Goal: Task Accomplishment & Management: Use online tool/utility

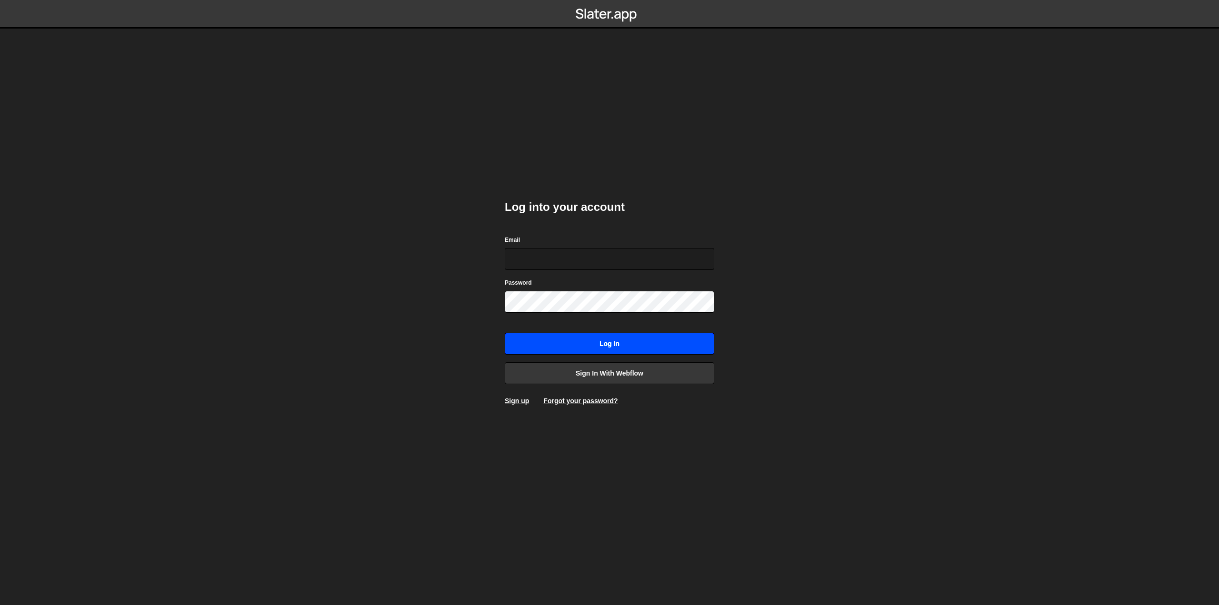
type input "[EMAIL_ADDRESS][PERSON_NAME][DOMAIN_NAME]"
click at [633, 339] on input "Log in" at bounding box center [609, 344] width 209 height 22
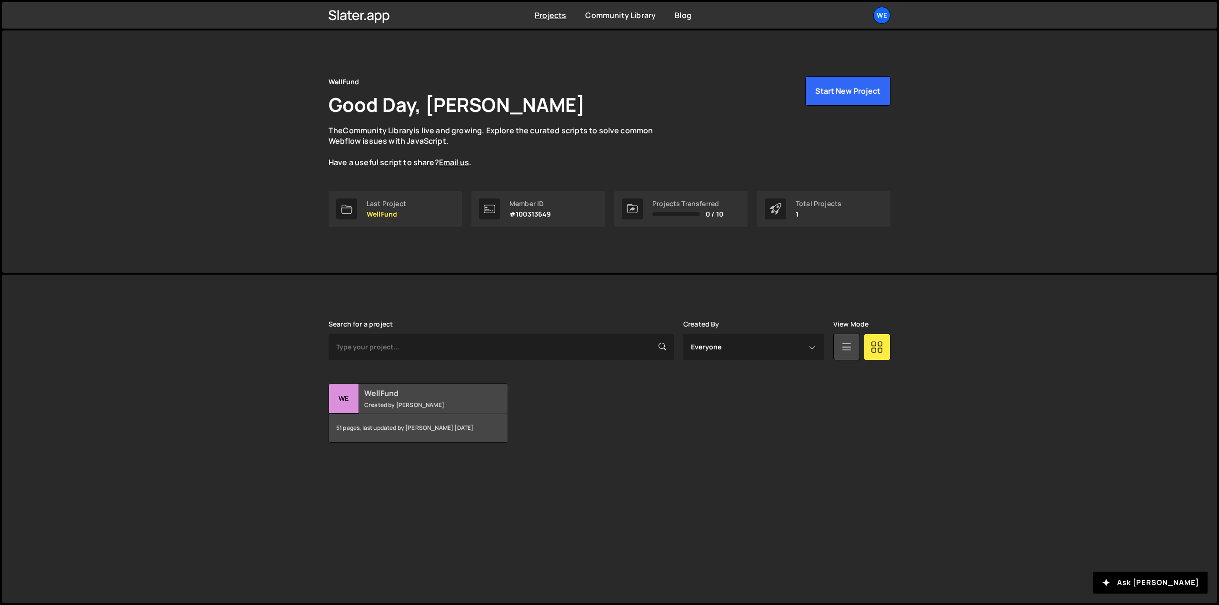
click at [412, 409] on div "WellFund Created by Christopher Vinje" at bounding box center [418, 399] width 179 height 30
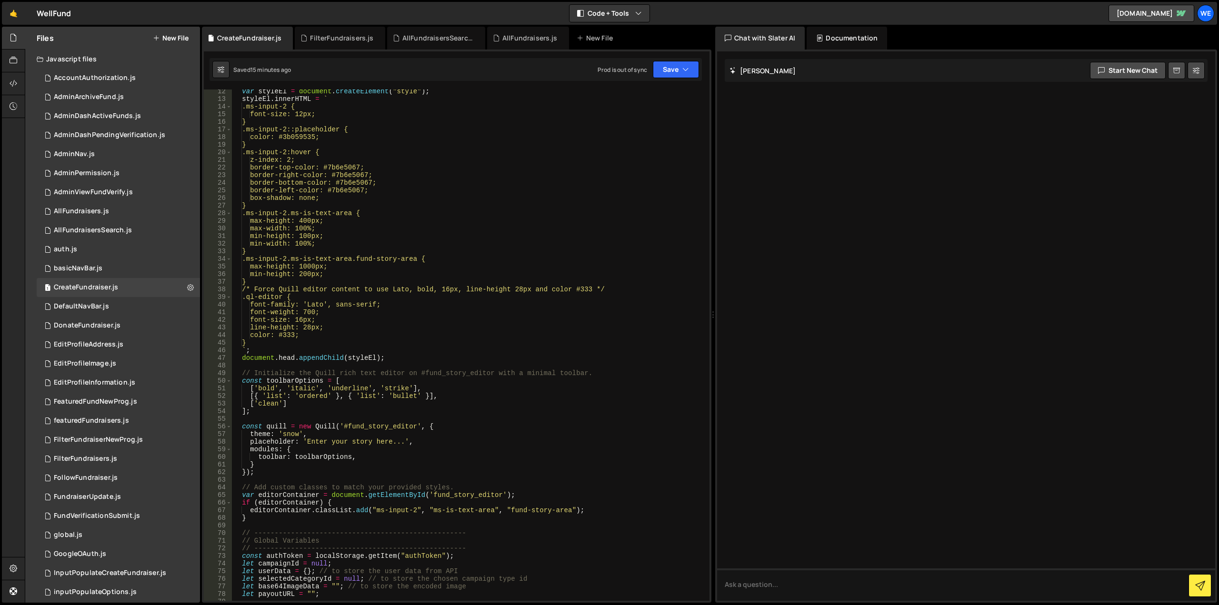
scroll to position [143, 0]
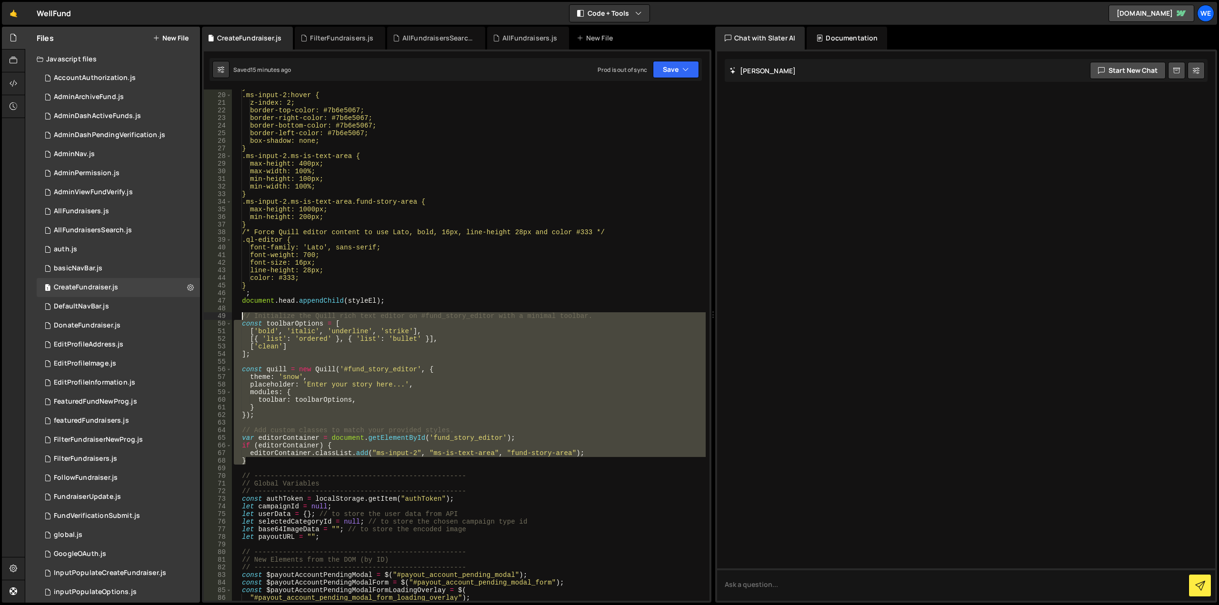
drag, startPoint x: 254, startPoint y: 464, endPoint x: 243, endPoint y: 316, distance: 148.4
click at [243, 316] on div "} .ms-input-2:hover { z-index: 2; border-top-color: #7b6e5067; border-right-col…" at bounding box center [469, 347] width 474 height 526
type textarea "// // Initialize the Quill rich text editor on #fund_story_editor with a minima…"
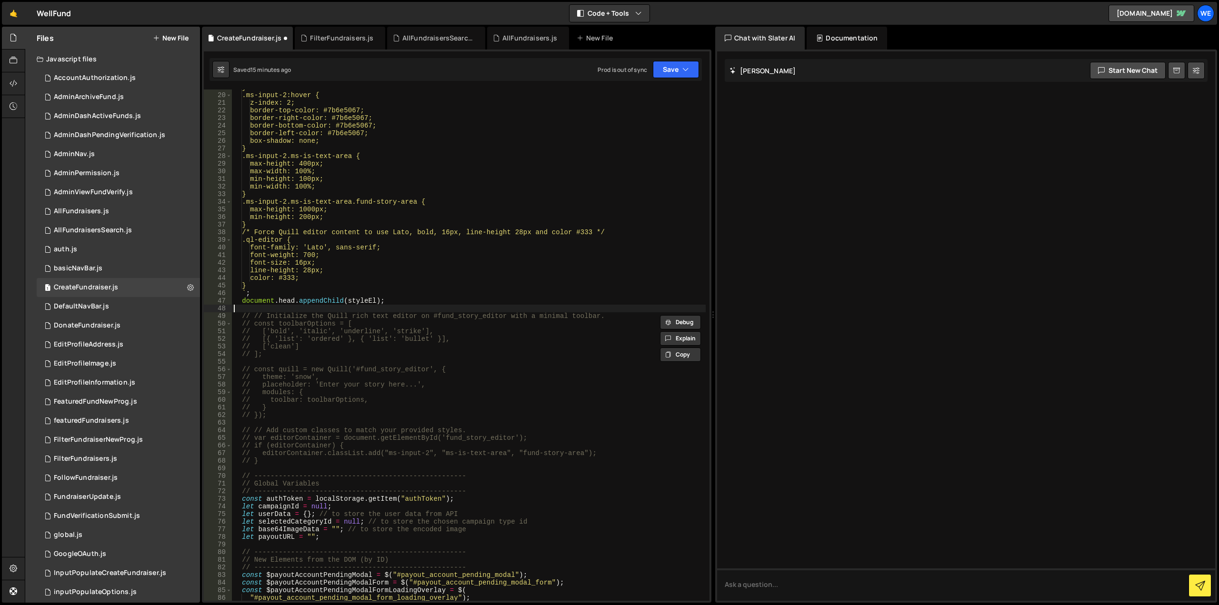
click at [407, 307] on div "} .ms-input-2:hover { z-index: 2; border-top-color: #7b6e5067; border-right-col…" at bounding box center [469, 347] width 474 height 526
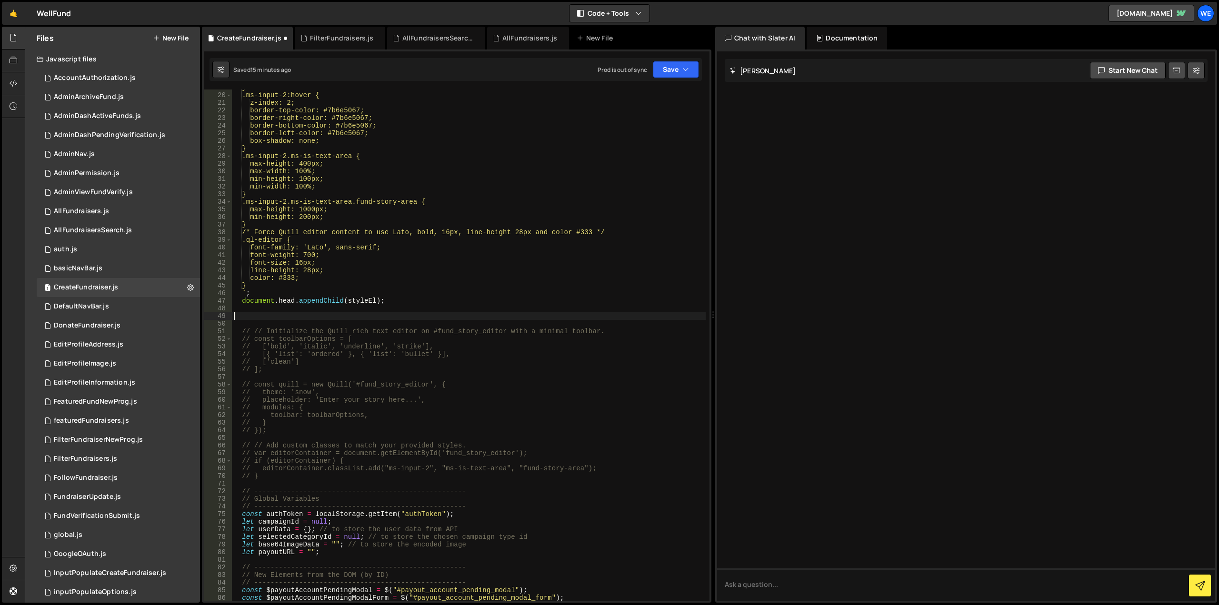
paste textarea "}"
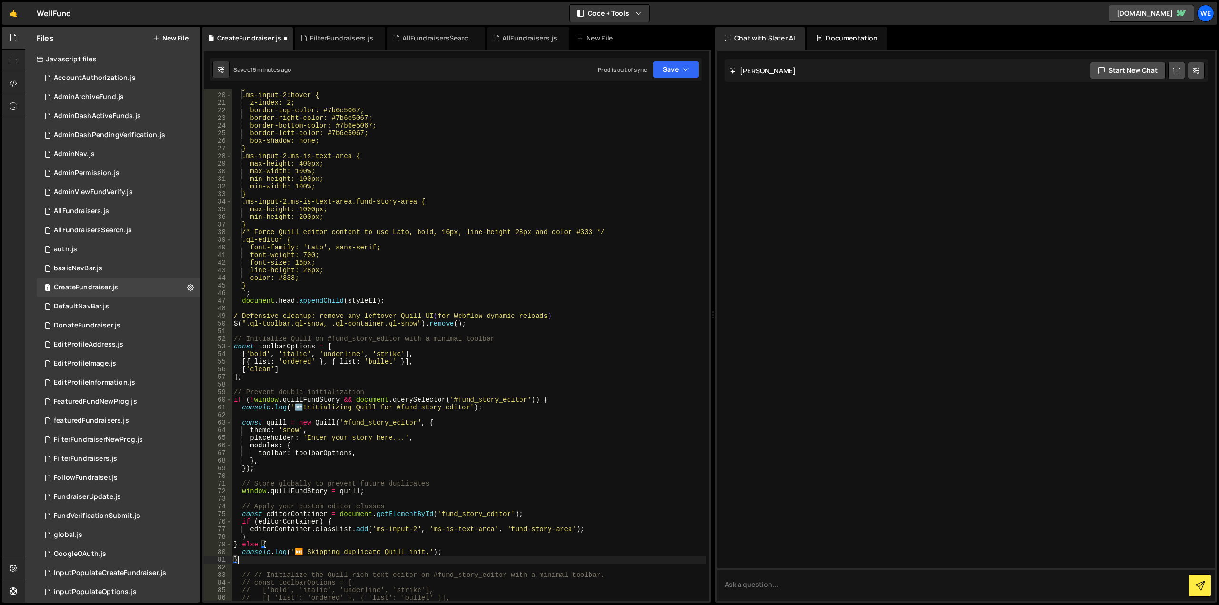
click at [235, 316] on div "} .ms-input-2:hover { z-index: 2; border-top-color: #7b6e5067; border-right-col…" at bounding box center [469, 347] width 474 height 526
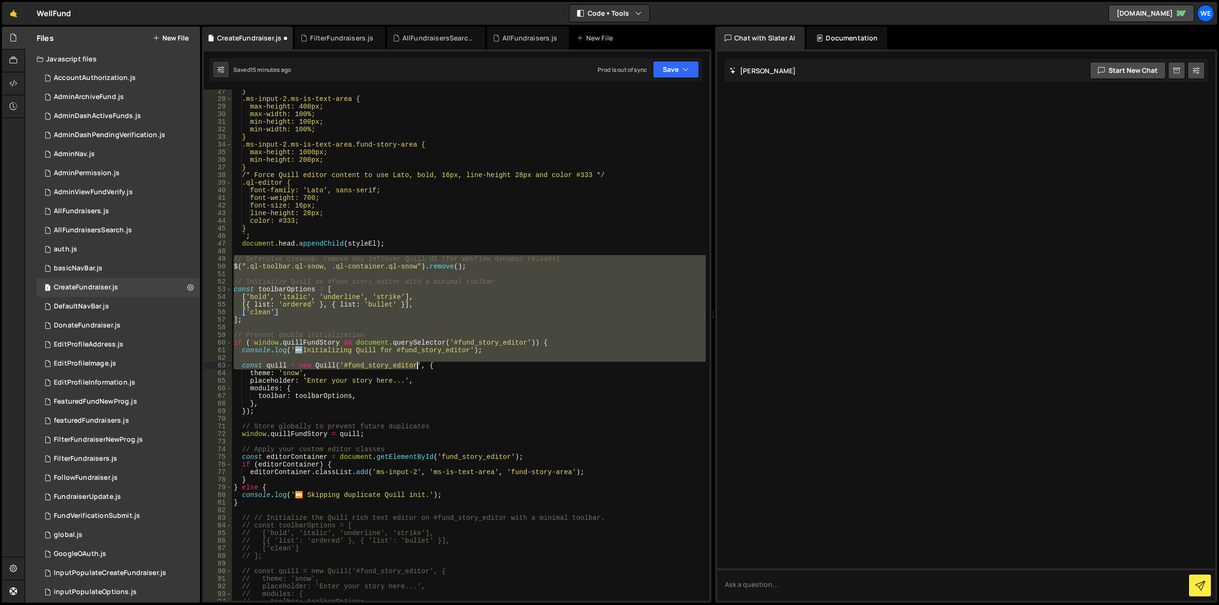
scroll to position [286, 0]
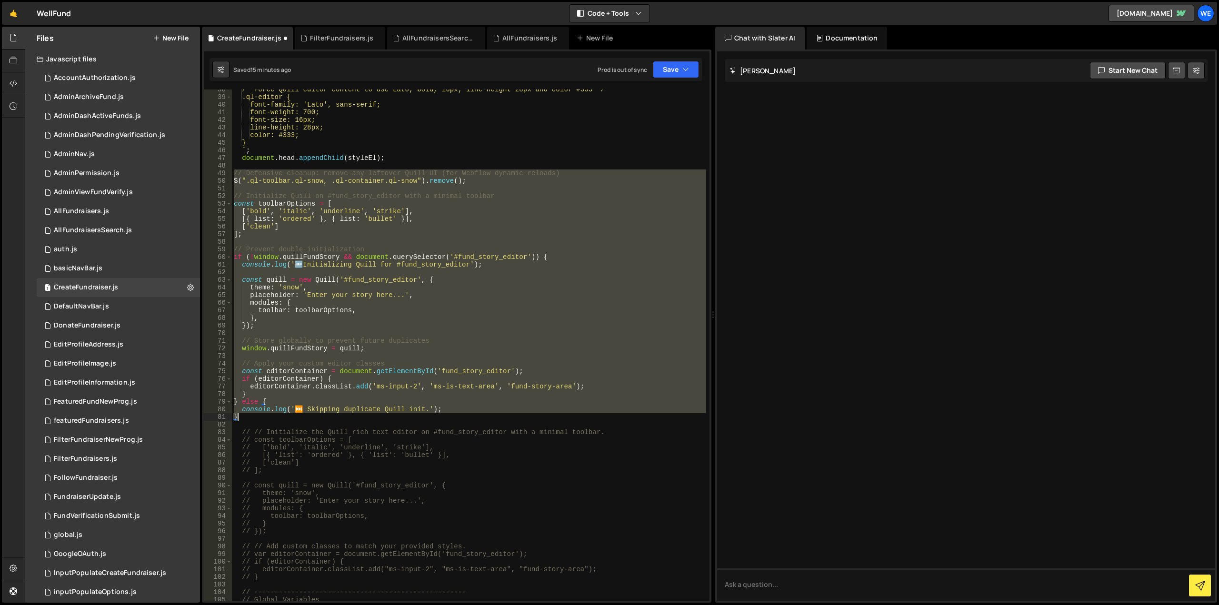
drag, startPoint x: 234, startPoint y: 317, endPoint x: 406, endPoint y: 417, distance: 198.8
click at [406, 417] on div "/* Force Quill editor content to use Lato, bold, 16px, line-height 28px and col…" at bounding box center [469, 349] width 474 height 526
click at [314, 410] on div "/* Force Quill editor content to use Lato, bold, 16px, line-height 28px and col…" at bounding box center [469, 344] width 474 height 511
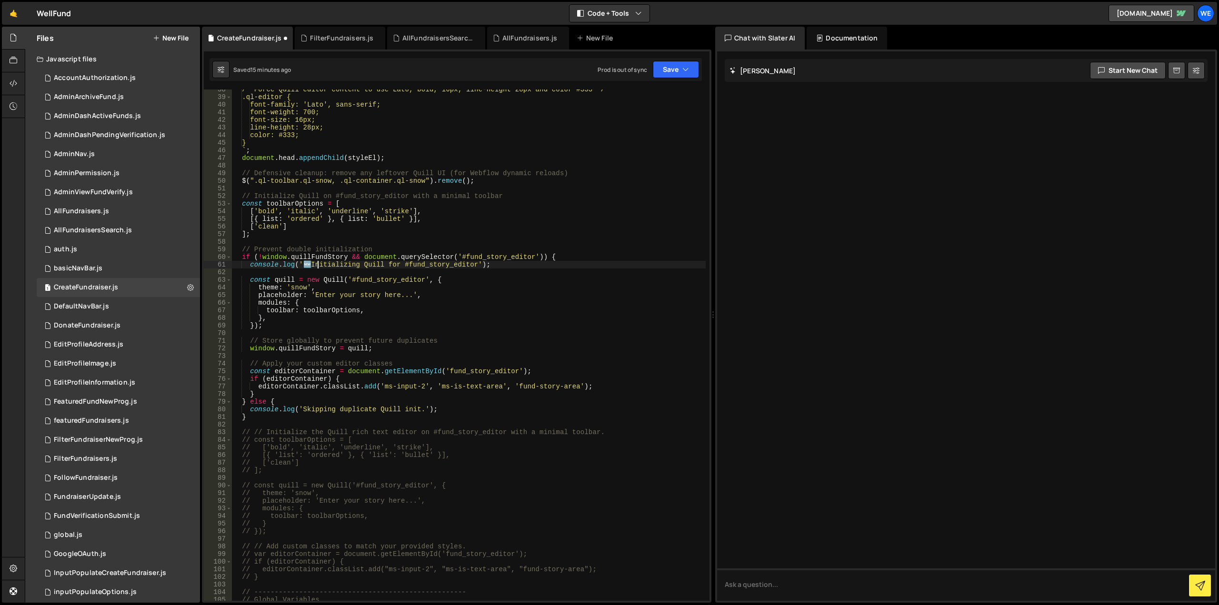
click at [316, 266] on div "/* Force Quill editor content to use Lato, bold, 16px, line-height 28px and col…" at bounding box center [469, 349] width 474 height 526
click at [381, 486] on div "/* Force Quill editor content to use Lato, bold, 16px, line-height 28px and col…" at bounding box center [469, 349] width 474 height 526
click at [436, 411] on div "/* Force Quill editor content to use Lato, bold, 16px, line-height 28px and col…" at bounding box center [469, 349] width 474 height 526
type textarea "console.log('Skipping duplicate Quill init.');"
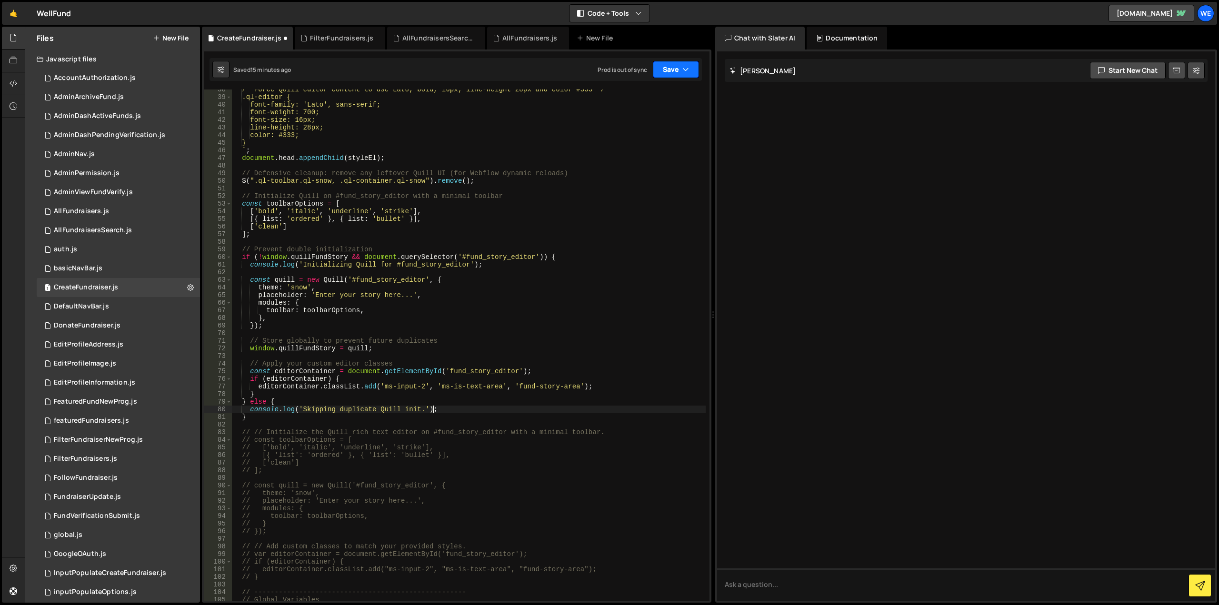
click at [666, 73] on button "Save" at bounding box center [676, 69] width 46 height 17
click at [654, 98] on div "Saved 15 minutes ago" at bounding box center [643, 103] width 99 height 11
click at [82, 494] on div "FundraiserUpdate.js" at bounding box center [87, 497] width 67 height 9
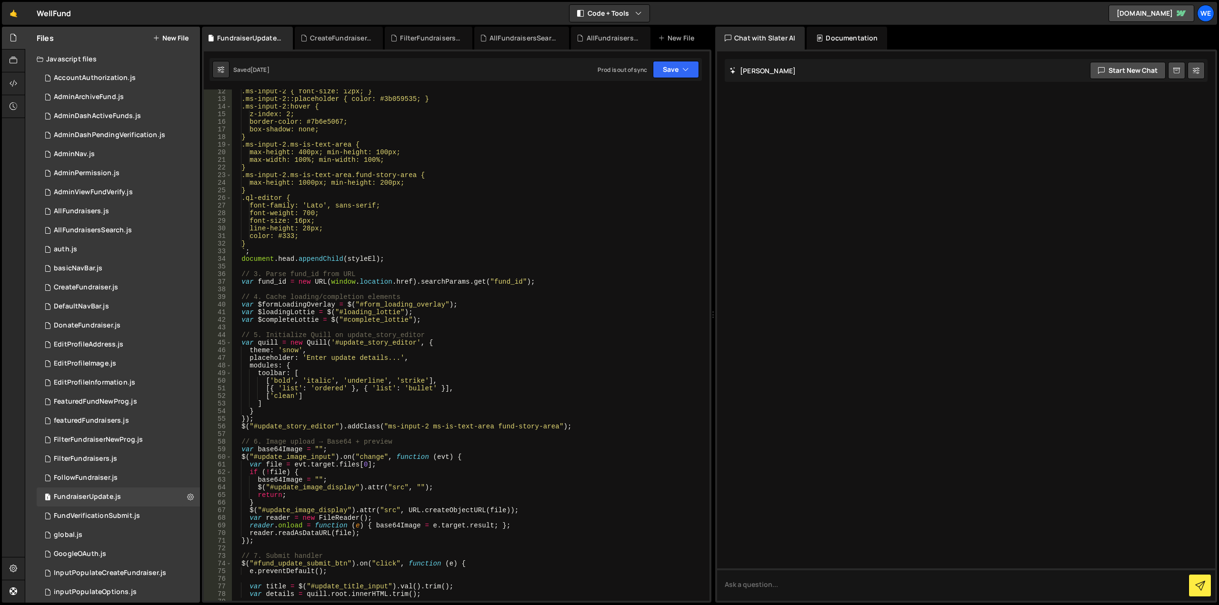
scroll to position [114, 0]
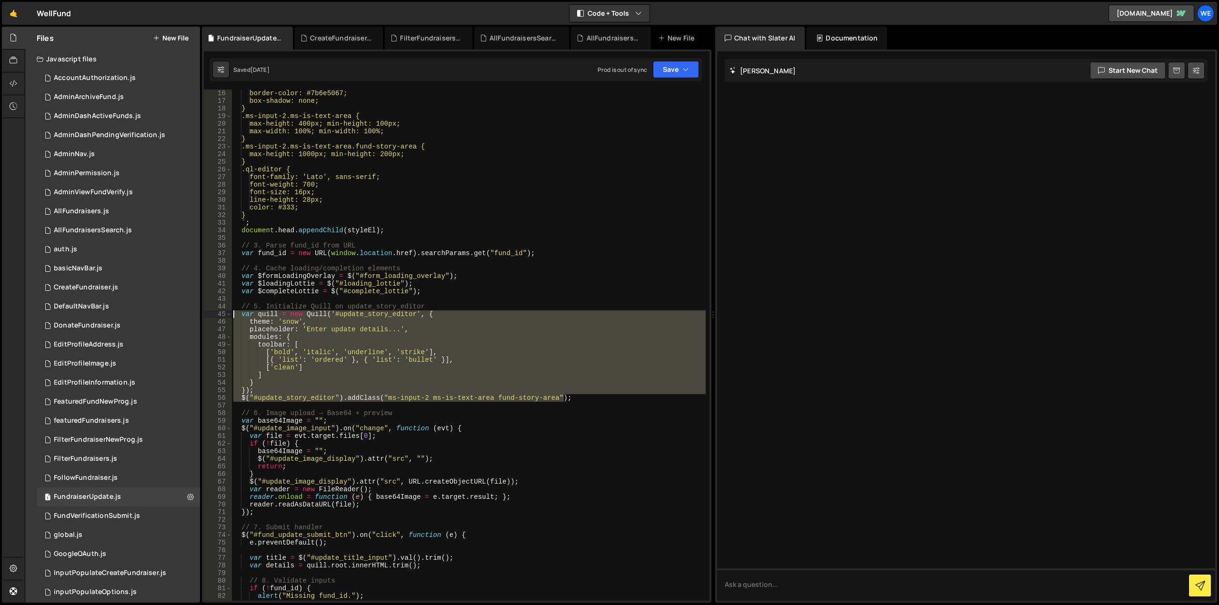
drag, startPoint x: 571, startPoint y: 398, endPoint x: 234, endPoint y: 313, distance: 347.2
click at [234, 313] on div "border-color: #7b6e5067; box-shadow: none; } .ms-input-2.ms-is-text-area { max-…" at bounding box center [468, 352] width 474 height 526
click at [445, 304] on div "border-color: #7b6e5067; box-shadow: none; } .ms-input-2.ms-is-text-area { max-…" at bounding box center [468, 352] width 474 height 526
type textarea "// 5. Initialize Quill on update_story_editor"
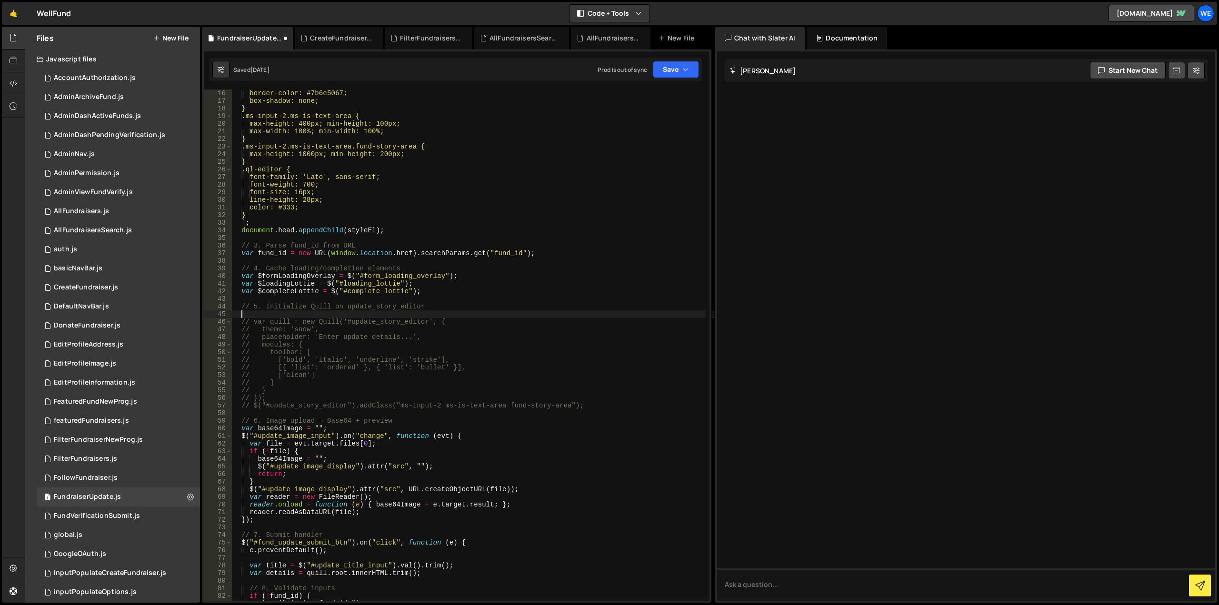
paste textarea "}"
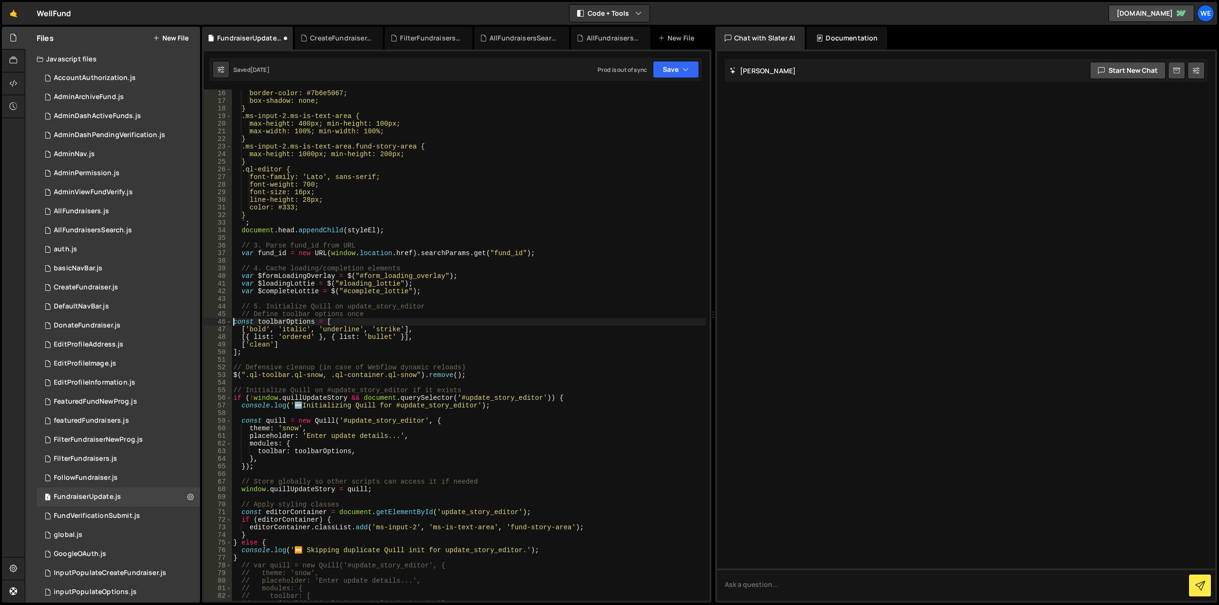
scroll to position [200, 0]
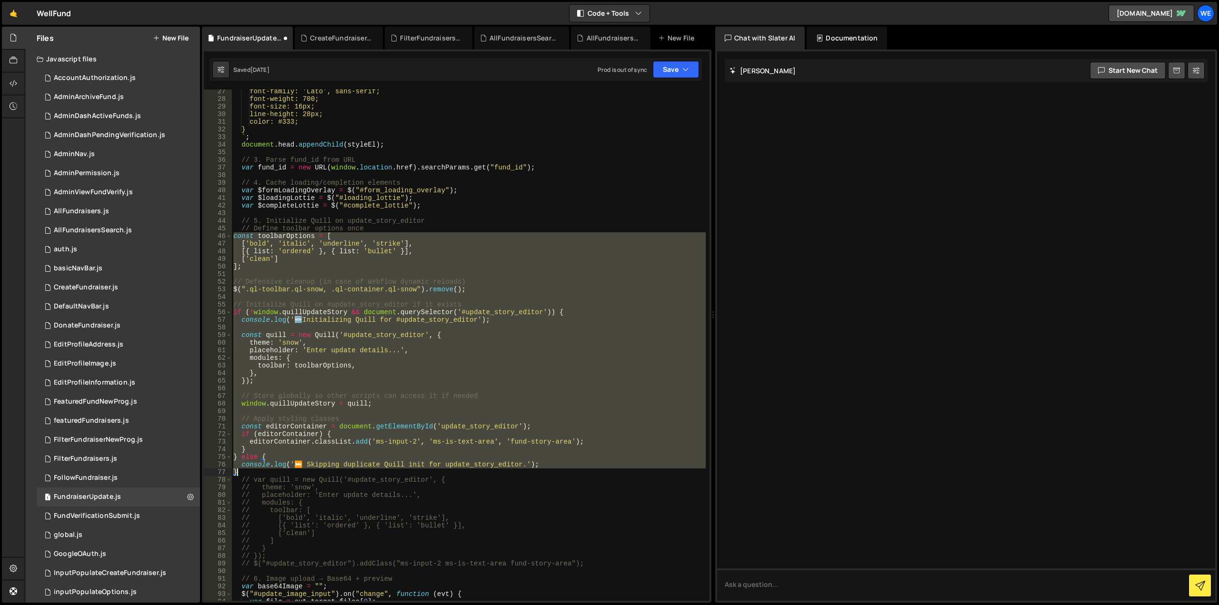
drag, startPoint x: 233, startPoint y: 321, endPoint x: 245, endPoint y: 472, distance: 151.4
click at [245, 472] on div "font-family: 'Lato', sans-serif; font-weight: 700; font-size: 16px; line-height…" at bounding box center [468, 351] width 474 height 526
click at [428, 263] on div "font-family: 'Lato', sans-serif; font-weight: 700; font-size: 16px; line-height…" at bounding box center [468, 344] width 474 height 511
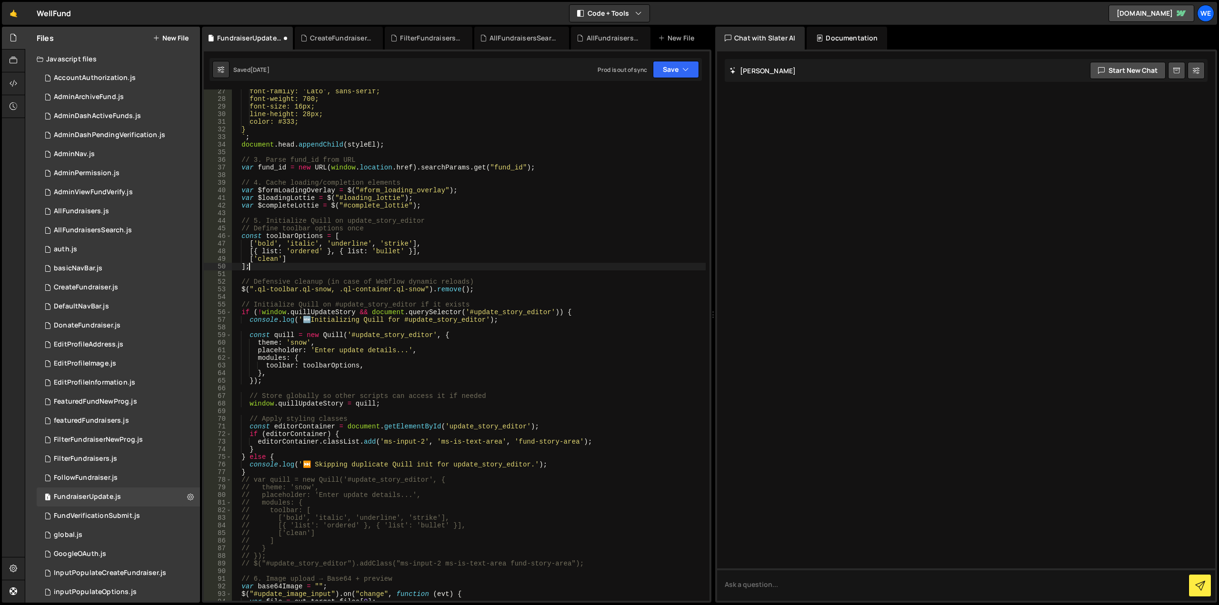
click at [312, 465] on div "font-family: 'Lato', sans-serif; font-weight: 700; font-size: 16px; line-height…" at bounding box center [468, 351] width 474 height 526
click at [314, 316] on div "font-family: 'Lato', sans-serif; font-weight: 700; font-size: 16px; line-height…" at bounding box center [468, 351] width 474 height 526
click at [448, 360] on div "font-family: 'Lato', sans-serif; font-weight: 700; font-size: 16px; line-height…" at bounding box center [468, 351] width 474 height 526
type textarea "modules: {"
click at [672, 68] on button "Save" at bounding box center [676, 69] width 46 height 17
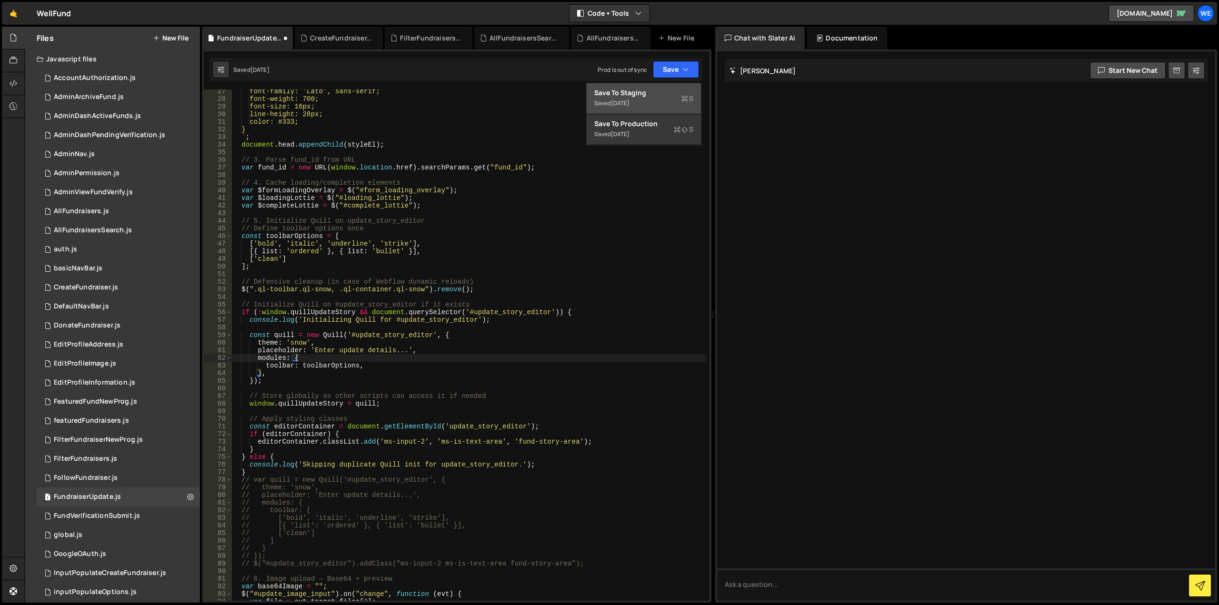
click at [629, 102] on div "[DATE]" at bounding box center [620, 103] width 19 height 8
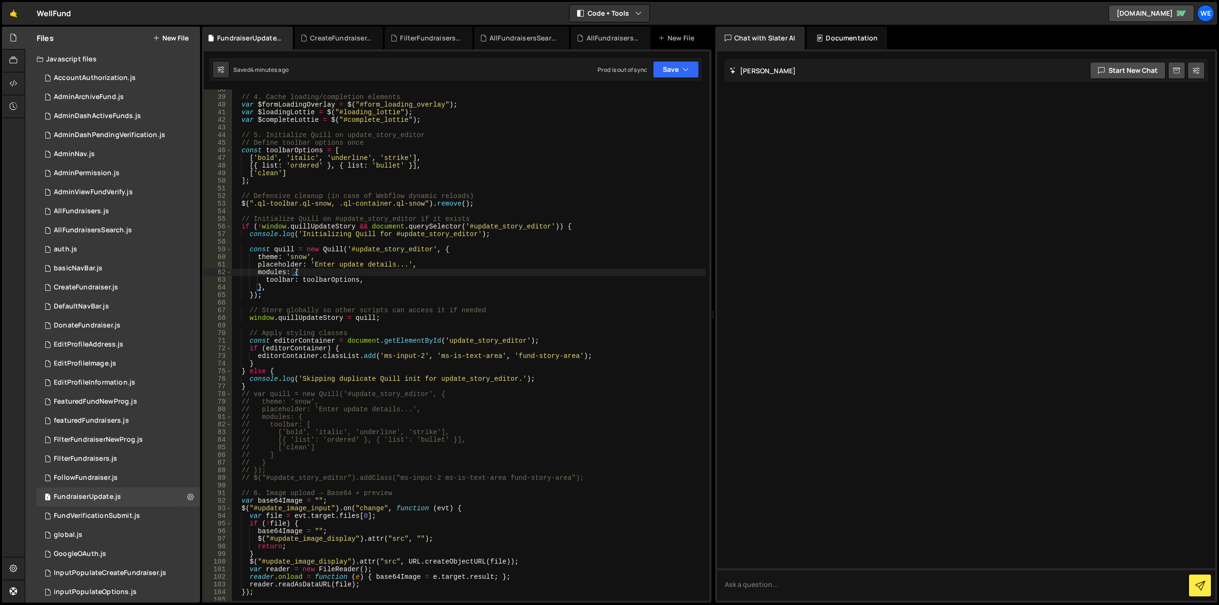
scroll to position [314, 0]
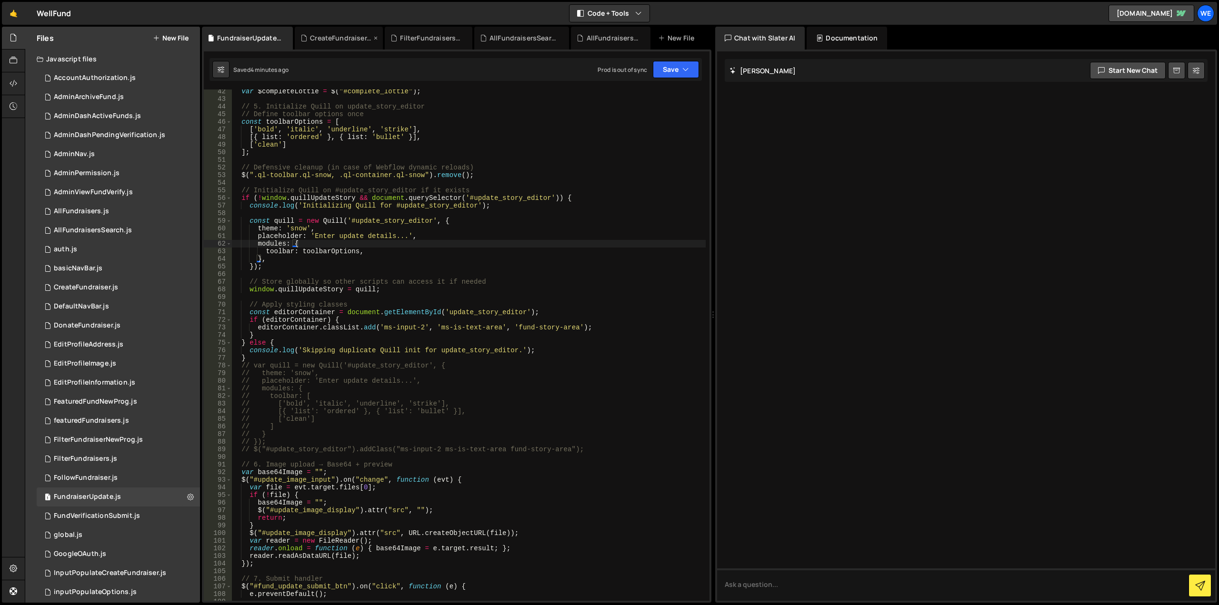
click at [339, 40] on div "CreateFundraiser.js" at bounding box center [340, 38] width 61 height 10
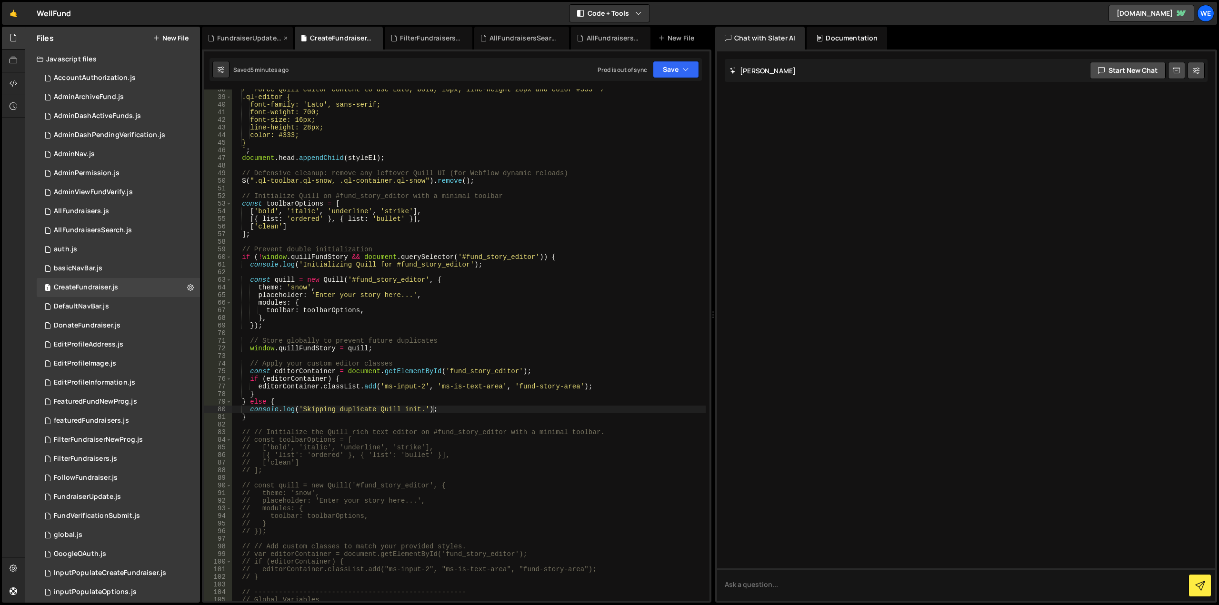
click at [283, 36] on icon at bounding box center [285, 38] width 7 height 10
click at [15, 40] on icon at bounding box center [14, 37] width 8 height 10
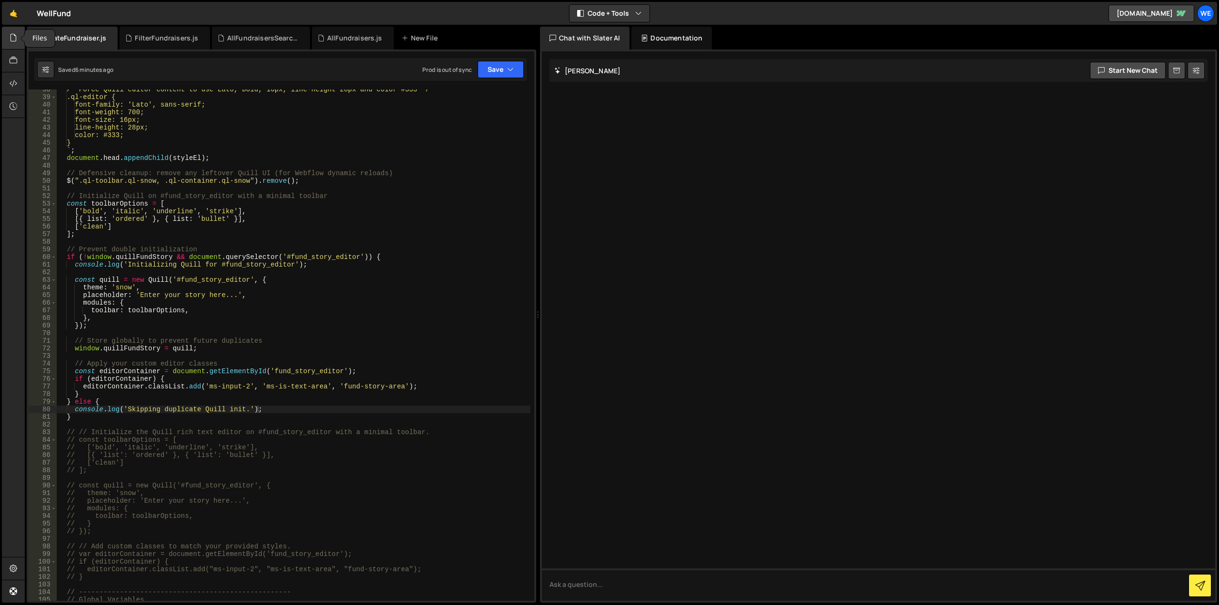
click at [14, 39] on icon at bounding box center [14, 37] width 8 height 10
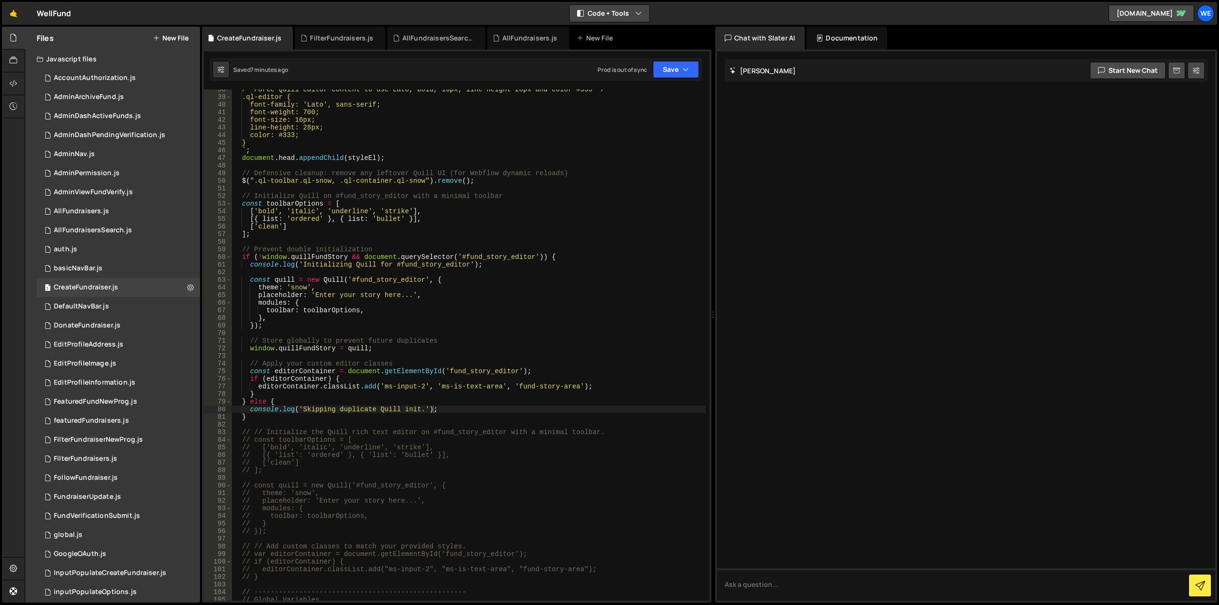
click at [642, 15] on button "Code + Tools" at bounding box center [609, 13] width 80 height 17
click at [17, 566] on icon at bounding box center [14, 568] width 8 height 10
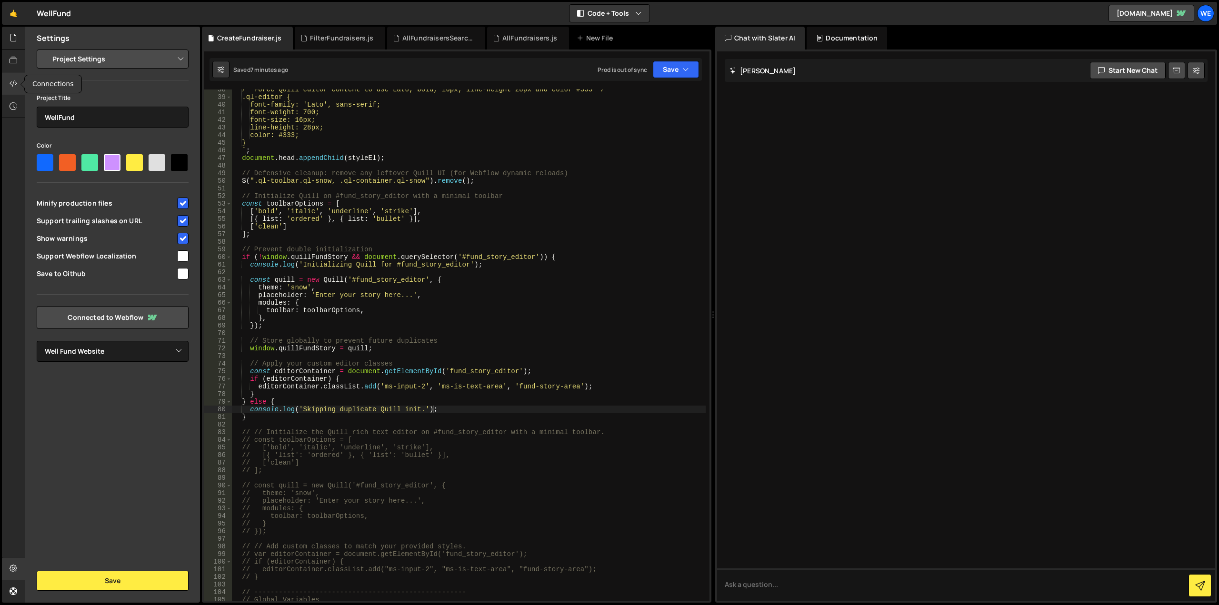
click at [16, 85] on icon at bounding box center [14, 83] width 8 height 10
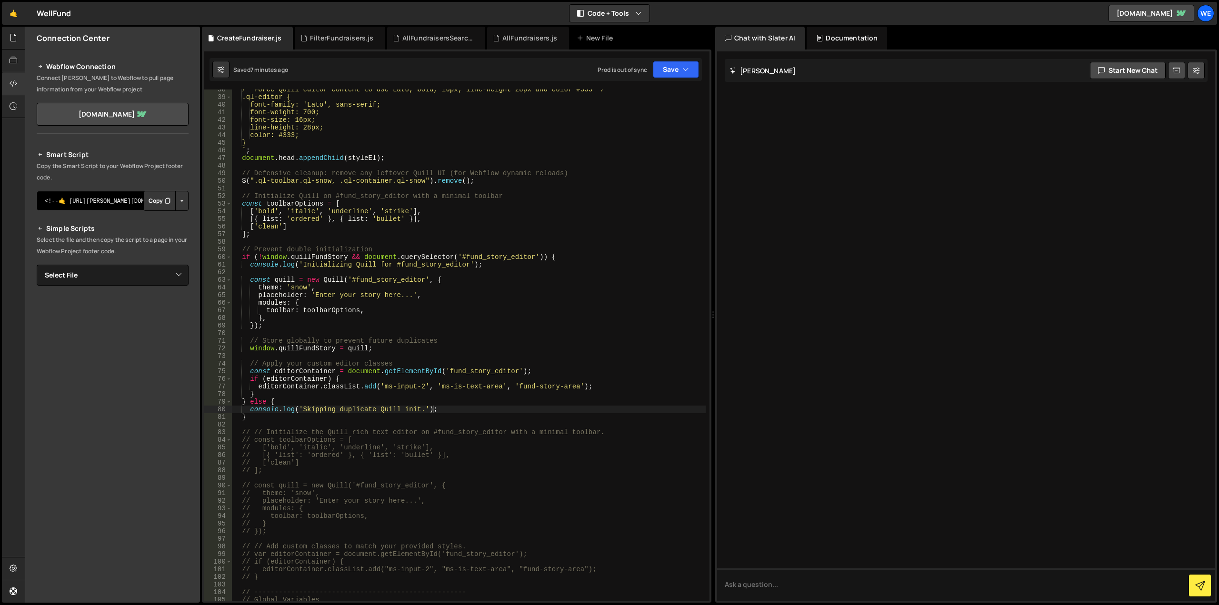
click at [120, 201] on textarea "<!--🤙 [URL][PERSON_NAME][DOMAIN_NAME]> <script>document.addEventListener("DOMCo…" at bounding box center [113, 201] width 152 height 20
click at [184, 199] on button "Button group with nested dropdown" at bounding box center [181, 201] width 13 height 20
click at [152, 216] on link "Copy Staging Script" at bounding box center [141, 218] width 93 height 13
drag, startPoint x: 53, startPoint y: 175, endPoint x: 37, endPoint y: 167, distance: 18.1
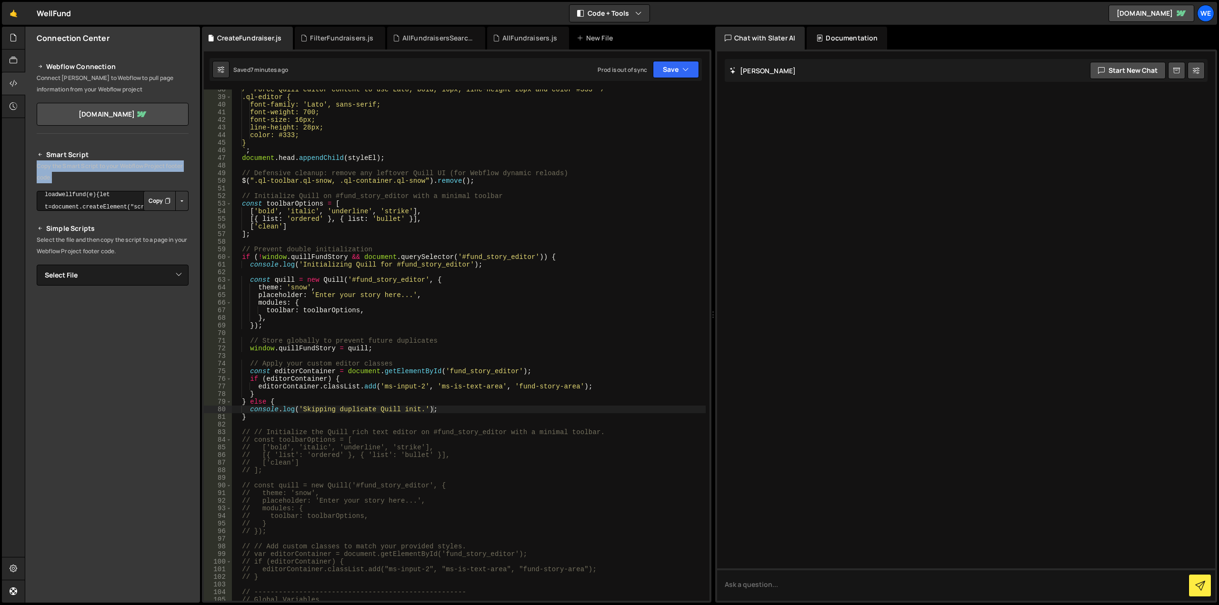
click at [37, 167] on p "Copy the Smart Script to your Webflow Project footer code." at bounding box center [113, 171] width 152 height 23
copy p "Copy the Smart Script to your Webflow Project footer code."
click at [14, 62] on icon at bounding box center [14, 60] width 8 height 10
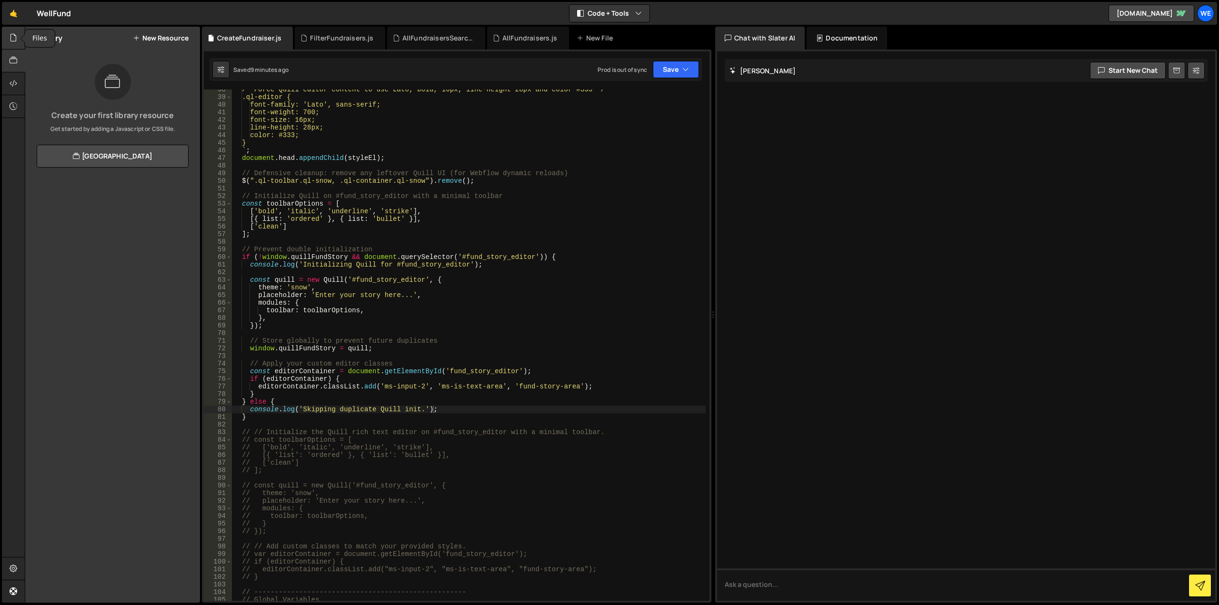
click at [10, 42] on icon at bounding box center [14, 37] width 8 height 10
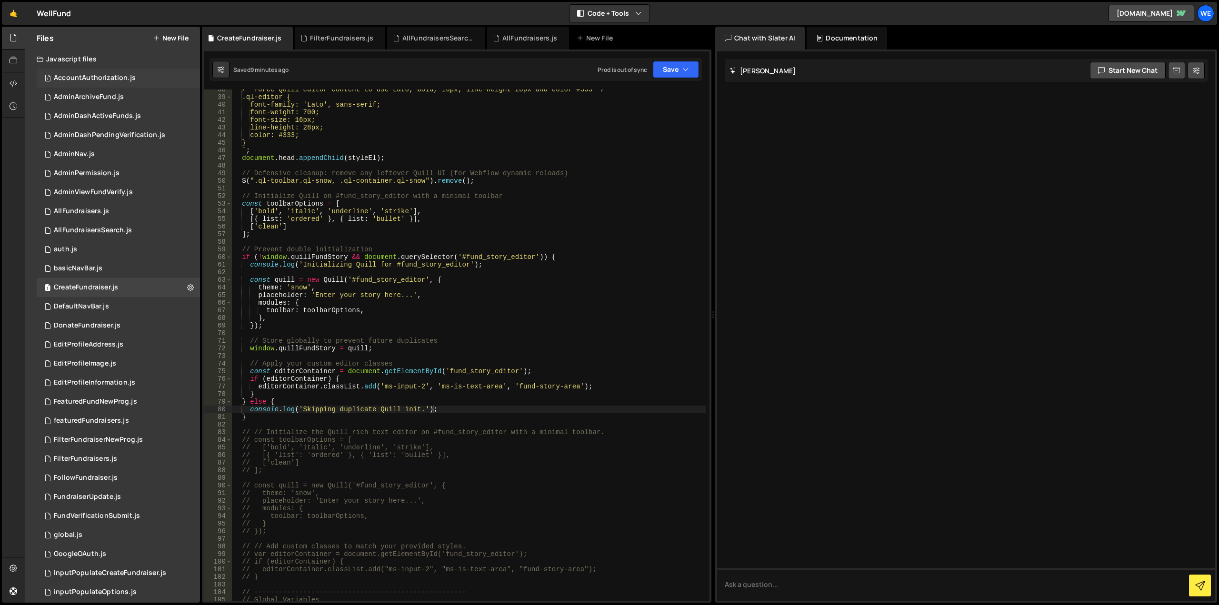
click at [94, 75] on div "AccountAuthorization.js" at bounding box center [95, 78] width 82 height 9
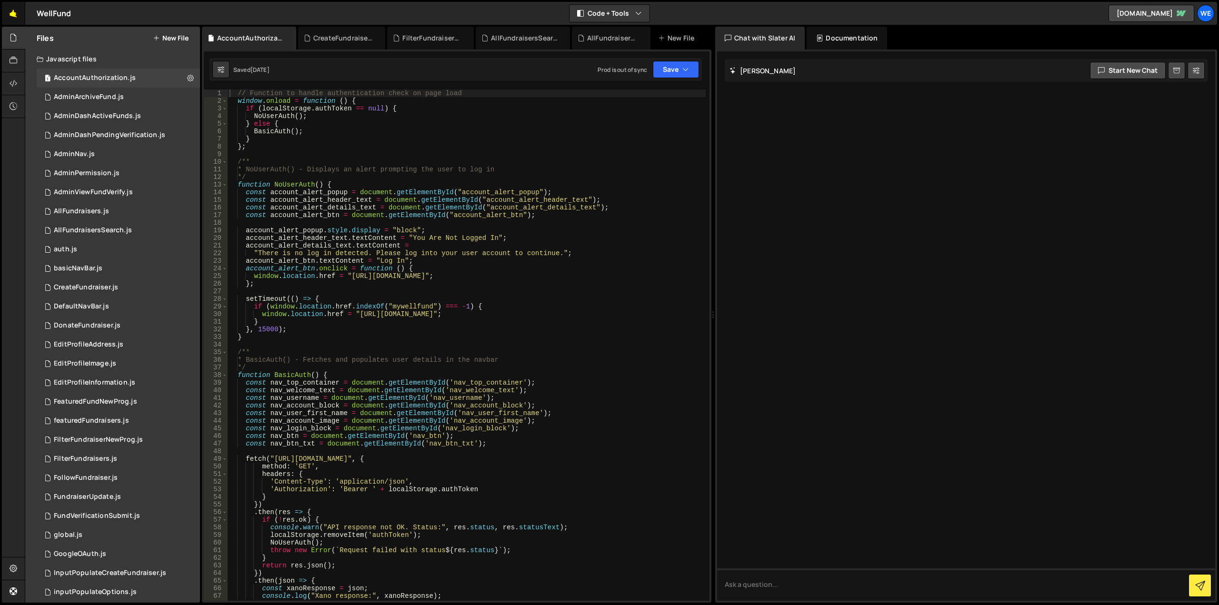
click at [14, 15] on link "🤙" at bounding box center [13, 13] width 23 height 23
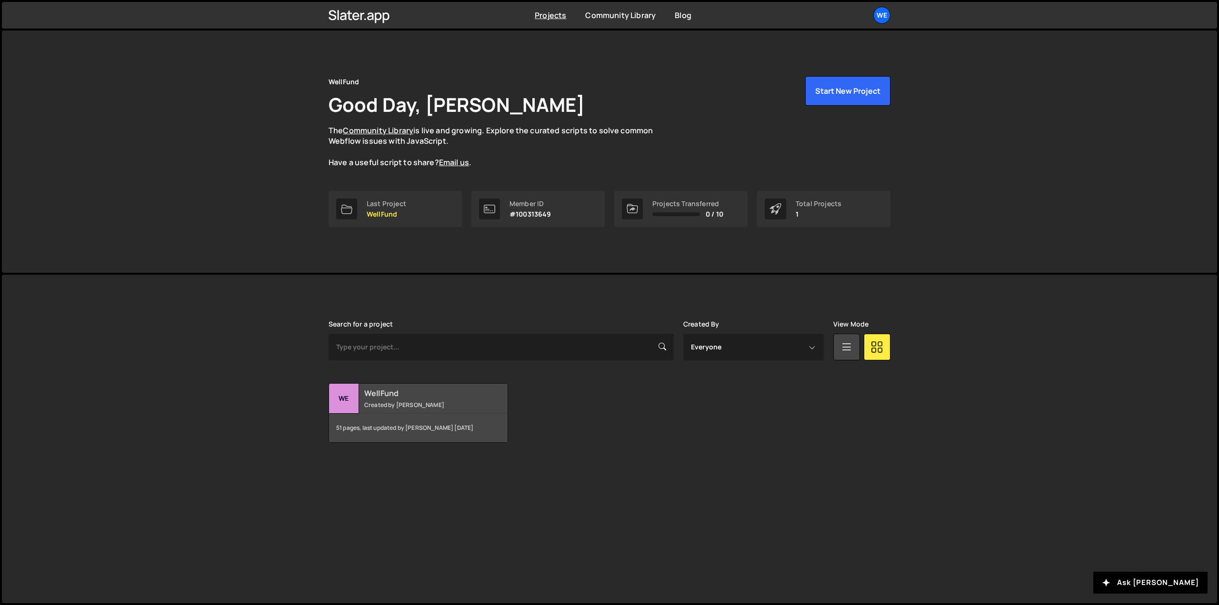
click at [431, 402] on small "Created by Christopher Vinje" at bounding box center [421, 405] width 115 height 8
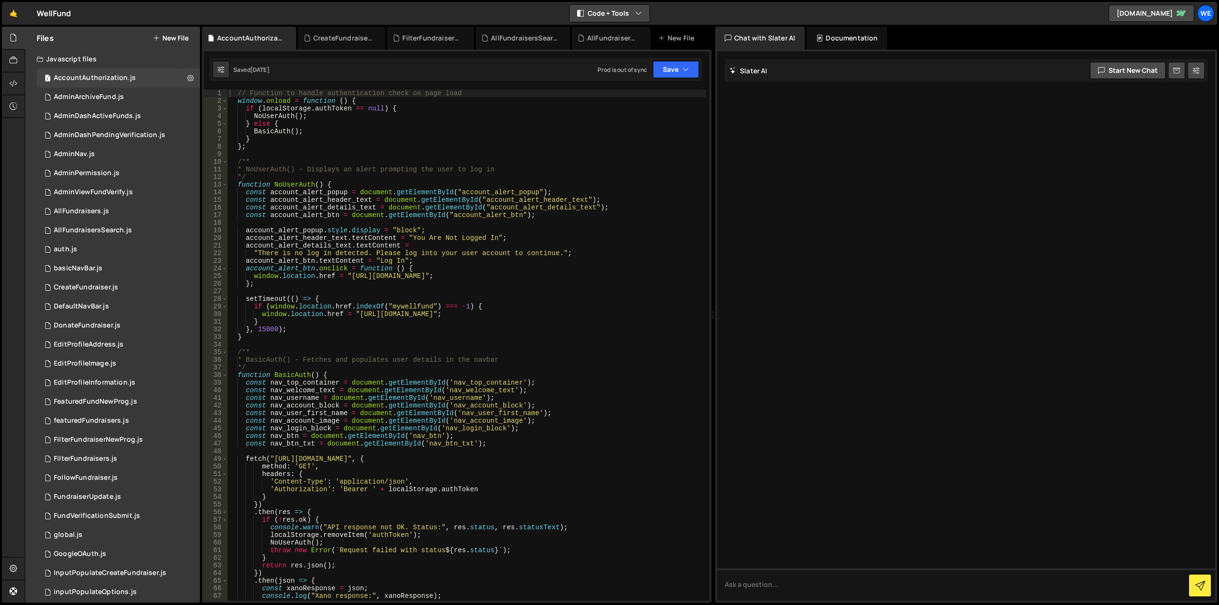
click at [638, 14] on icon "button" at bounding box center [638, 14] width 7 height 10
click at [14, 576] on div at bounding box center [13, 568] width 23 height 23
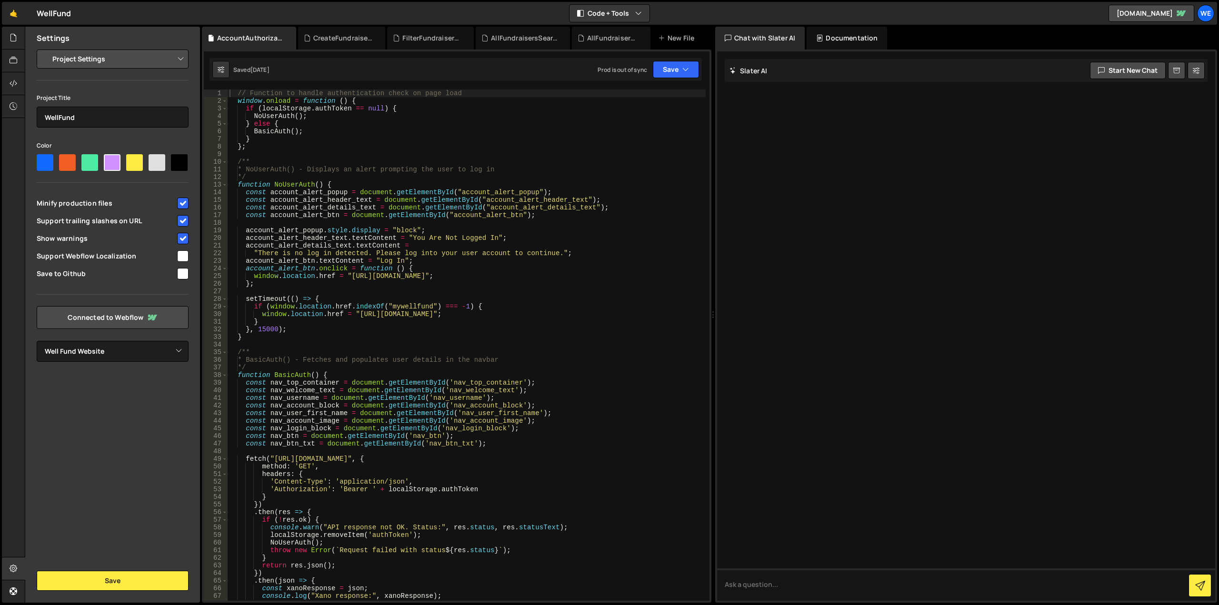
click at [182, 60] on select "Project Settings Code Editor Settings Chat Settings" at bounding box center [114, 59] width 139 height 21
click at [10, 40] on icon at bounding box center [14, 37] width 8 height 10
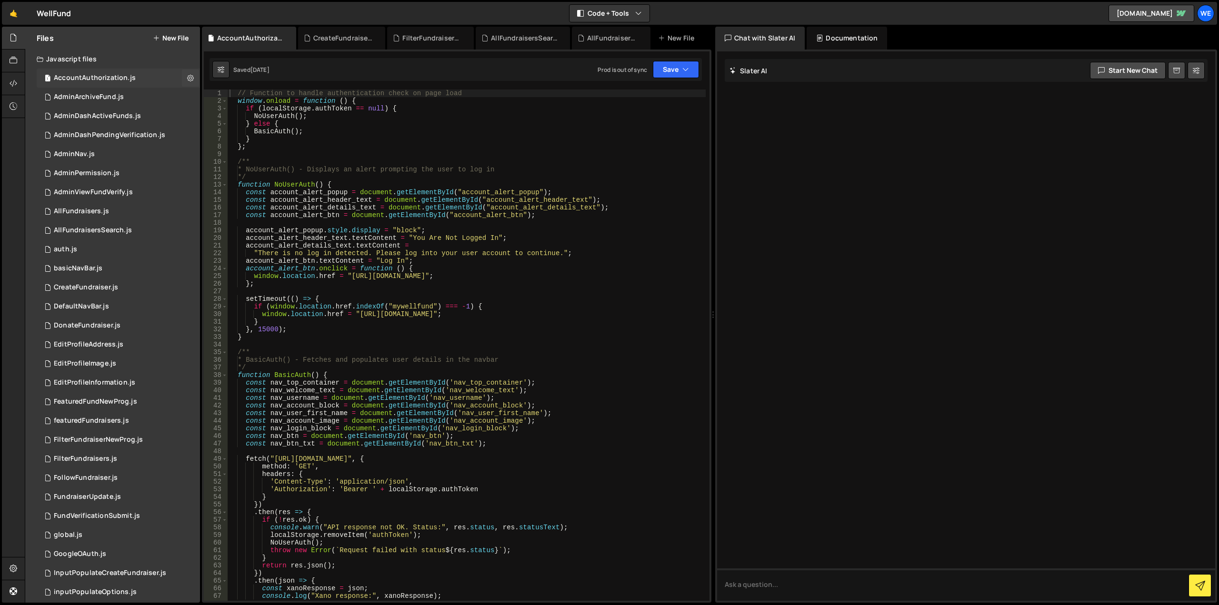
click at [97, 77] on div "AccountAuthorization.js" at bounding box center [95, 78] width 82 height 9
type textarea "};"
click at [581, 146] on div "// Function to handle authentication check on page load window . onload = funct…" at bounding box center [467, 352] width 478 height 526
type input "new Quill('#"
click at [88, 100] on div "AdminArchiveFund.js" at bounding box center [89, 97] width 70 height 9
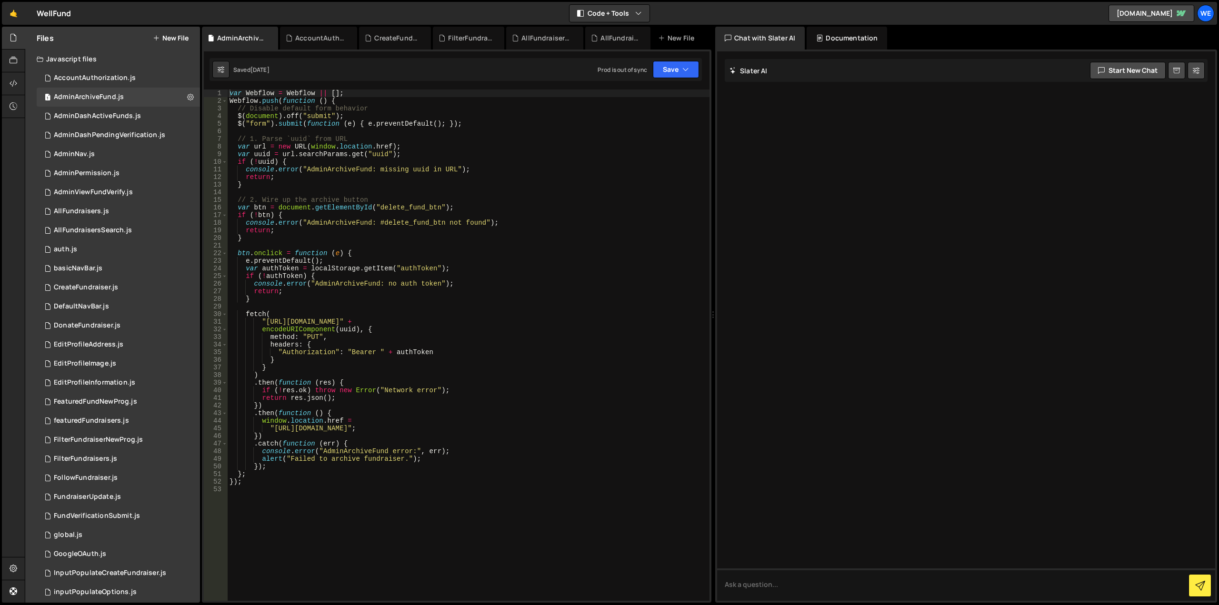
type textarea "var url = new URL(window.location.href);"
click at [550, 144] on div "var Webflow = Webflow || [ ] ; Webflow . push ( function ( ) { // Disable defau…" at bounding box center [469, 352] width 482 height 526
type input "new Quill('#"
click at [269, 37] on icon at bounding box center [271, 38] width 7 height 10
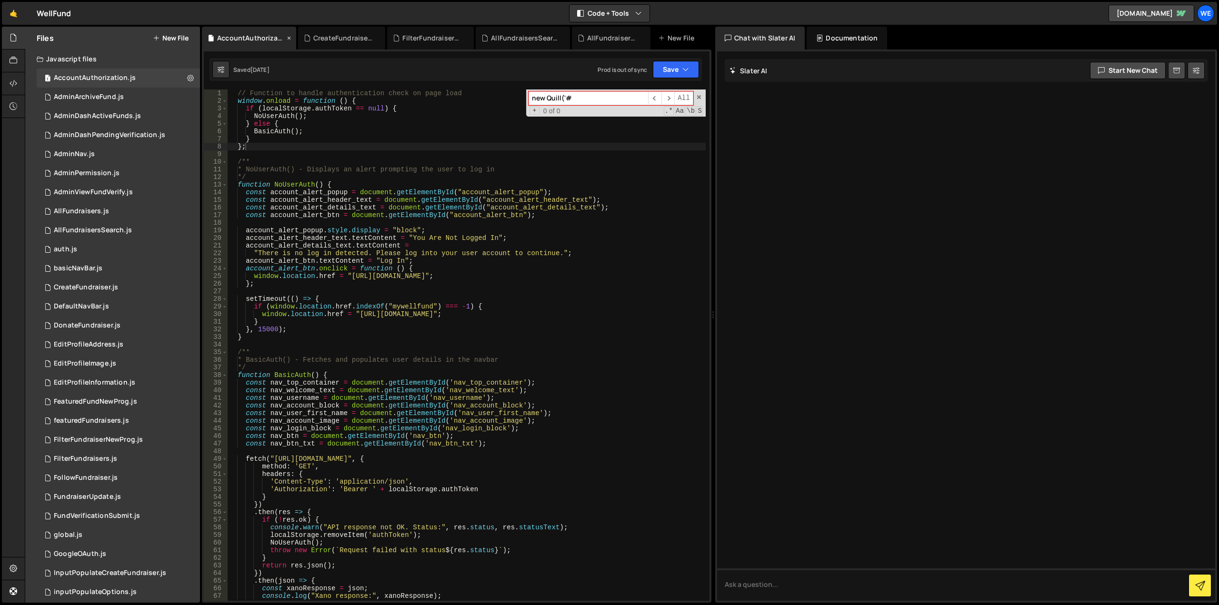
click at [290, 39] on icon at bounding box center [289, 38] width 7 height 10
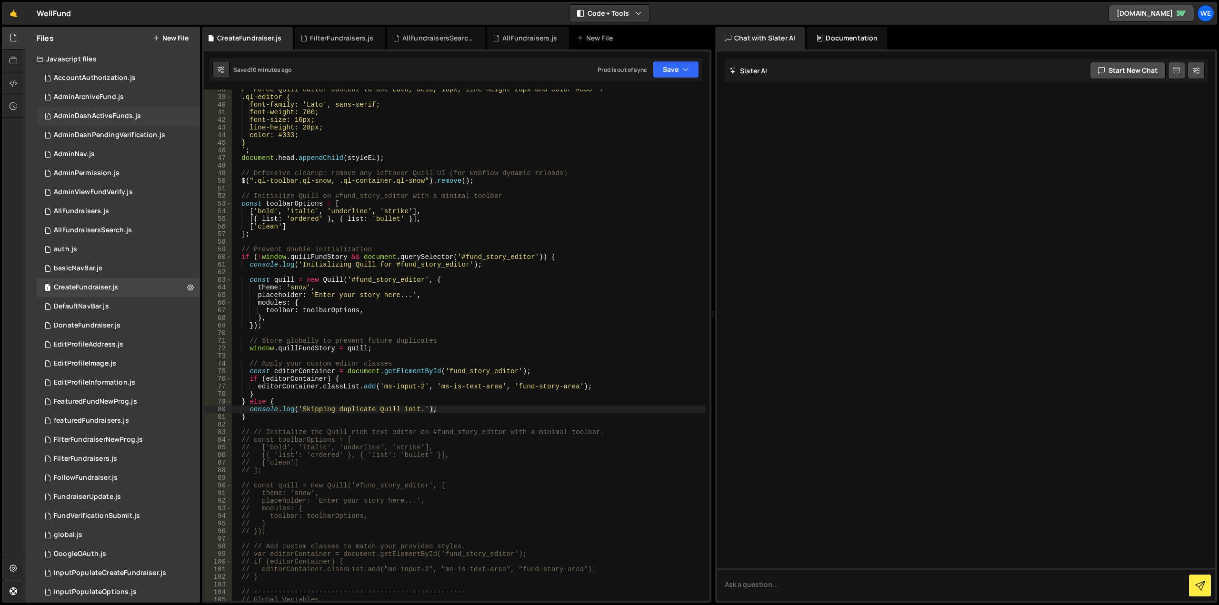
click at [106, 115] on div "AdminDashActiveFunds.js" at bounding box center [97, 116] width 87 height 9
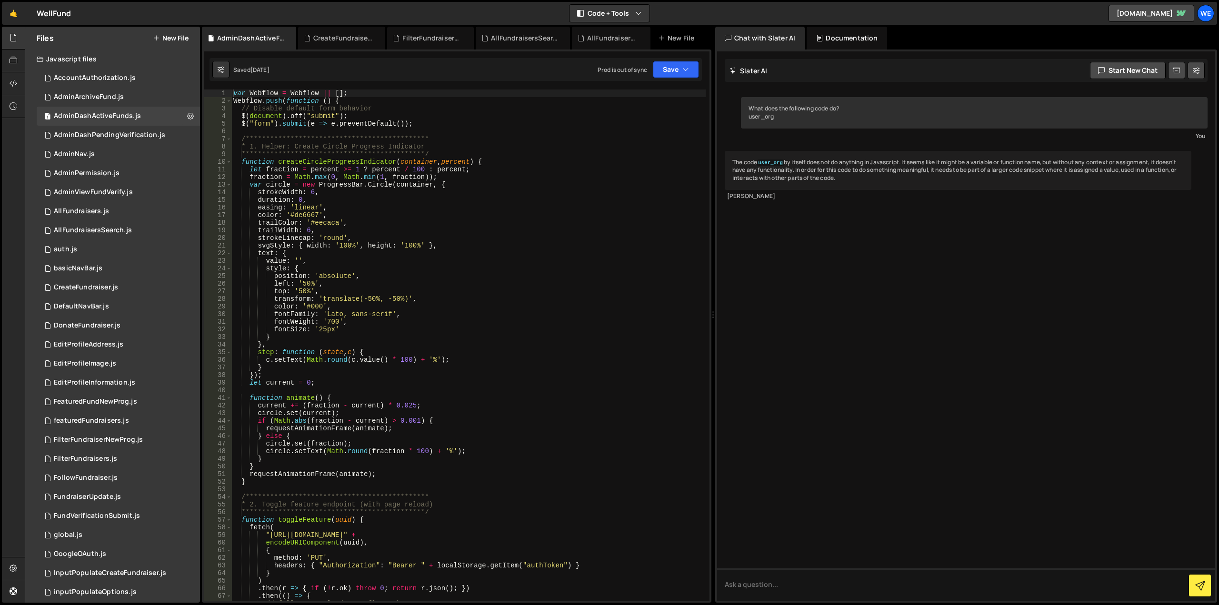
click at [437, 189] on div "**********" at bounding box center [468, 352] width 474 height 526
paste textarea "new Quill('#"
type textarea "strokeWidth: 6,"
type input "new Quill('#"
click at [290, 39] on icon at bounding box center [289, 38] width 7 height 10
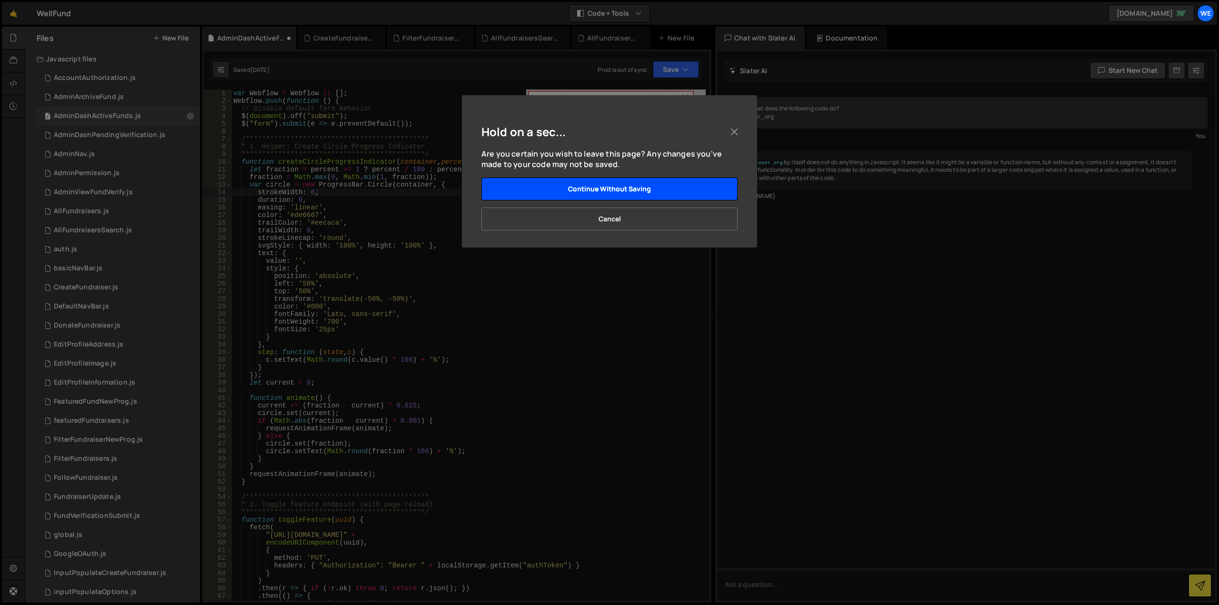
click at [624, 190] on button "Continue without saving" at bounding box center [609, 189] width 256 height 23
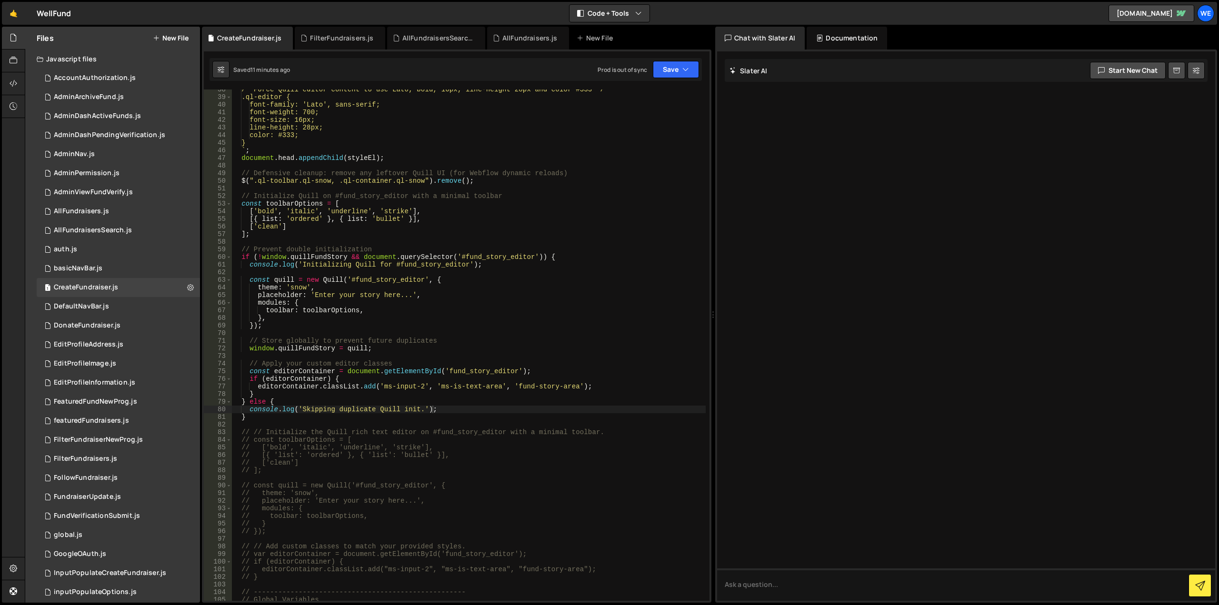
click at [802, 75] on div "[PERSON_NAME] Start new chat" at bounding box center [966, 70] width 483 height 23
click at [821, 583] on textarea at bounding box center [966, 584] width 498 height 32
paste textarea "new Quill('#"
click at [889, 587] on textarea "can you search all my files and tell me which contain new Quill('#" at bounding box center [966, 584] width 498 height 32
click at [891, 586] on textarea "can you search all my files and tell me which contain new Quill('#" at bounding box center [966, 584] width 498 height 32
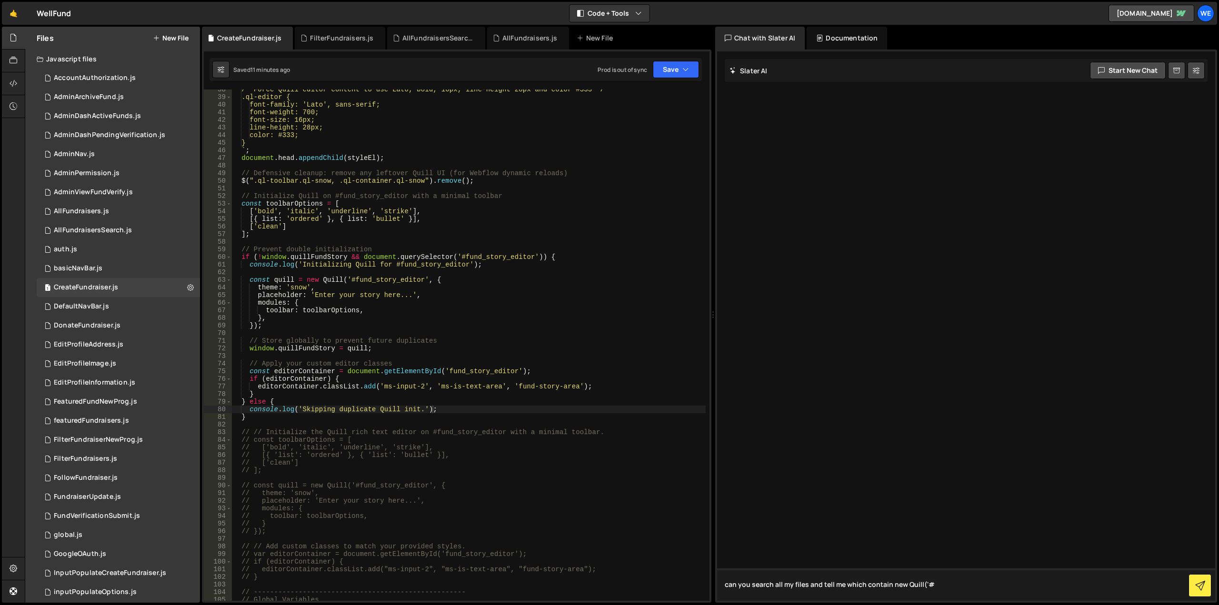
click at [953, 586] on textarea "can you search all my files and tell me which contain new Quill('#" at bounding box center [966, 584] width 498 height 32
type textarea "can you search all my files and tell me which contain new Quill('#"
type textarea "const quill = new Quill('#fund_story_editor', {"
drag, startPoint x: 423, startPoint y: 279, endPoint x: 353, endPoint y: 280, distance: 70.0
click at [353, 280] on div "/* Force Quill editor content to use Lato, bold, 16px, line-height 28px and col…" at bounding box center [468, 349] width 474 height 526
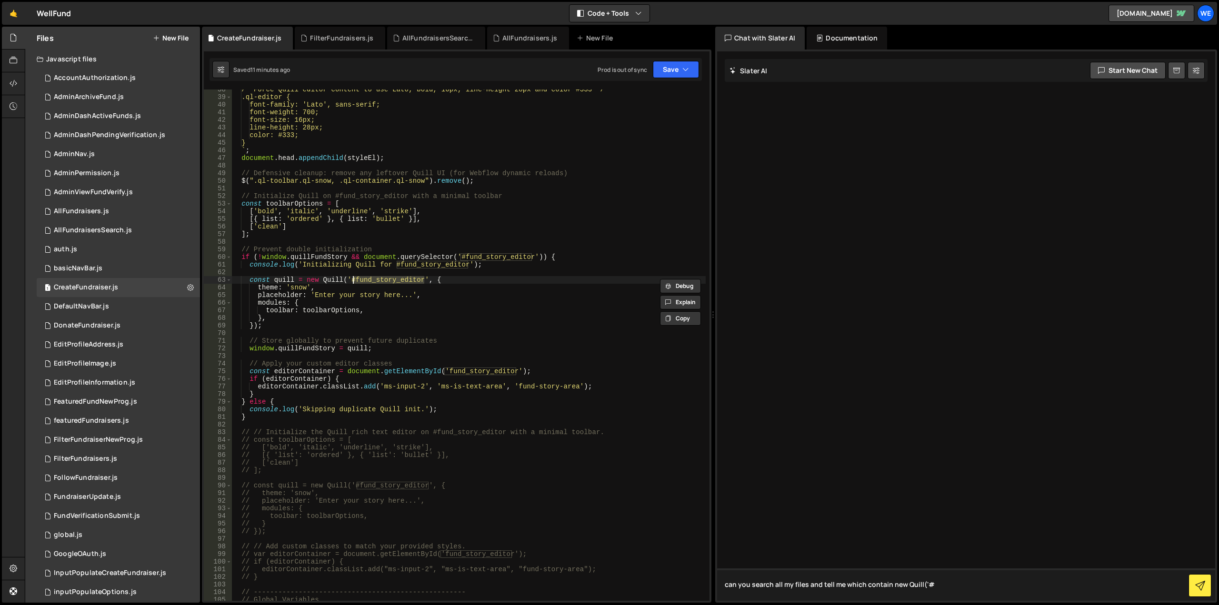
click at [943, 586] on textarea "can you search all my files and tell me which contain new Quill('#" at bounding box center [966, 584] width 498 height 32
paste textarea "fund_story_editor'"
drag, startPoint x: 930, startPoint y: 585, endPoint x: 890, endPoint y: 584, distance: 40.5
click at [890, 584] on textarea "can you search all my files and tell me which contain new Quill('#fund_story_ed…" at bounding box center [966, 584] width 498 height 32
type textarea "can you search all my files and tell me which contain 'fund_story_editor'"
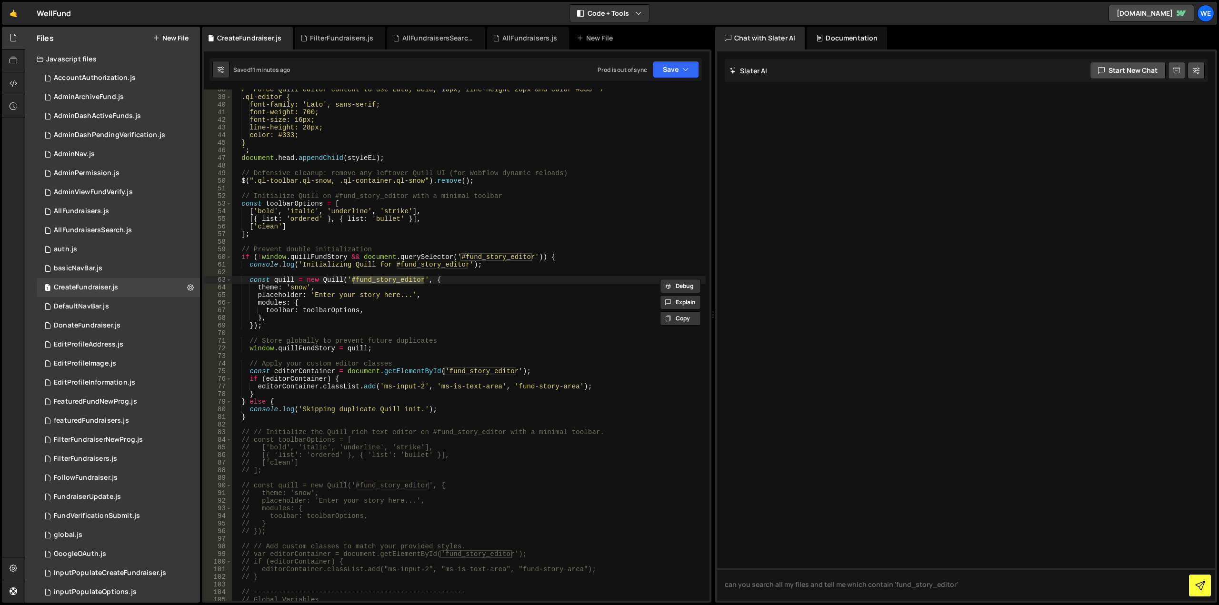
click at [1195, 586] on icon at bounding box center [1200, 586] width 10 height 10
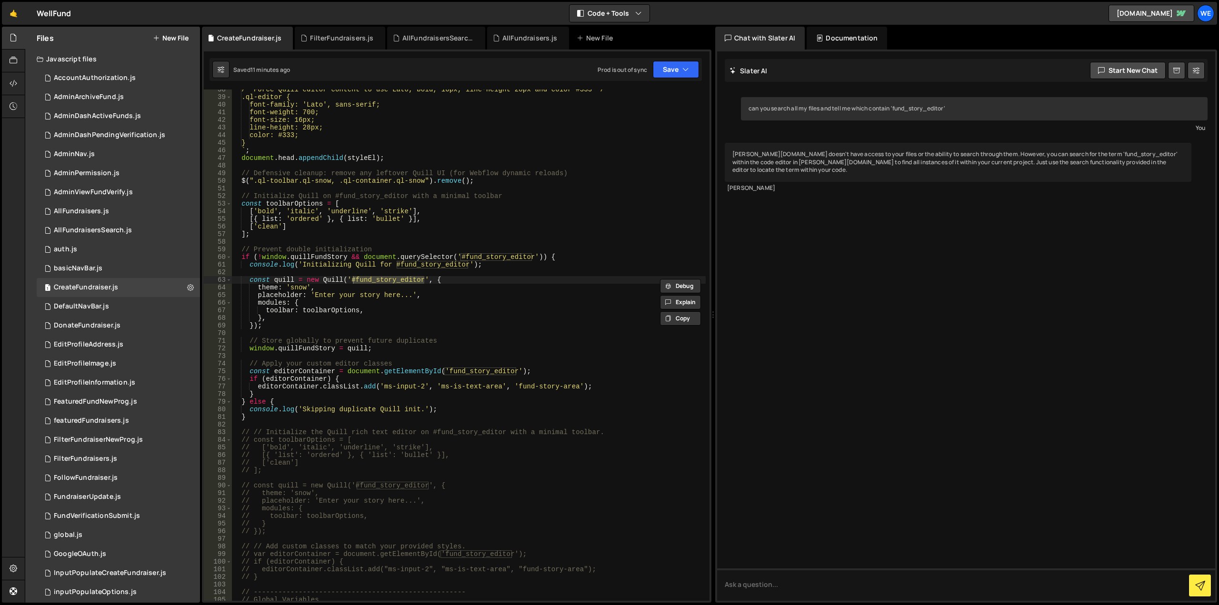
click at [78, 58] on div "Javascript files" at bounding box center [112, 59] width 175 height 19
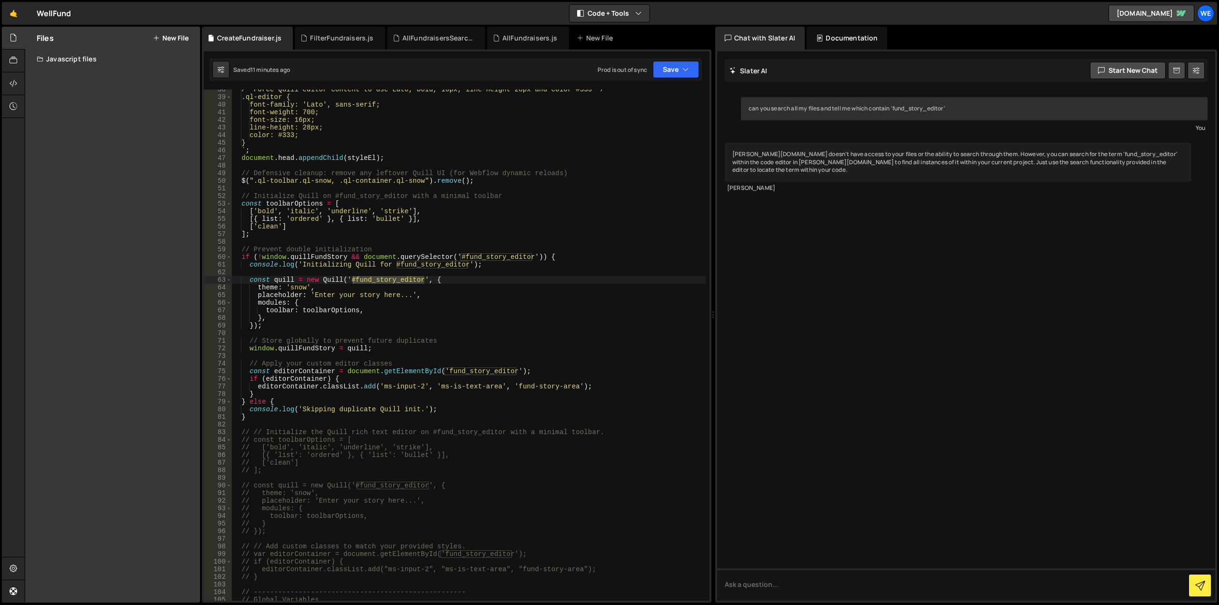
click at [78, 58] on div "Javascript files" at bounding box center [112, 59] width 175 height 19
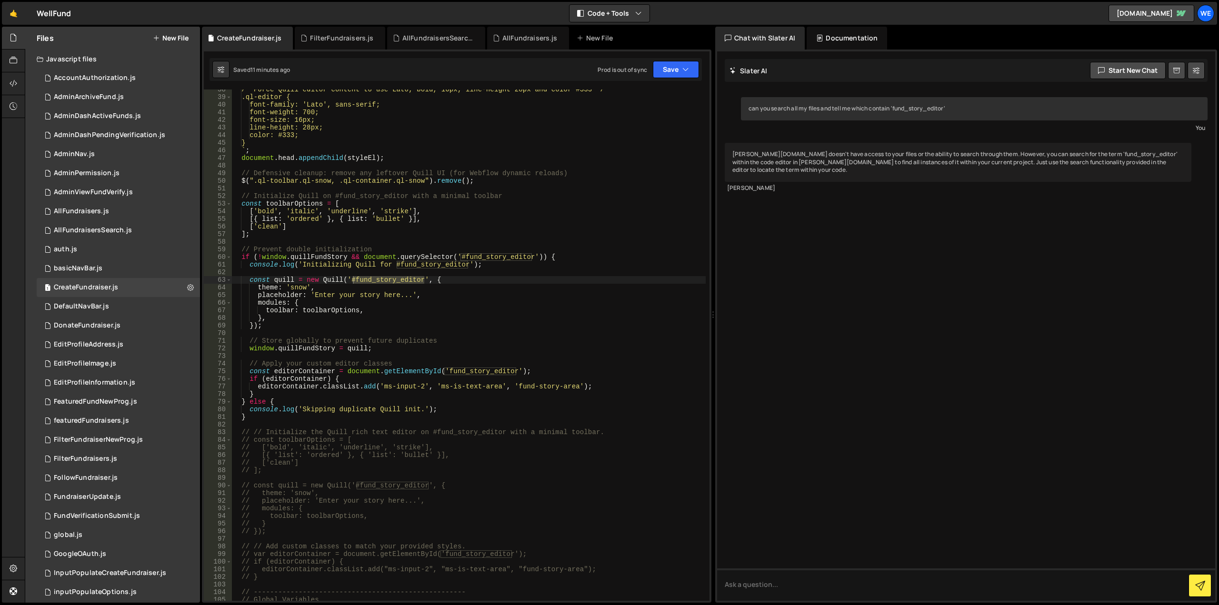
click at [770, 213] on div "can you search all my files and tell me which contain 'fund_story_editor' You […" at bounding box center [966, 325] width 498 height 549
click at [806, 583] on textarea at bounding box center [966, 584] width 498 height 32
type textarea "can I search all files? ctrl+f seems to only look at the current file"
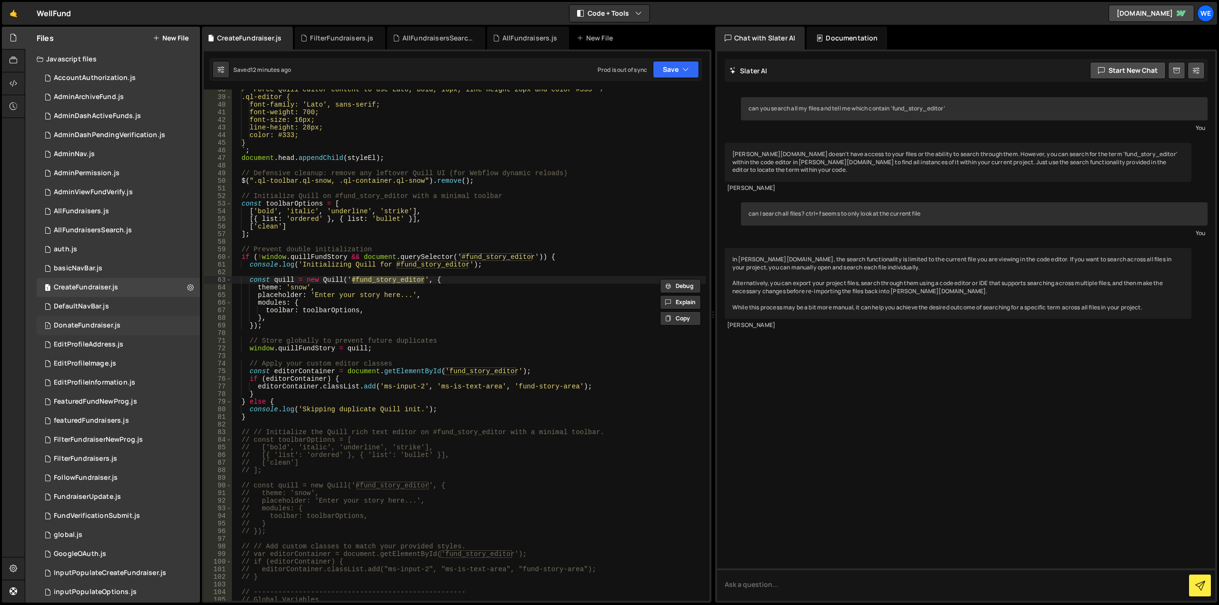
click at [98, 326] on div "DonateFundraiser.js" at bounding box center [87, 325] width 67 height 9
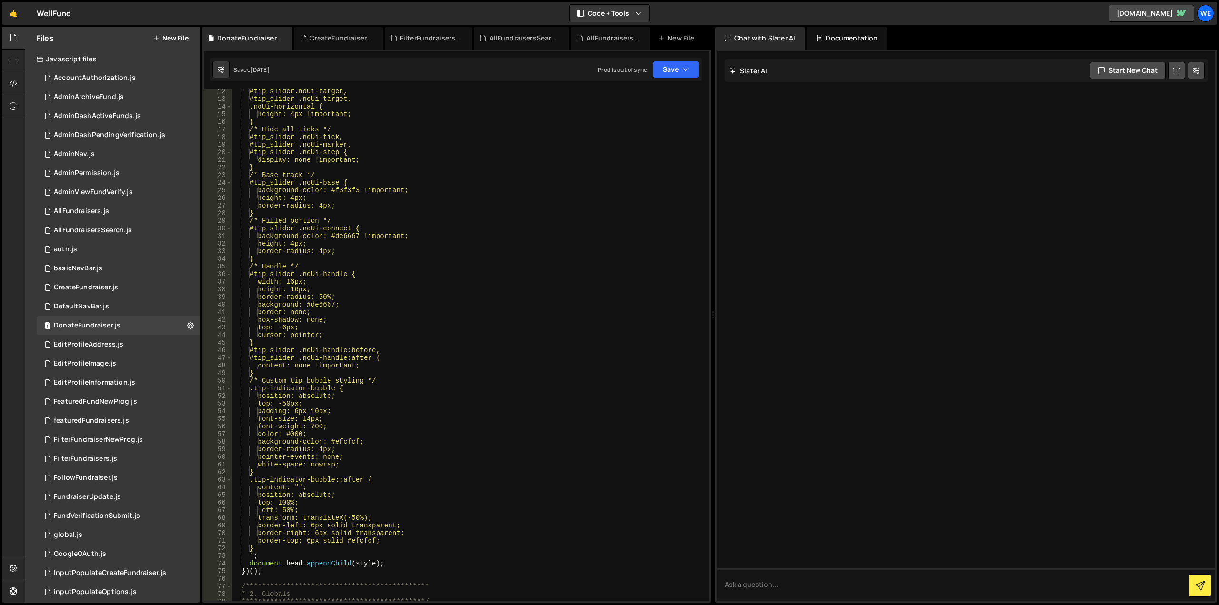
scroll to position [114, 0]
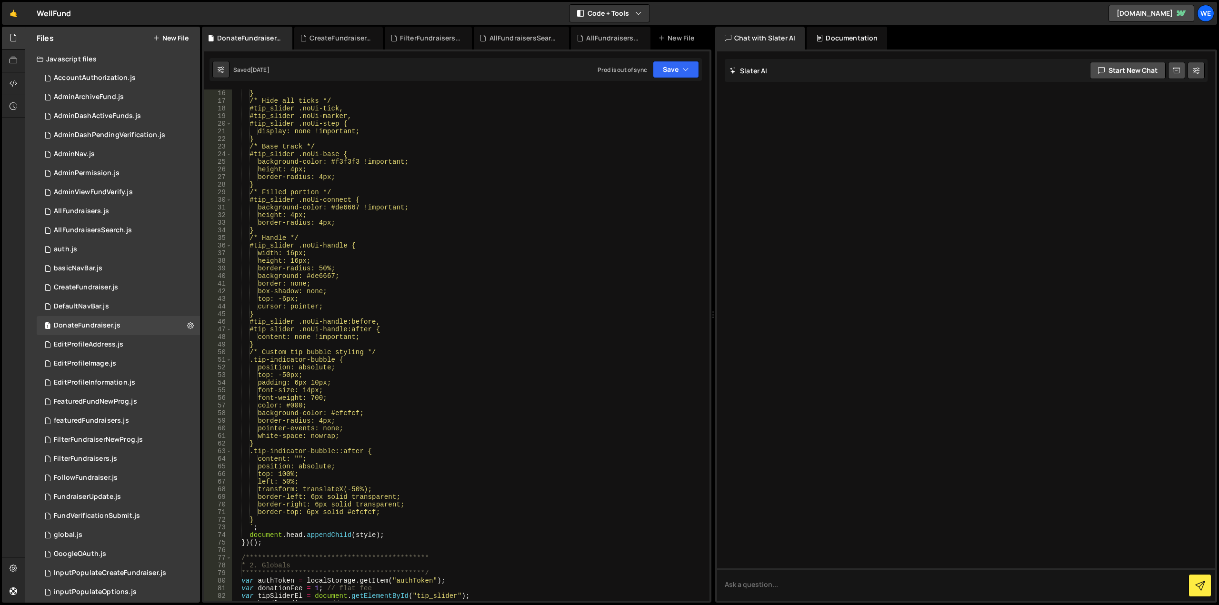
type textarea "height: 16px;"
click at [535, 263] on div "} /* Hide all ticks */ #tip_slider .noUi-tick, #tip_slider .noUi-marker, #tip_s…" at bounding box center [468, 352] width 474 height 526
type input "fund_story_editor'"
click at [285, 38] on icon at bounding box center [285, 38] width 7 height 10
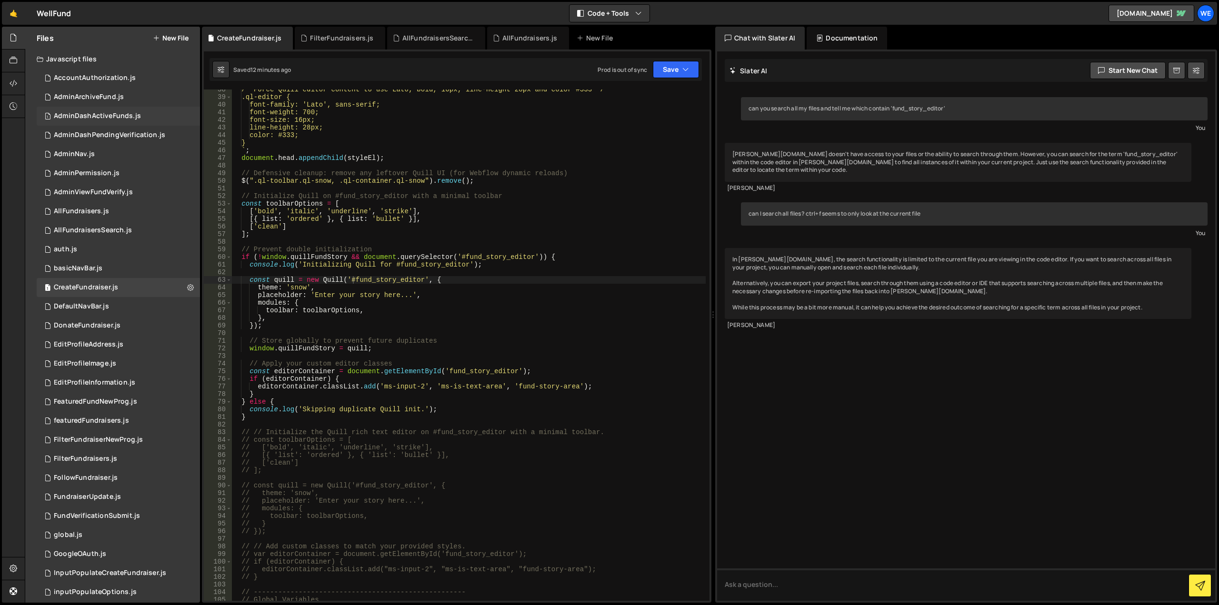
click at [110, 121] on div "1 AdminDashActiveFunds.js 0" at bounding box center [120, 116] width 167 height 19
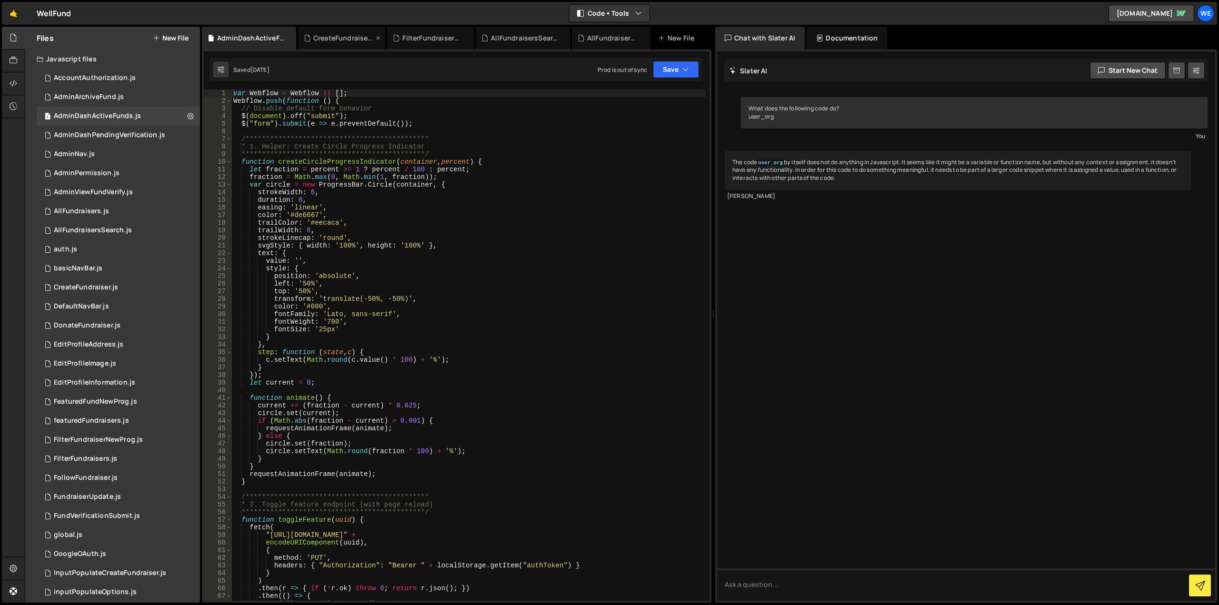
click at [346, 41] on div "CreateFundraiser.js" at bounding box center [343, 38] width 60 height 10
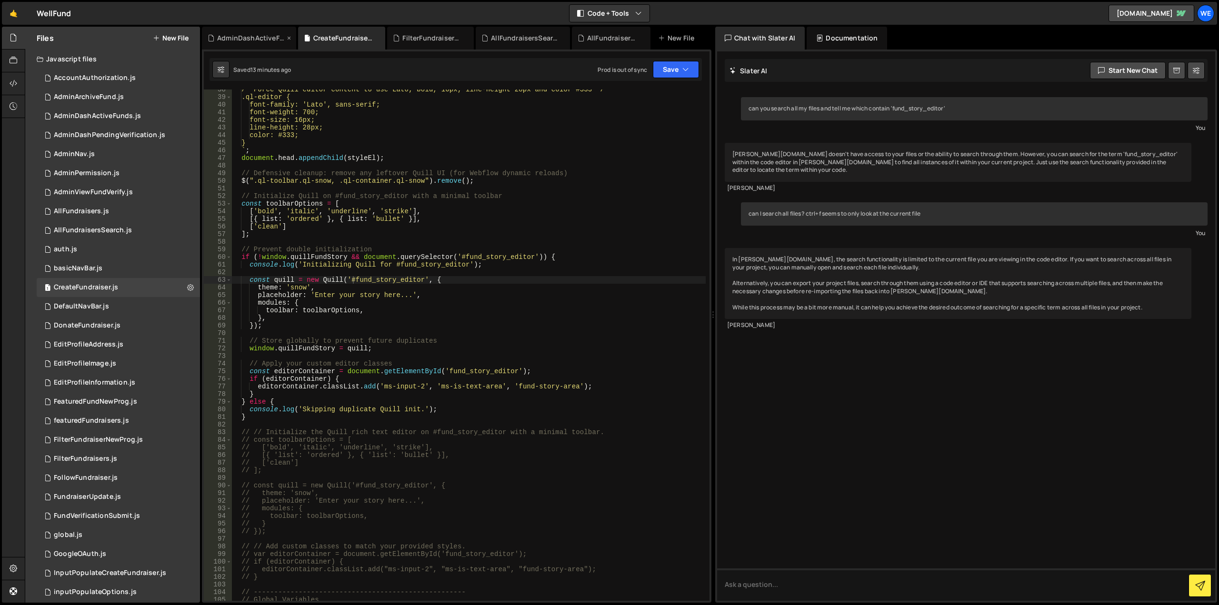
click at [267, 38] on div "AdminDashActiveFunds.js" at bounding box center [251, 38] width 68 height 10
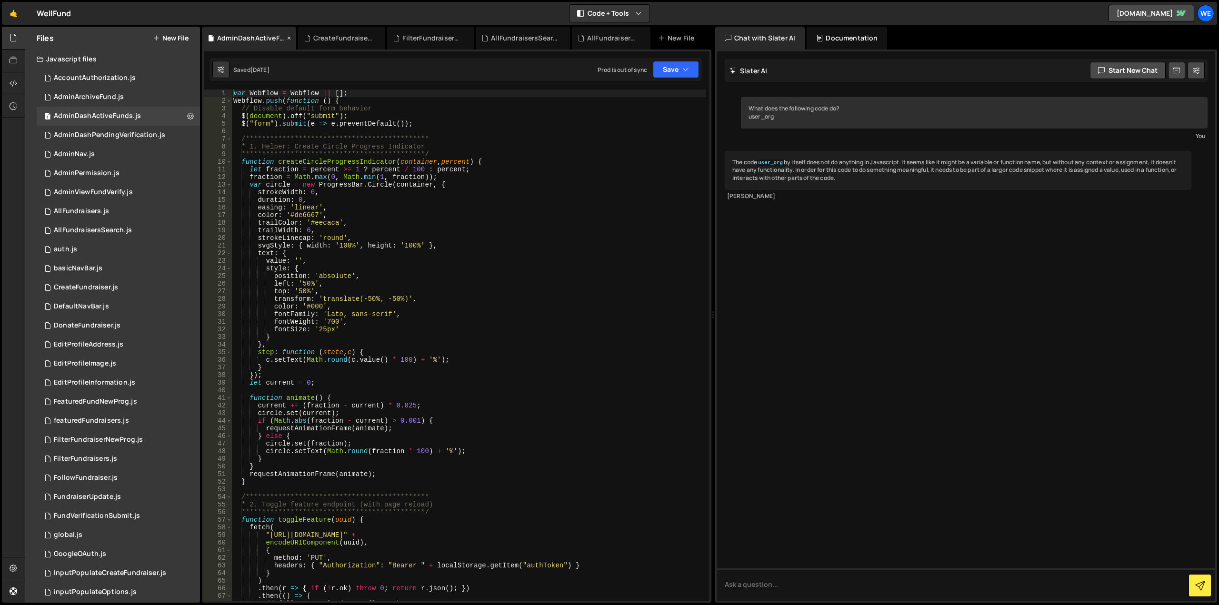
click at [287, 38] on icon at bounding box center [289, 38] width 7 height 10
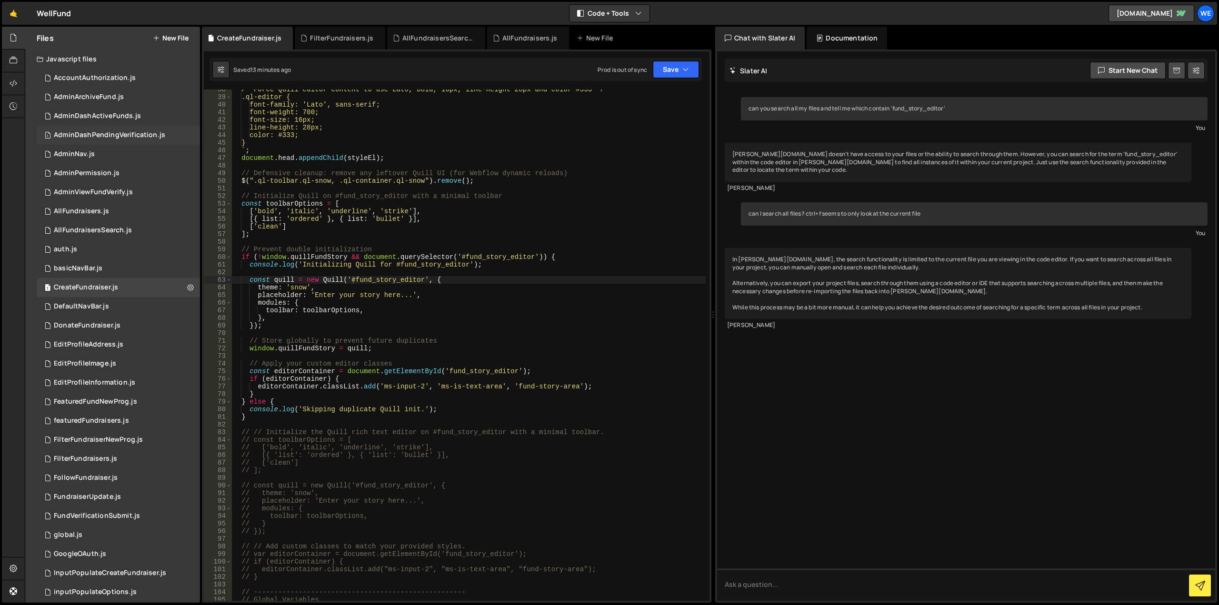
click at [112, 132] on div "AdminDashPendingVerification.js" at bounding box center [109, 135] width 111 height 9
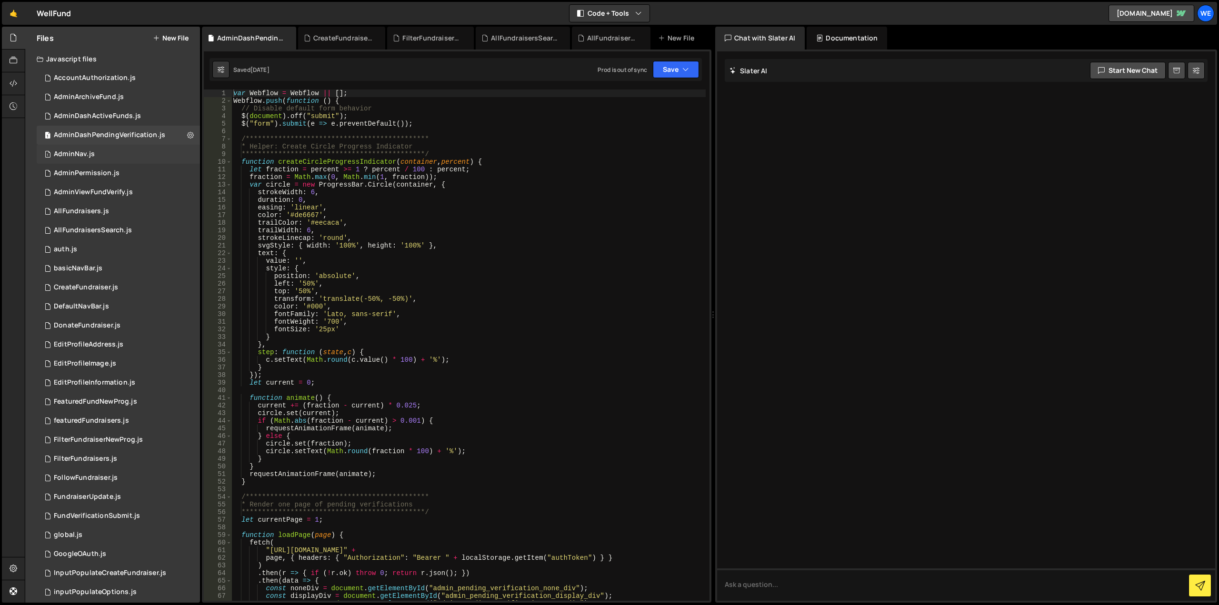
click at [84, 152] on div "AdminNav.js" at bounding box center [74, 154] width 41 height 9
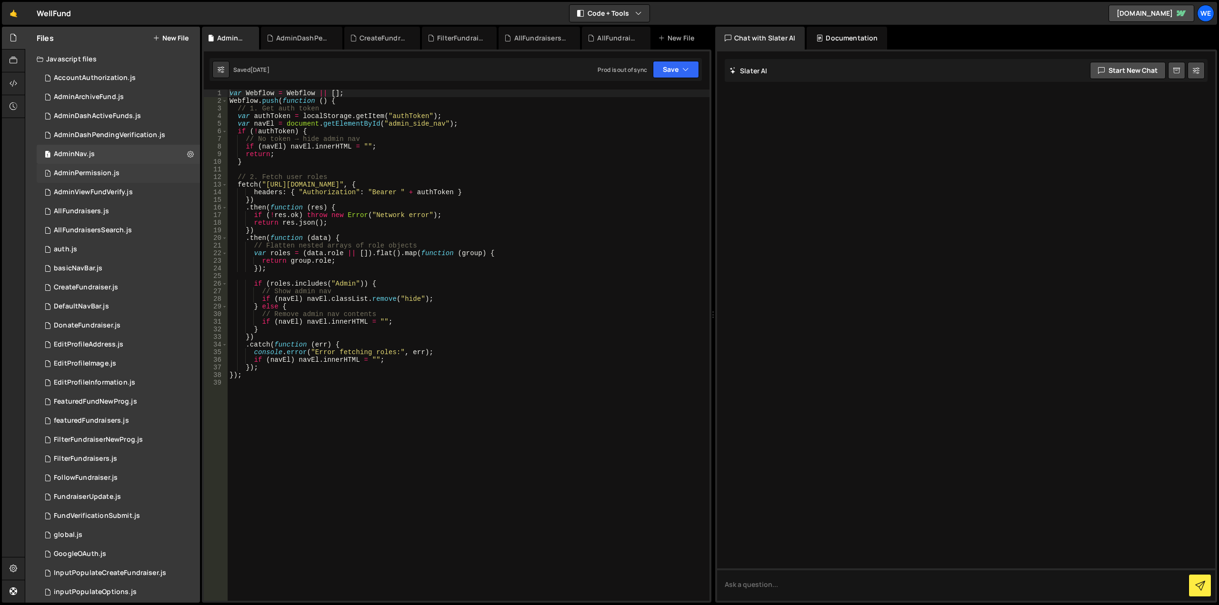
click at [101, 177] on div "AdminPermission.js" at bounding box center [87, 173] width 66 height 9
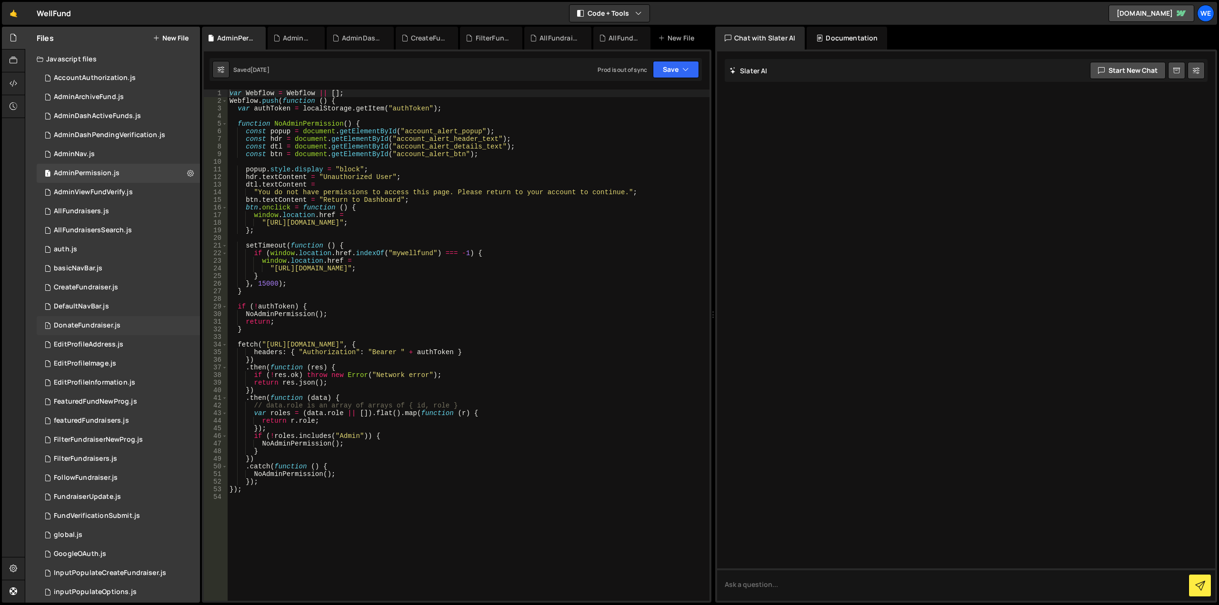
click at [81, 324] on div "DonateFundraiser.js" at bounding box center [87, 325] width 67 height 9
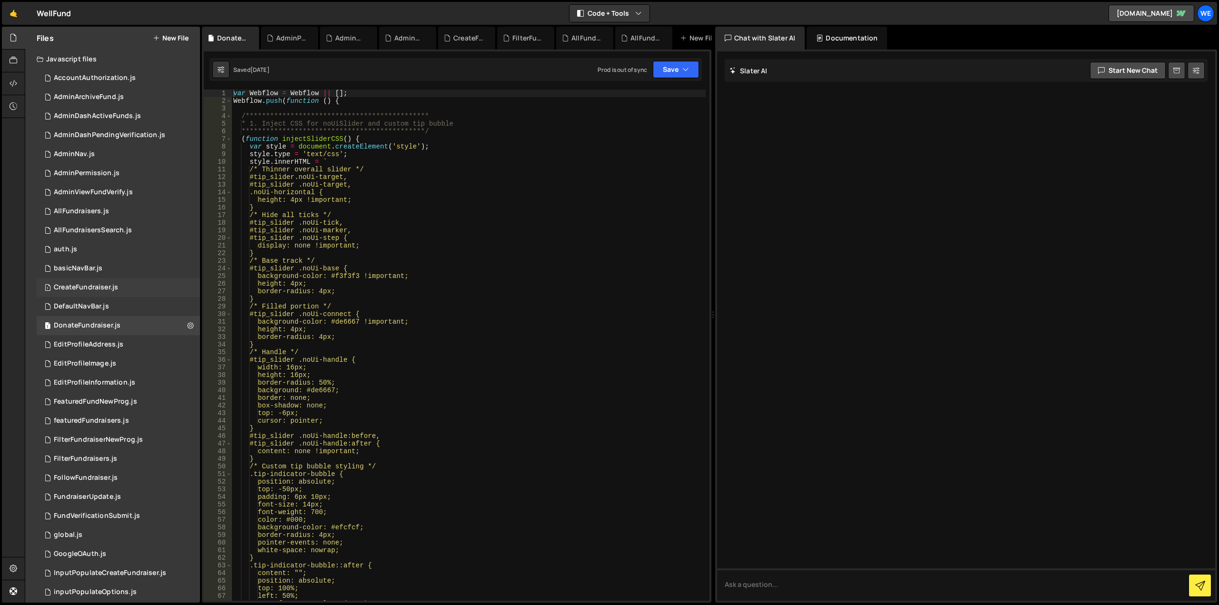
click at [80, 285] on div "CreateFundraiser.js" at bounding box center [86, 287] width 64 height 9
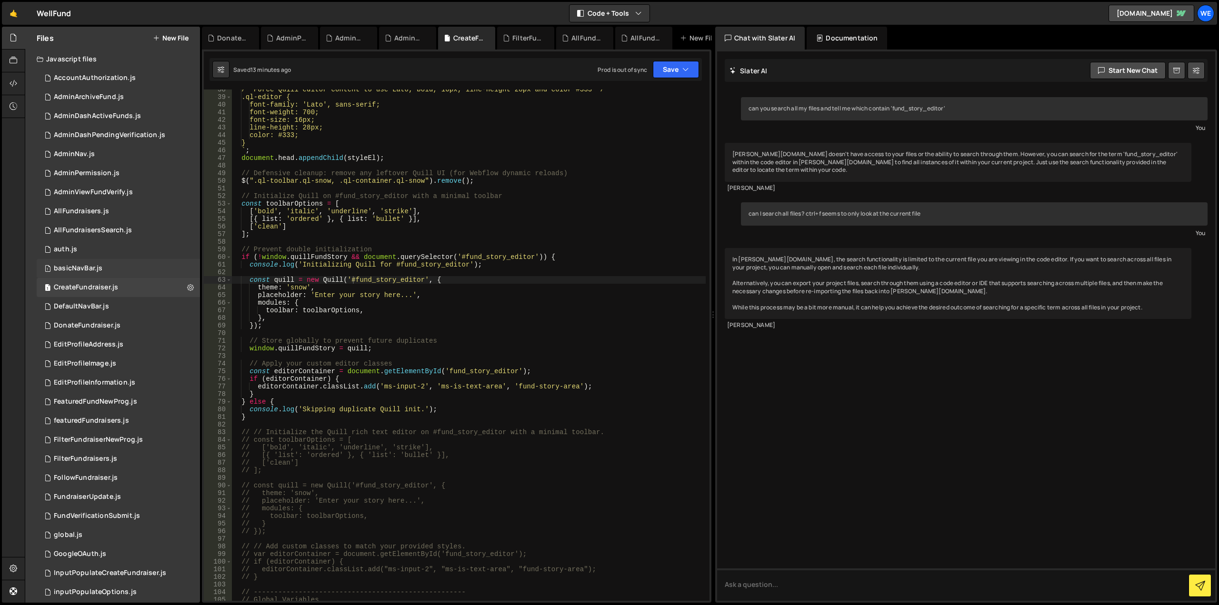
click at [100, 268] on div "basicNavBar.js" at bounding box center [78, 268] width 49 height 9
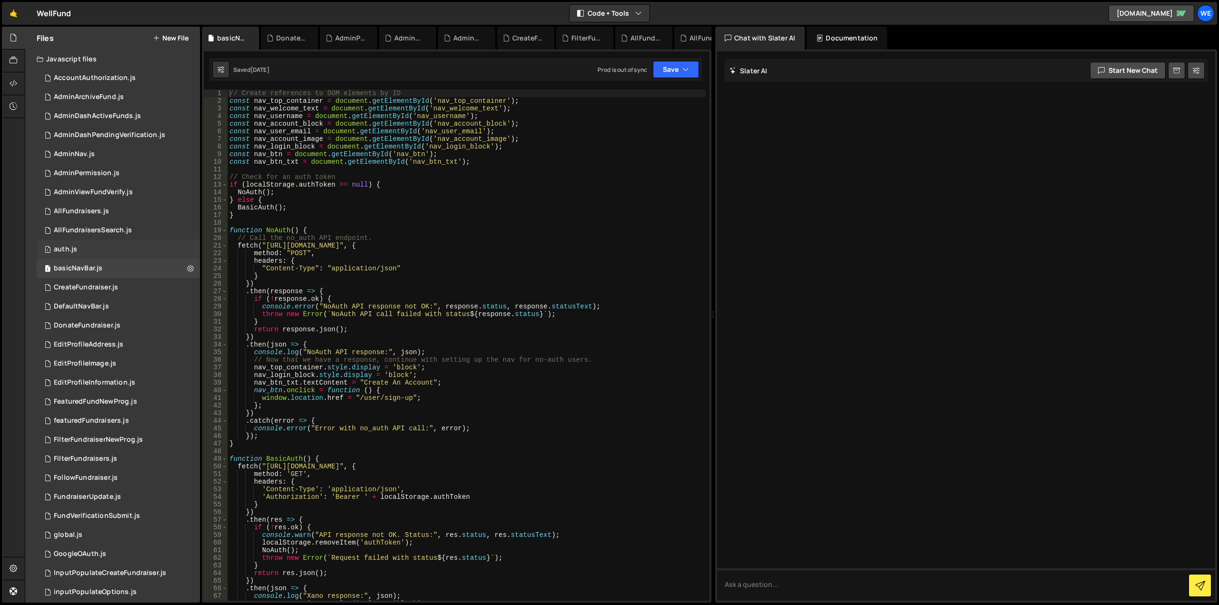
click at [91, 246] on div "1 auth.js 0" at bounding box center [120, 249] width 167 height 19
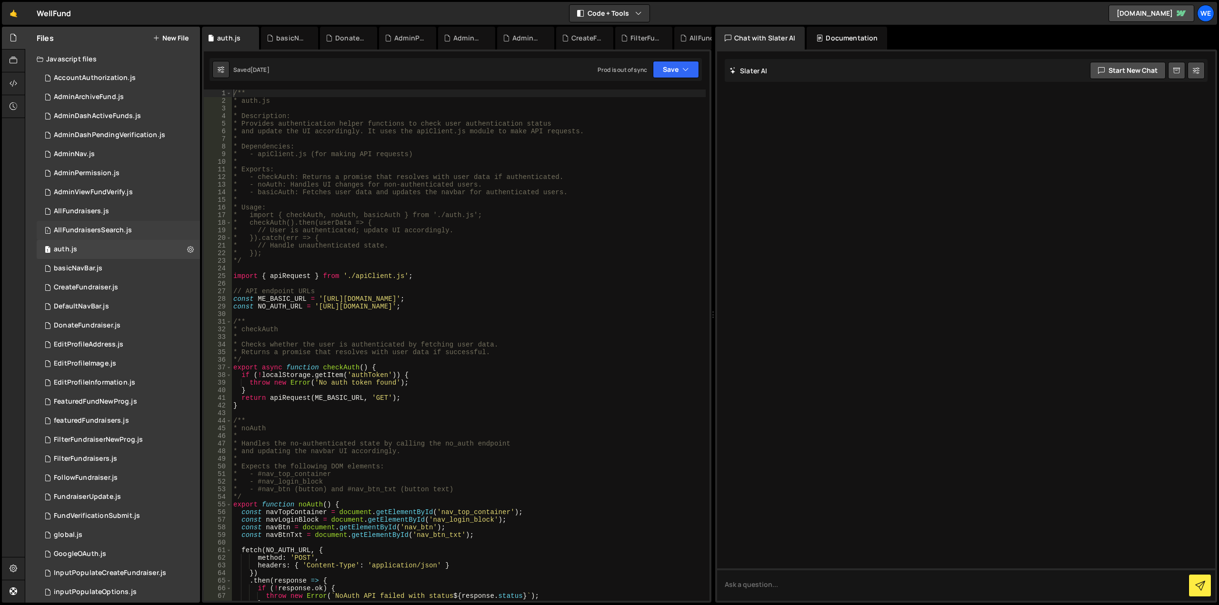
click at [79, 230] on div "AllFundraisersSearch.js" at bounding box center [93, 230] width 78 height 9
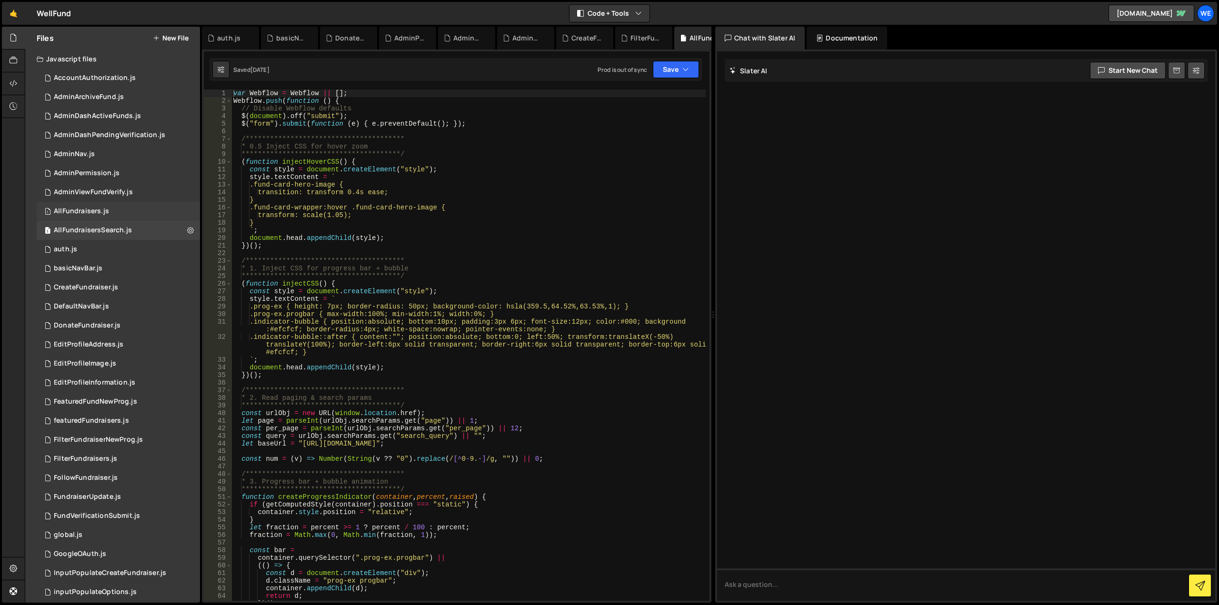
click at [90, 205] on div "1 AllFundraisers.js 0" at bounding box center [120, 211] width 167 height 19
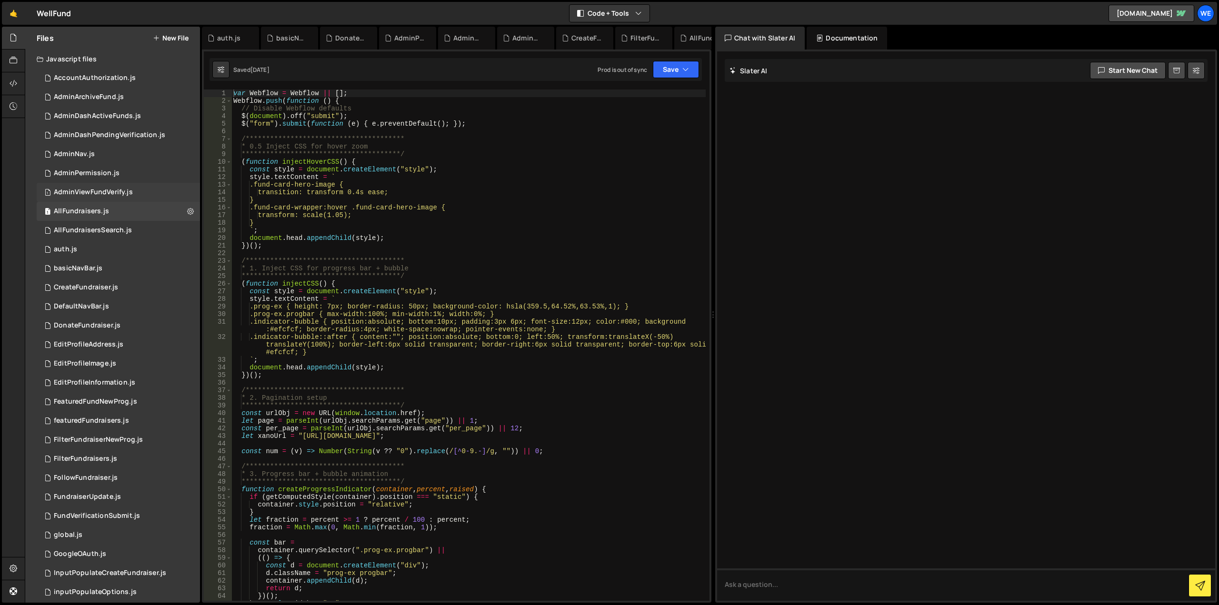
click at [126, 191] on div "AdminViewFundVerify.js" at bounding box center [93, 192] width 79 height 9
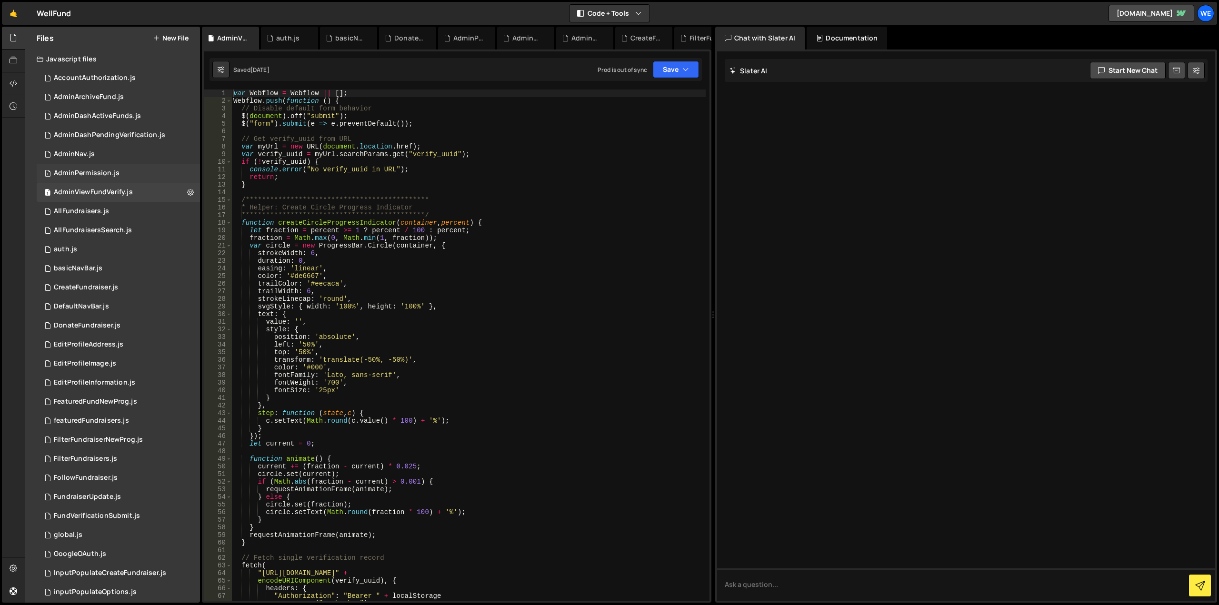
click at [138, 173] on div "1 AdminPermission.js 0" at bounding box center [120, 173] width 167 height 19
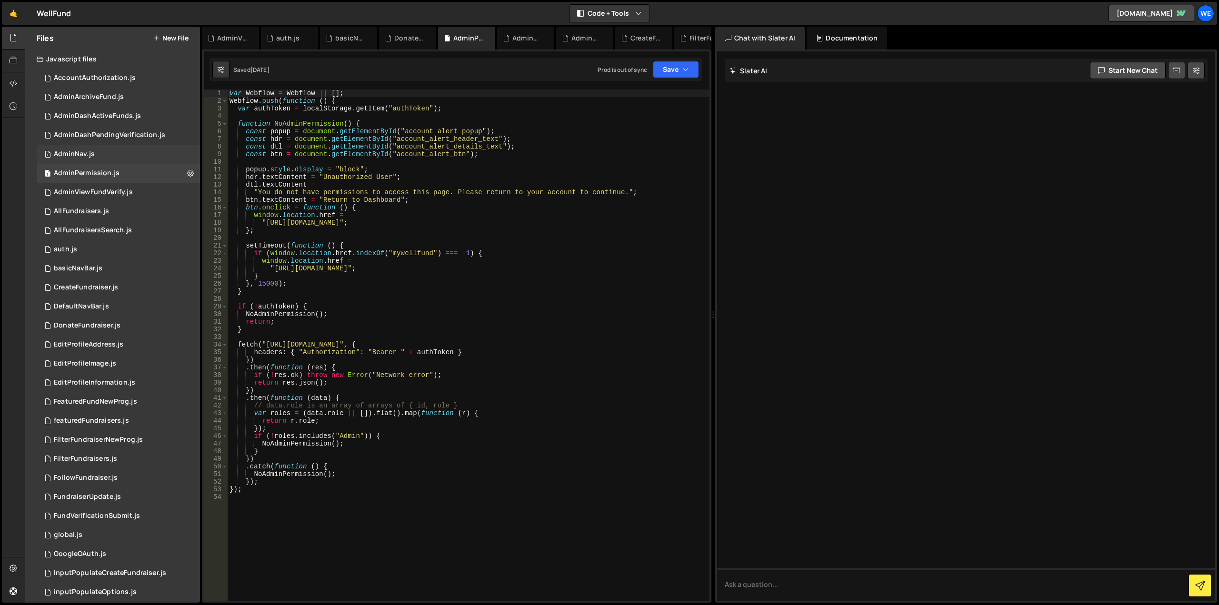
click at [104, 155] on div "1 AdminNav.js 0" at bounding box center [120, 154] width 167 height 19
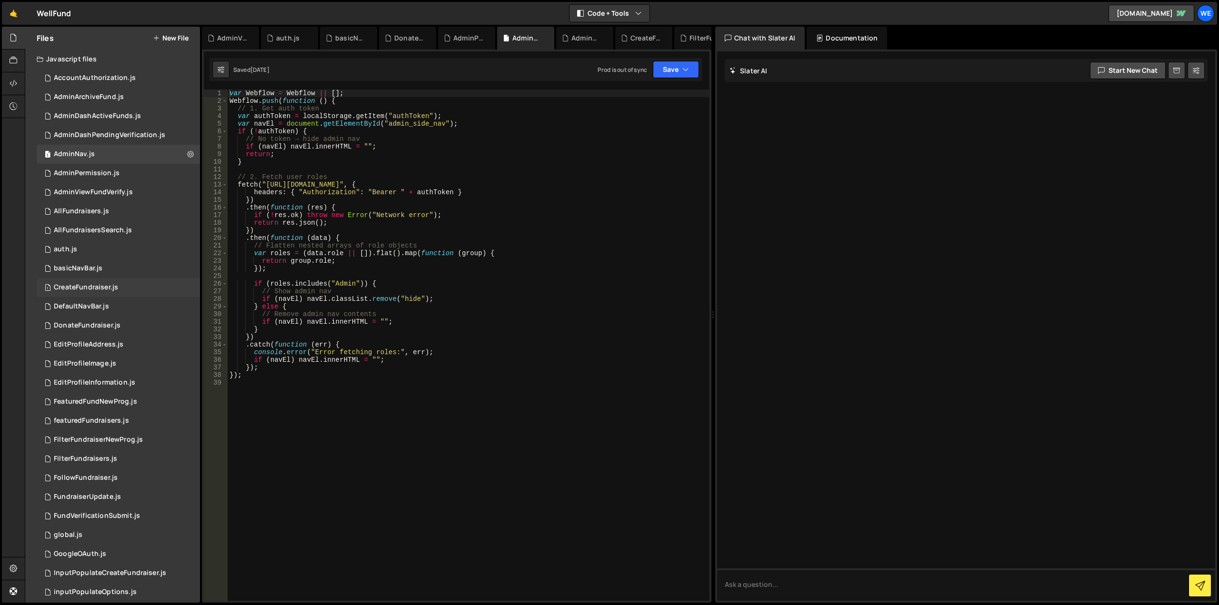
click at [117, 288] on div "CreateFundraiser.js" at bounding box center [86, 287] width 64 height 9
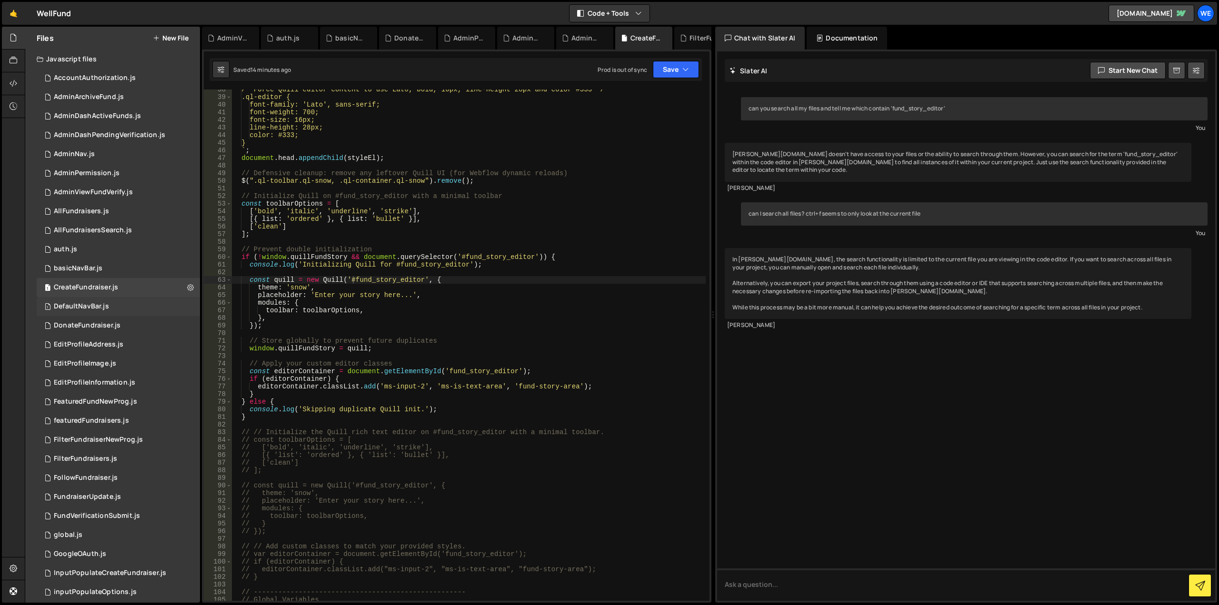
click at [126, 308] on div "1 DefaultNavBar.js 0" at bounding box center [120, 306] width 167 height 19
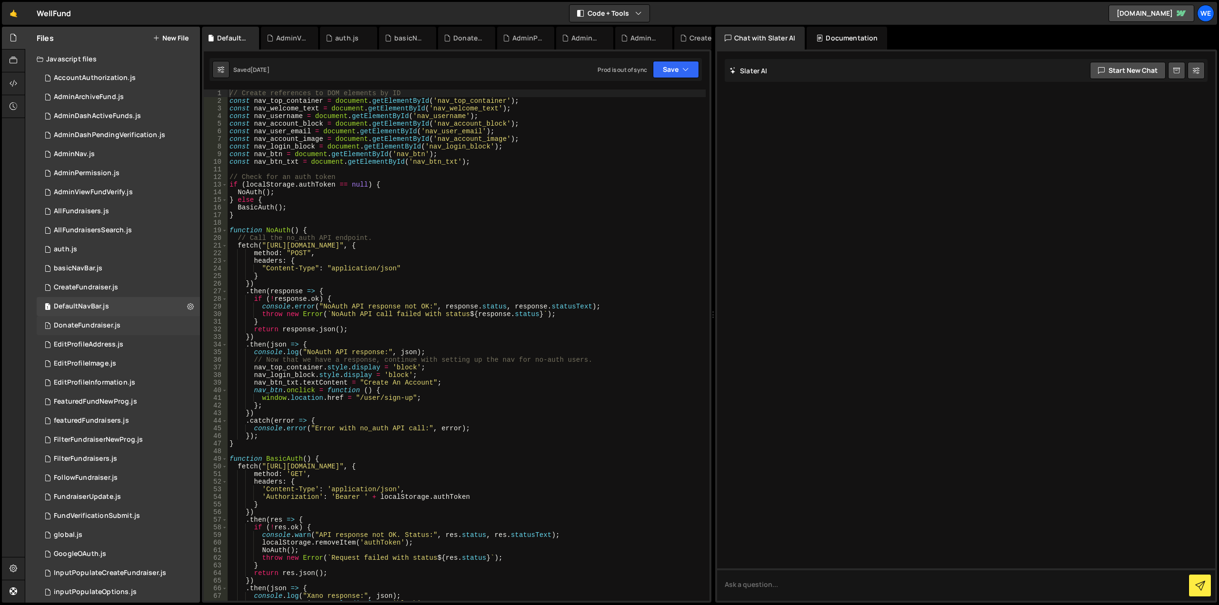
click at [116, 328] on div "DonateFundraiser.js" at bounding box center [87, 325] width 67 height 9
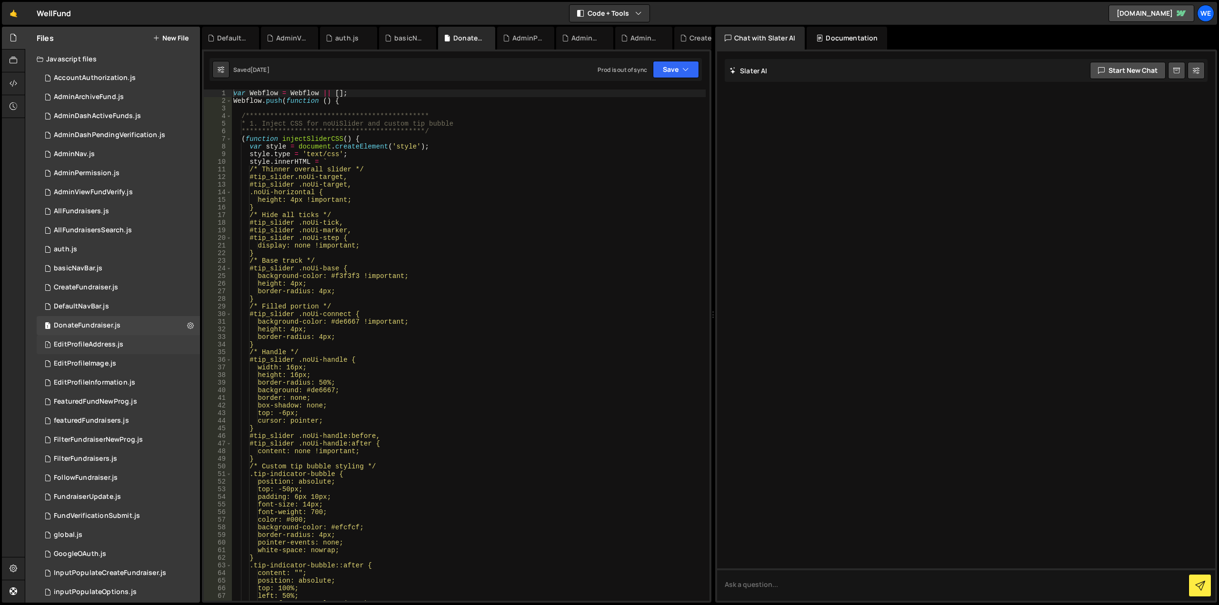
click at [152, 344] on div "1 EditProfileAddress.js 0" at bounding box center [120, 344] width 167 height 19
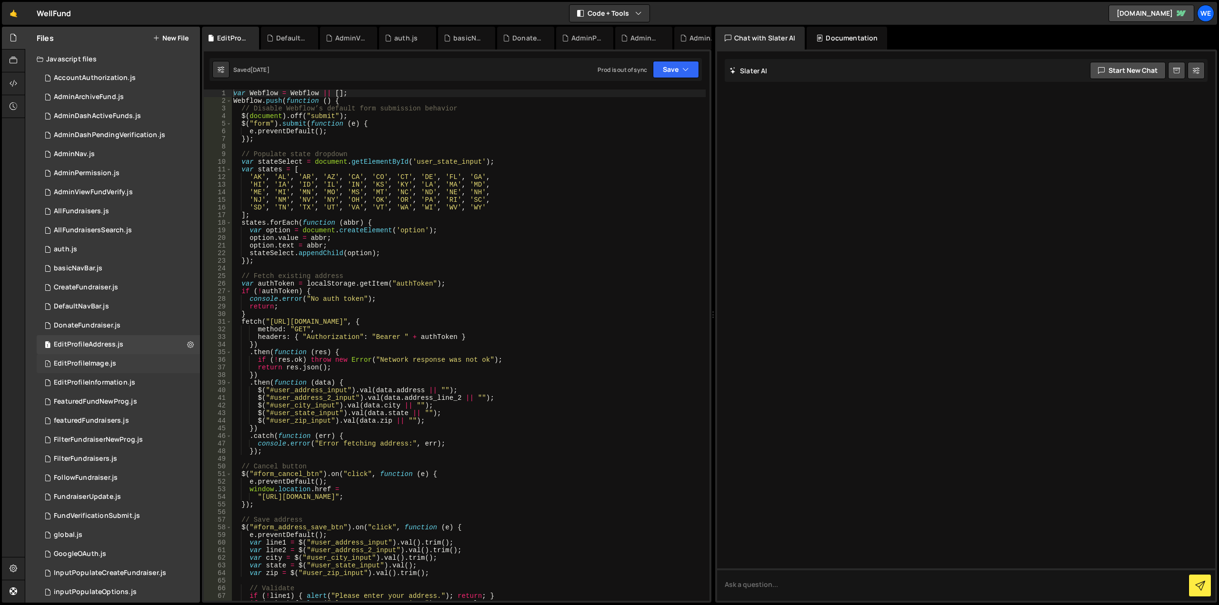
click at [142, 360] on div "1 EditProfileImage.js 0" at bounding box center [120, 363] width 167 height 19
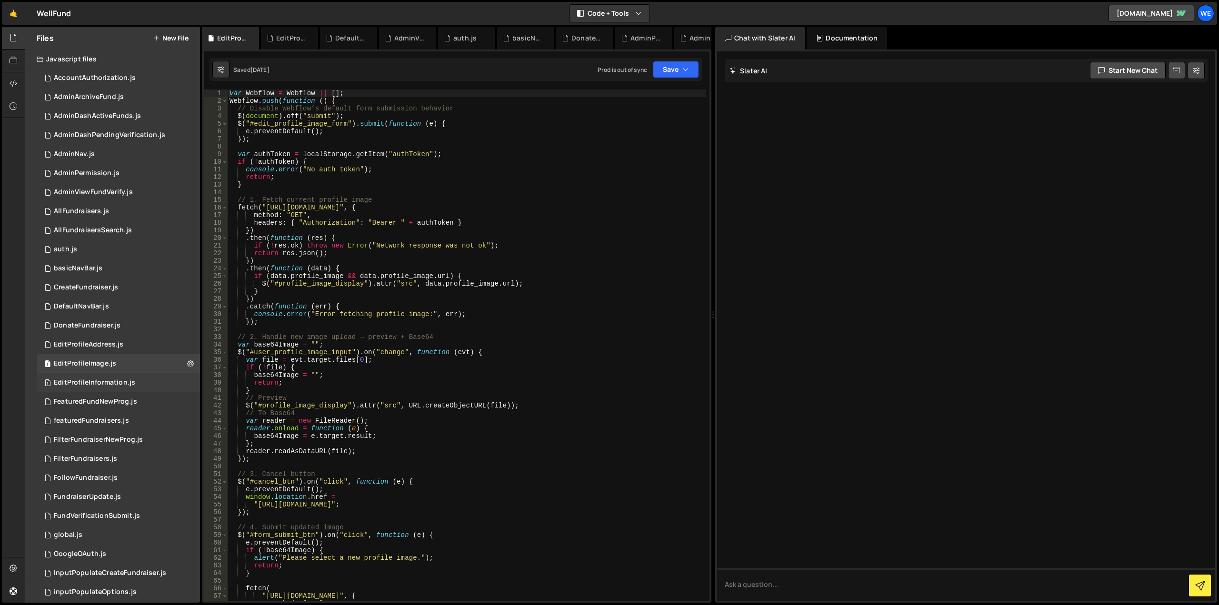
click at [99, 383] on div "EditProfileInformation.js" at bounding box center [94, 382] width 81 height 9
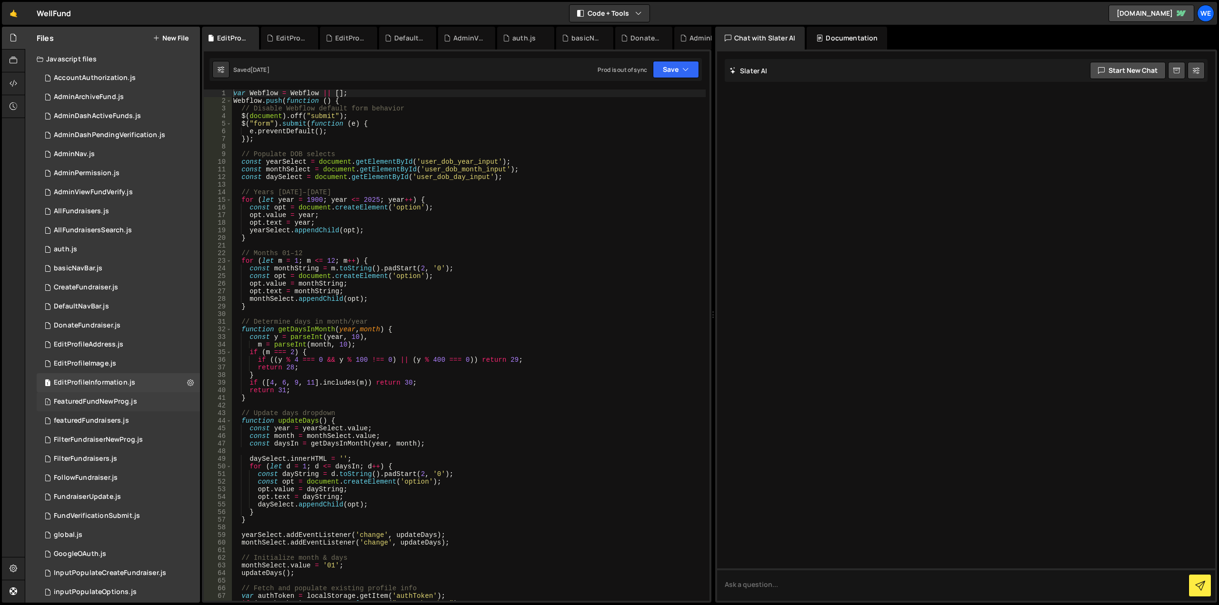
click at [97, 402] on div "FeaturedFundNewProg.js" at bounding box center [95, 401] width 83 height 9
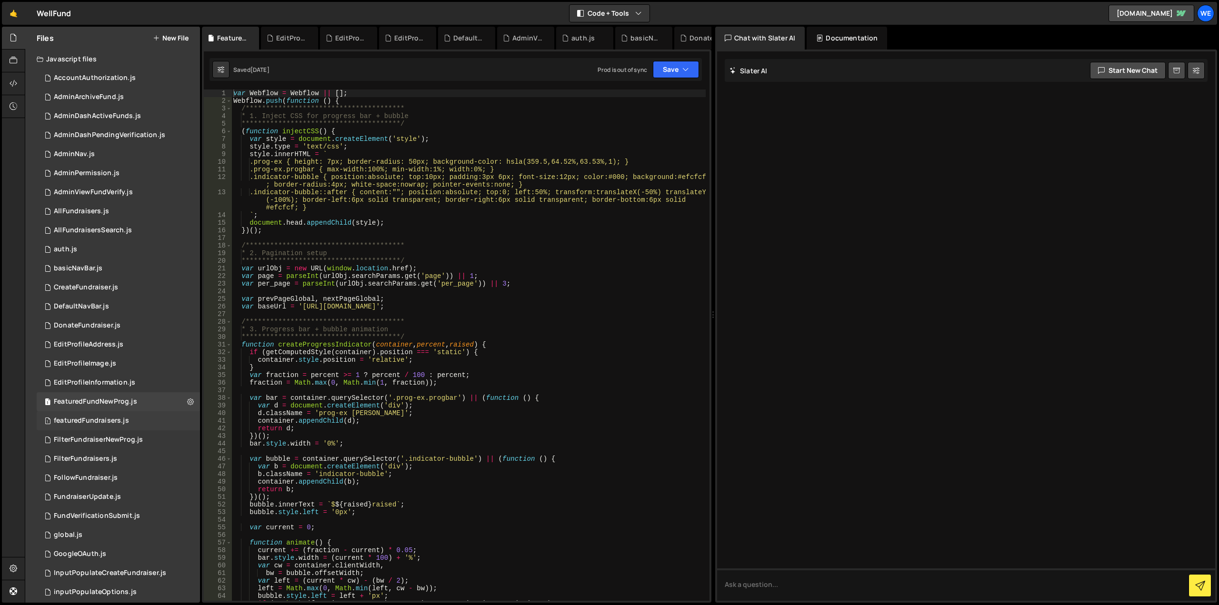
click at [118, 414] on div "1 featuredFundraisers.js 0" at bounding box center [120, 420] width 167 height 19
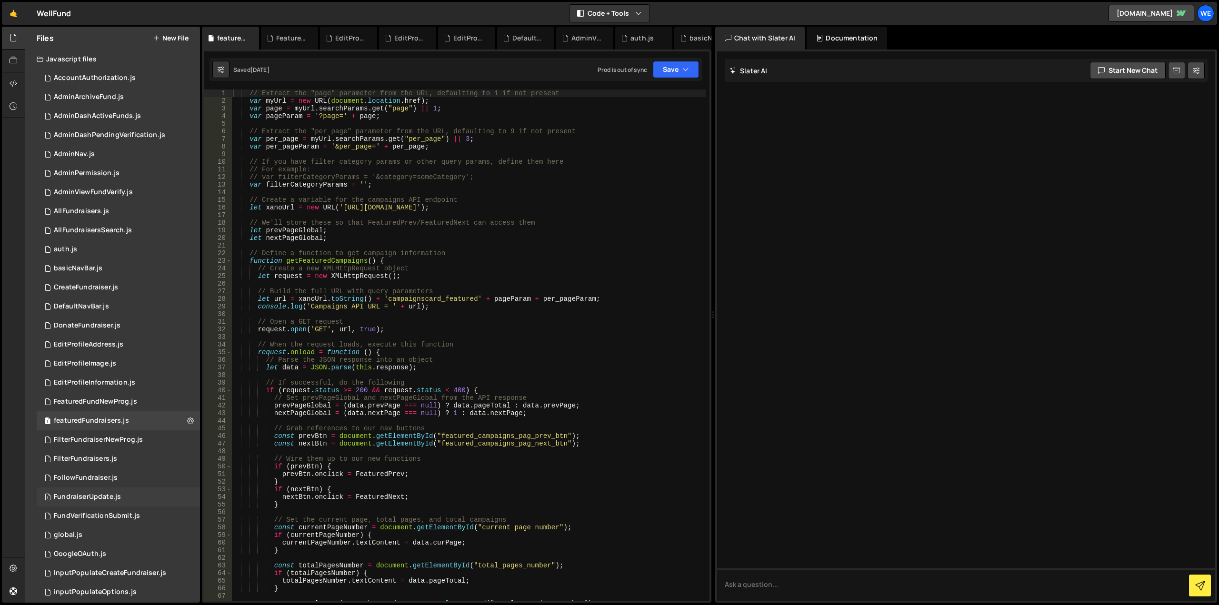
click at [132, 493] on div "1 FundraiserUpdate.js 0" at bounding box center [120, 496] width 167 height 19
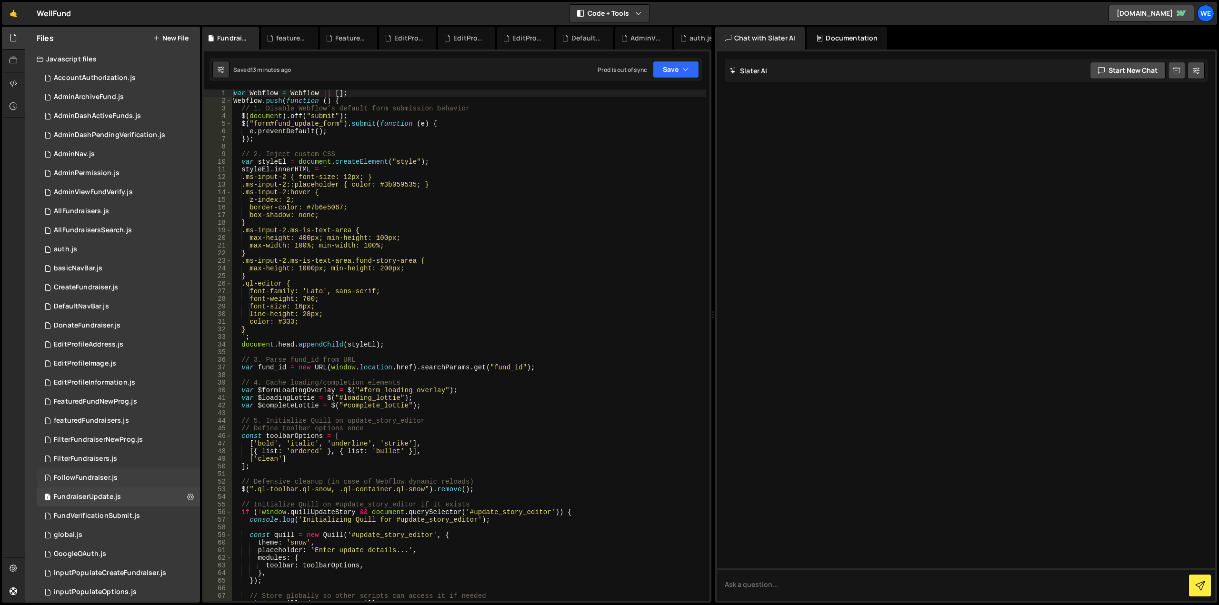
click at [124, 474] on div "1 FollowFundraiser.js 0" at bounding box center [120, 477] width 167 height 19
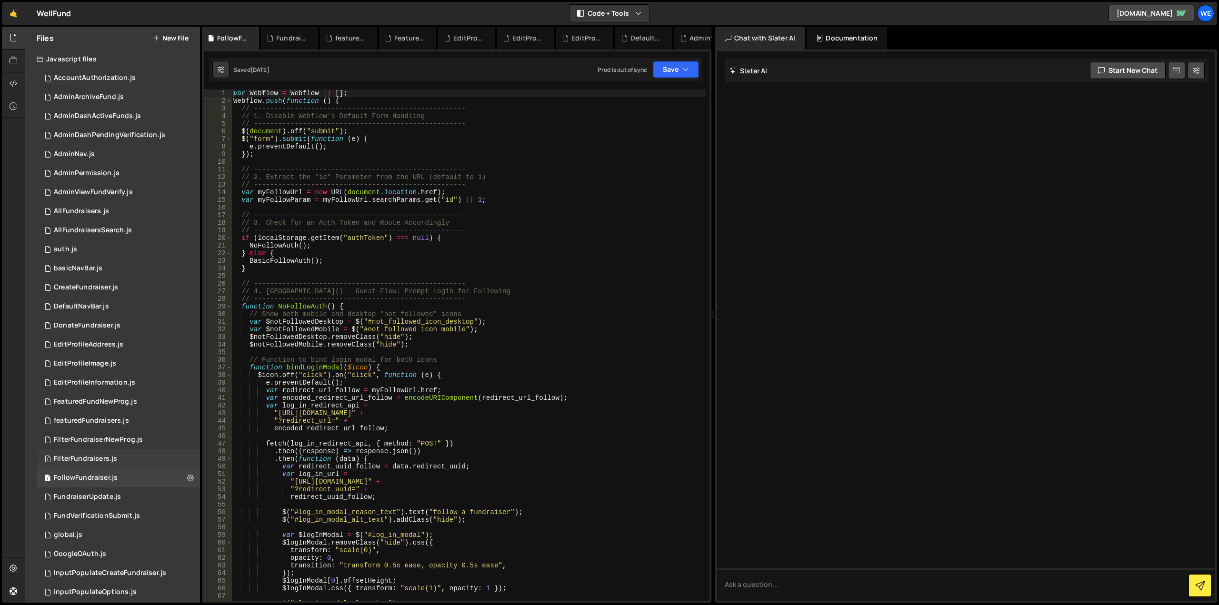
click at [149, 462] on div "1 FilterFundraisers.js 0" at bounding box center [120, 458] width 167 height 19
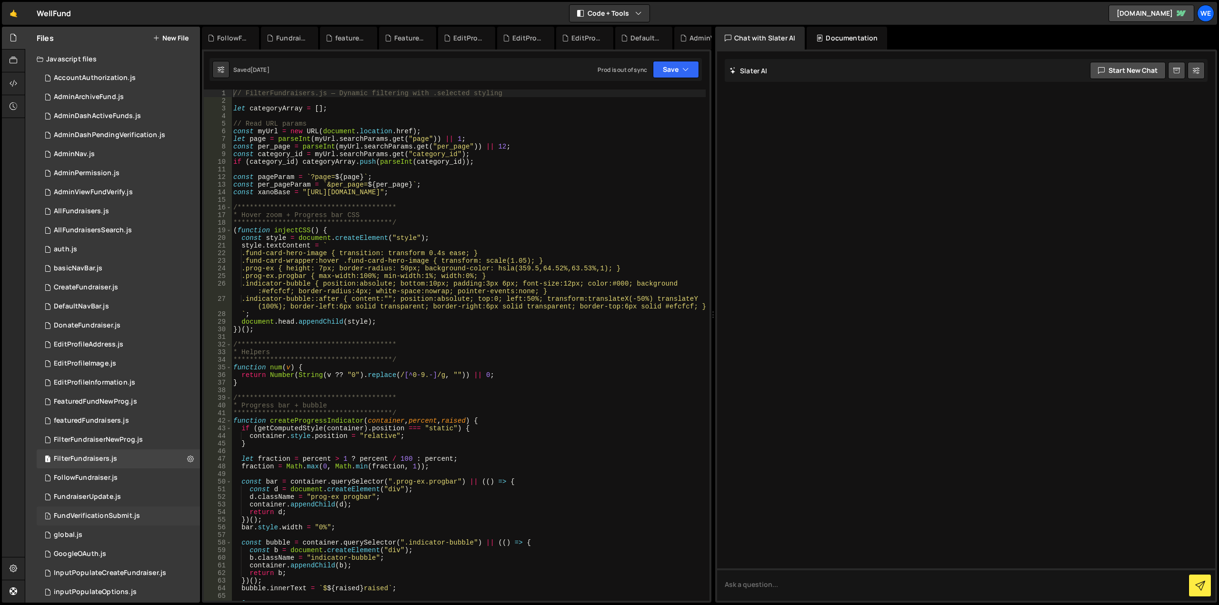
click at [153, 516] on div "1 FundVerificationSubmit.js 0" at bounding box center [120, 515] width 167 height 19
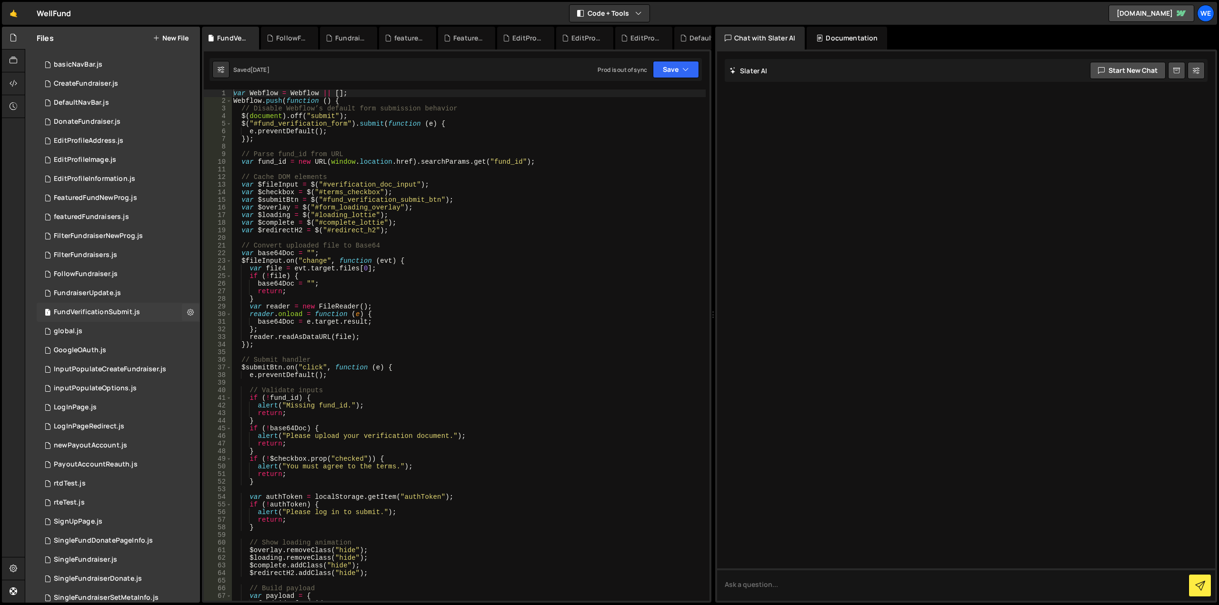
scroll to position [238, 0]
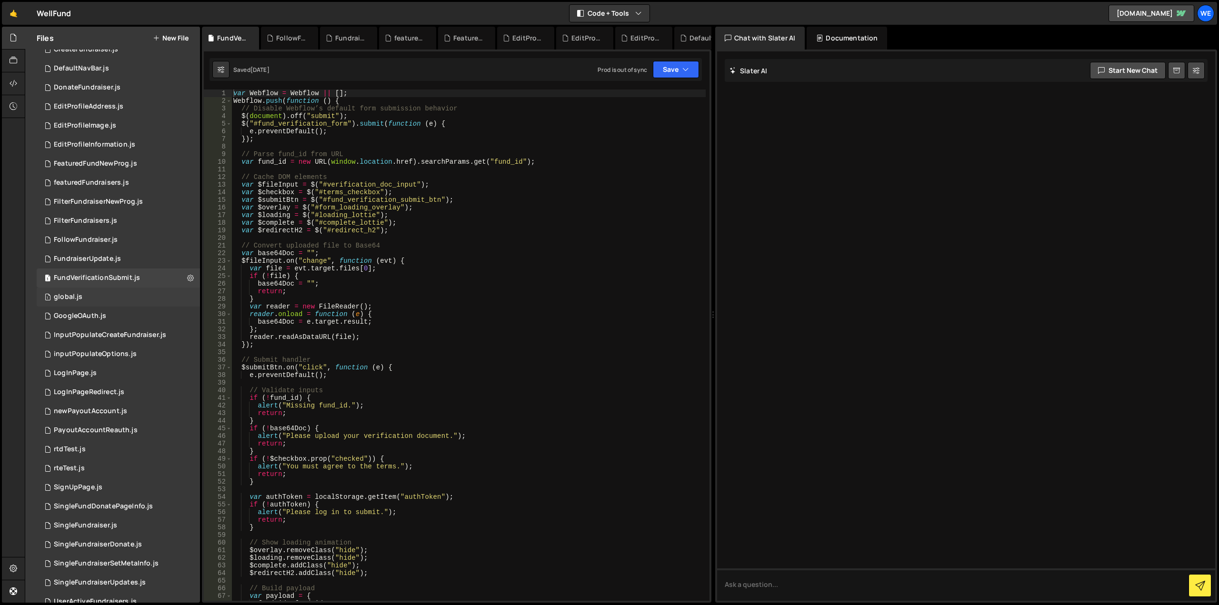
click at [127, 296] on div "1 global.js 0" at bounding box center [120, 297] width 167 height 19
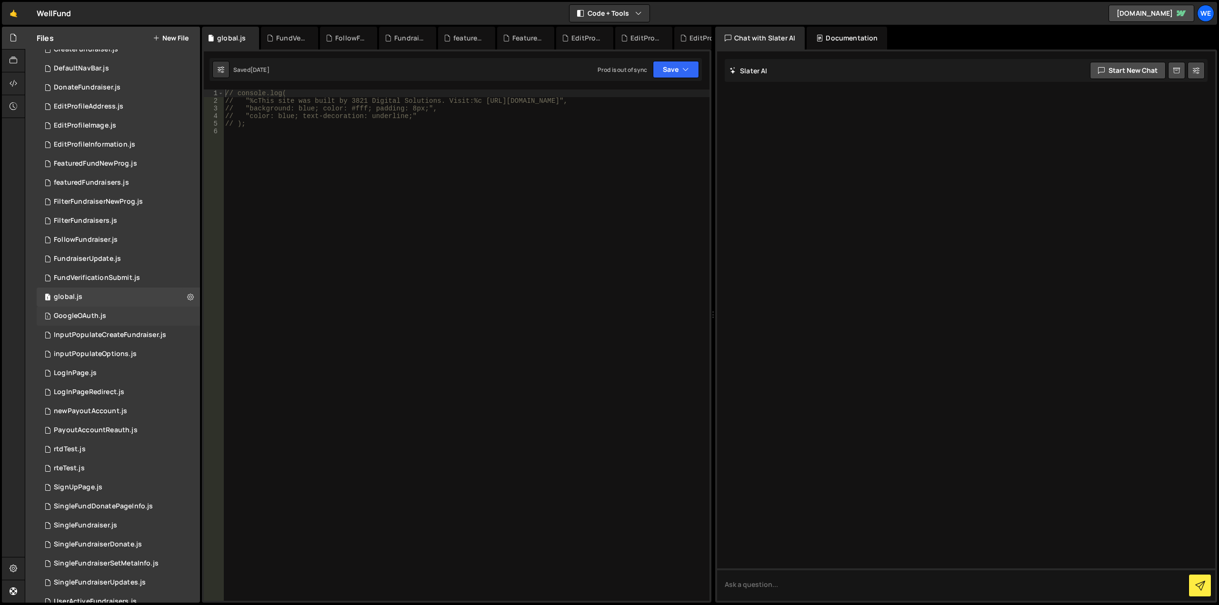
click at [136, 315] on div "1 GoogleOAuth.js 0" at bounding box center [120, 316] width 167 height 19
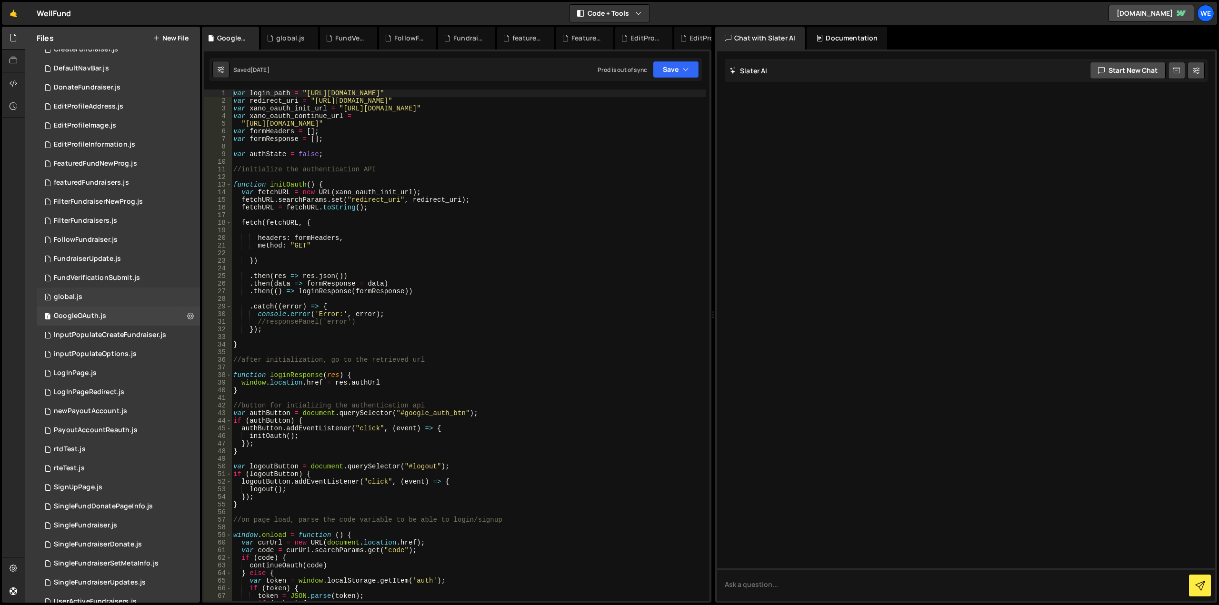
click at [113, 303] on div "1 global.js 0" at bounding box center [120, 297] width 167 height 19
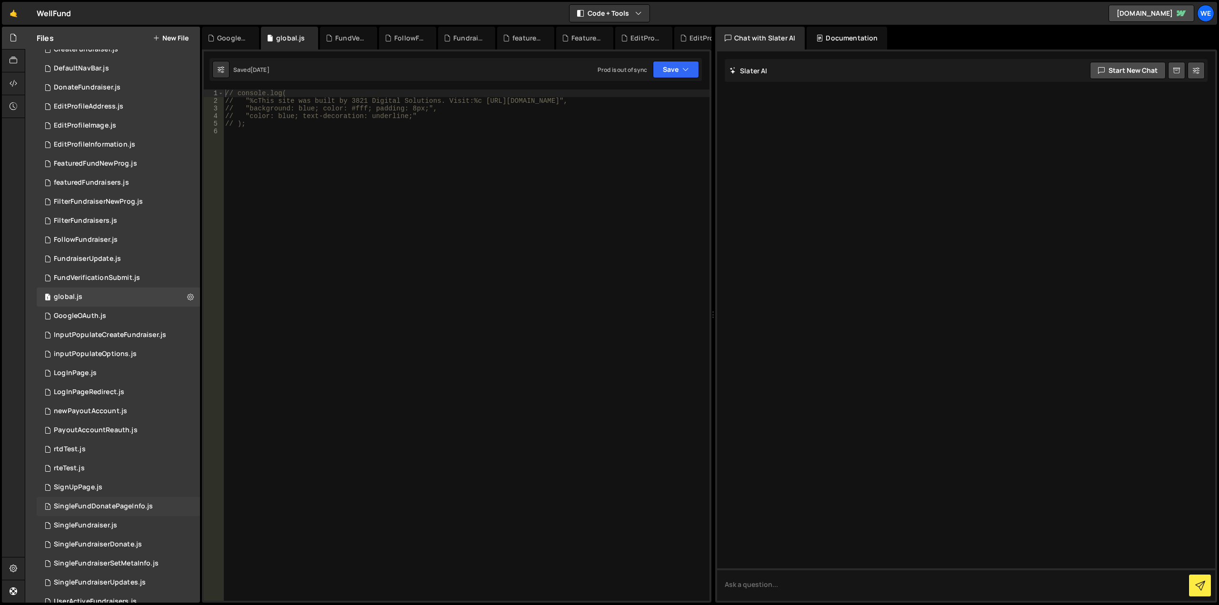
click at [129, 506] on div "SingleFundDonatePageInfo.js" at bounding box center [103, 506] width 99 height 9
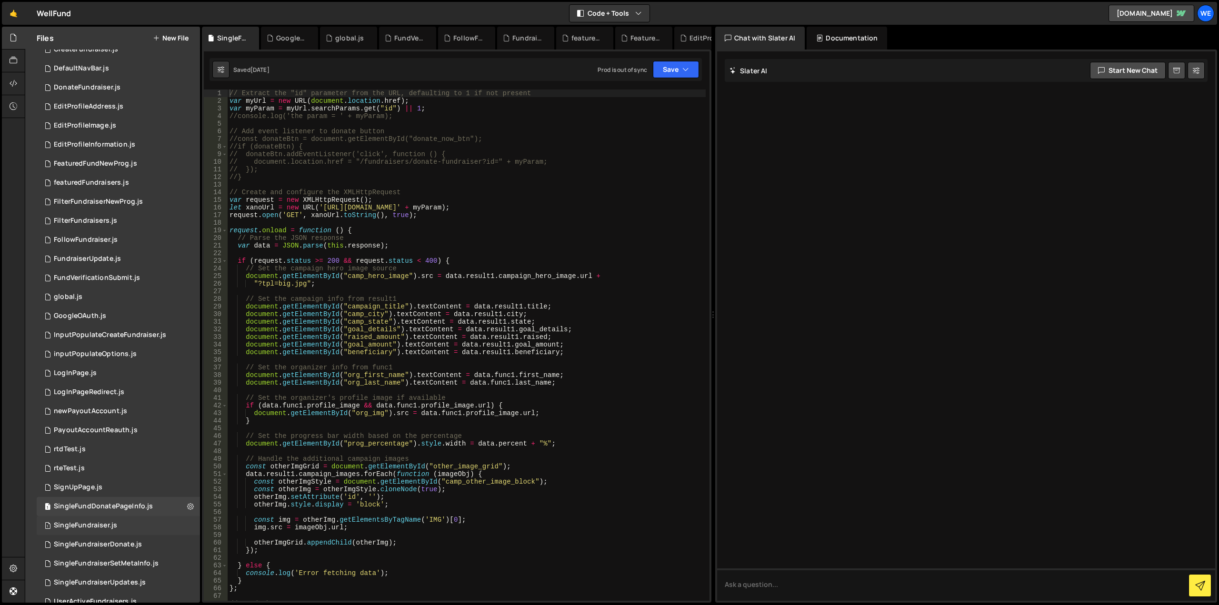
click at [117, 525] on div "1 SingleFundraiser.js 0" at bounding box center [120, 525] width 167 height 19
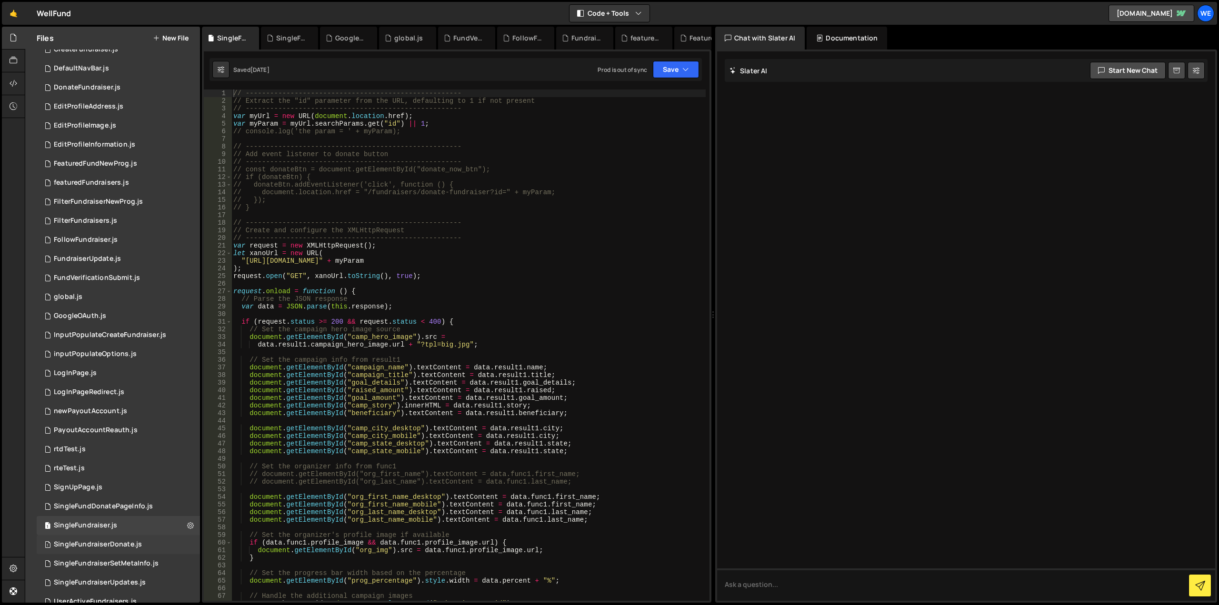
click at [137, 537] on div "1 SingleFundraiserDonate.js 0" at bounding box center [120, 544] width 167 height 19
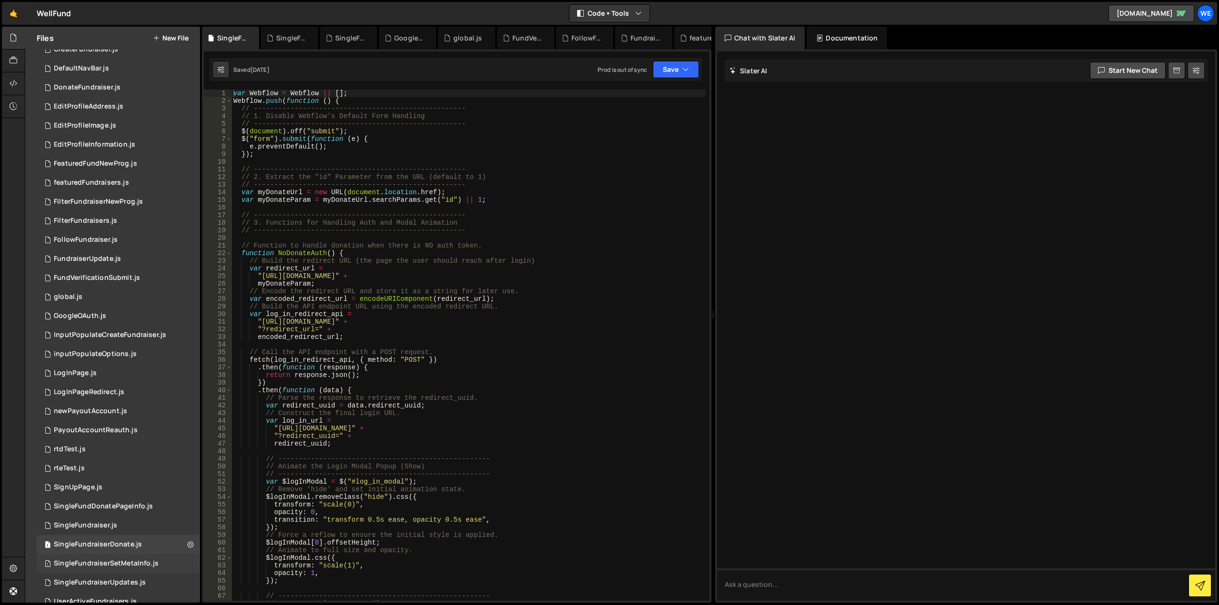
click at [155, 561] on div "SingleFundraiserSetMetaInfo.js" at bounding box center [106, 563] width 105 height 9
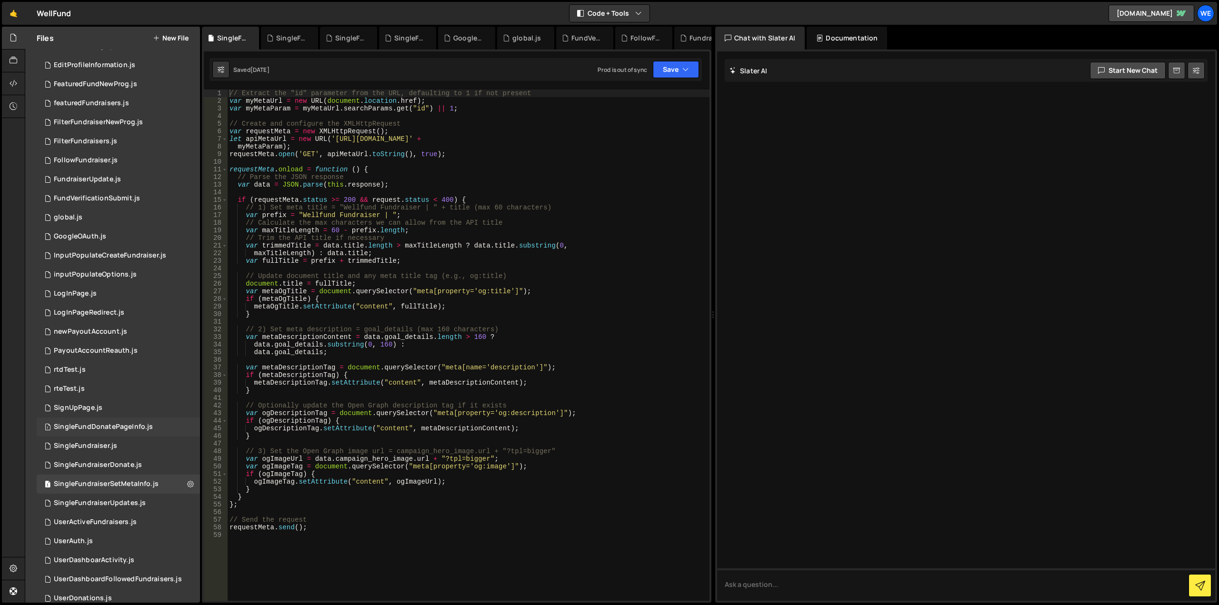
scroll to position [333, 0]
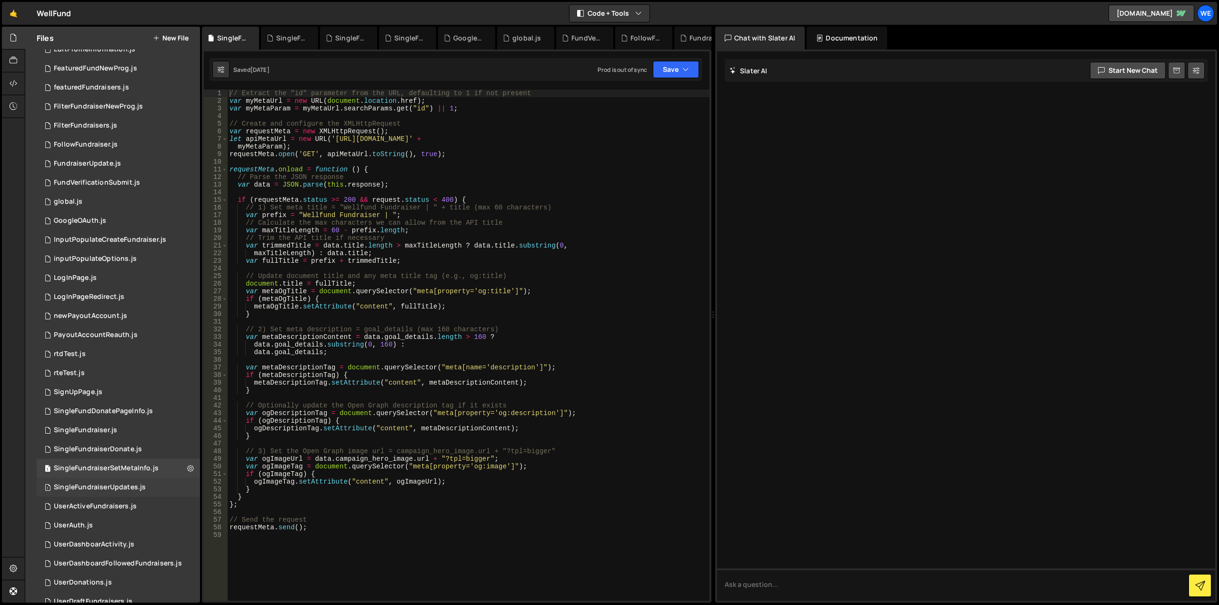
click at [158, 485] on div "1 SingleFundraiserUpdates.js 0" at bounding box center [120, 487] width 167 height 19
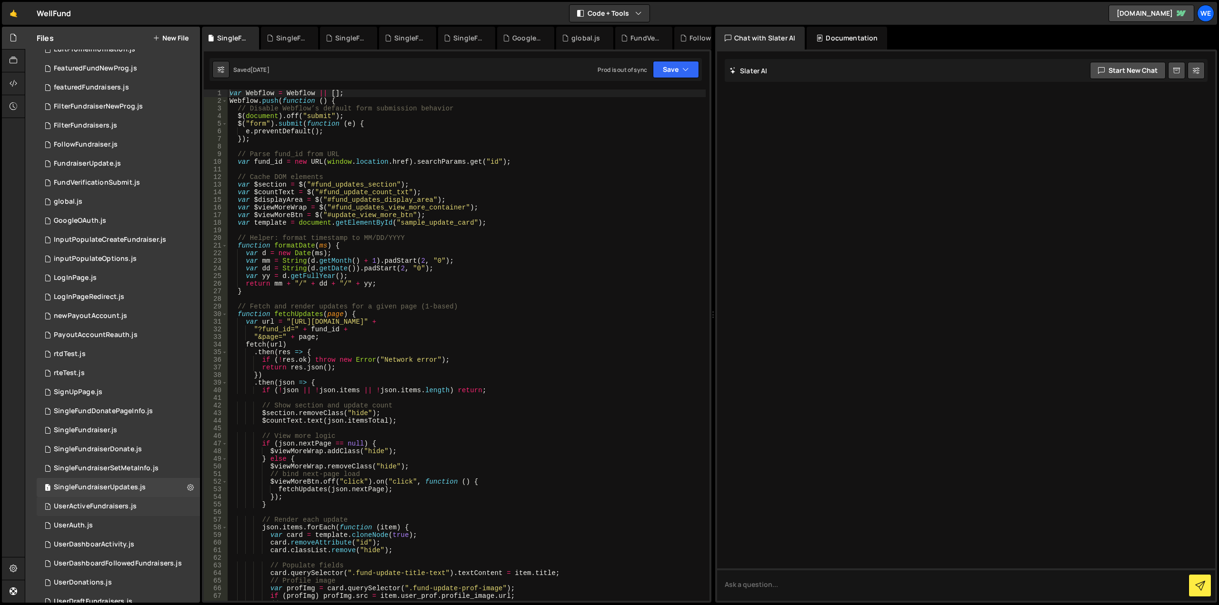
click at [151, 503] on div "1 UserActiveFundraisers.js 0" at bounding box center [120, 506] width 167 height 19
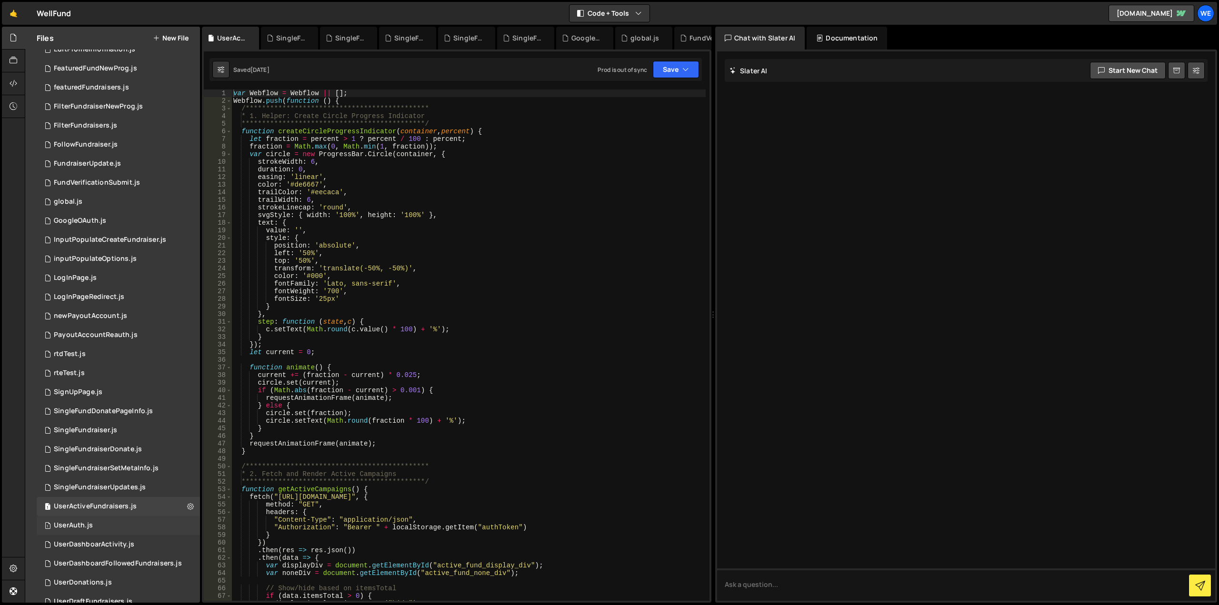
click at [130, 529] on div "1 UserAuth.js 0" at bounding box center [120, 525] width 167 height 19
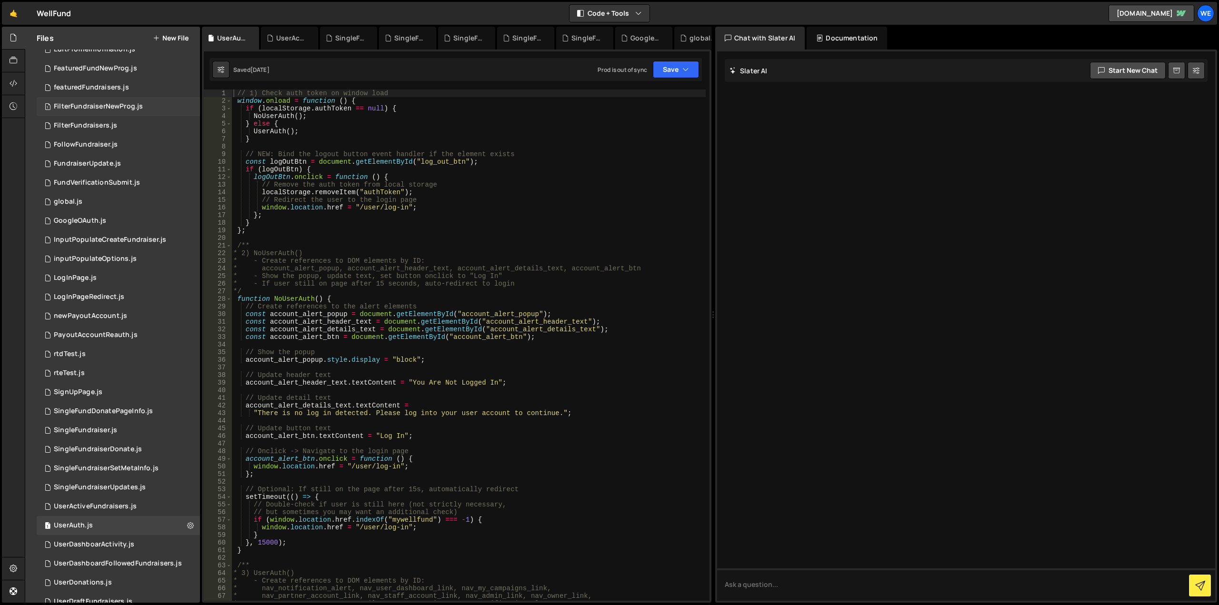
click at [111, 103] on div "FilterFundraiserNewProg.js" at bounding box center [98, 106] width 89 height 9
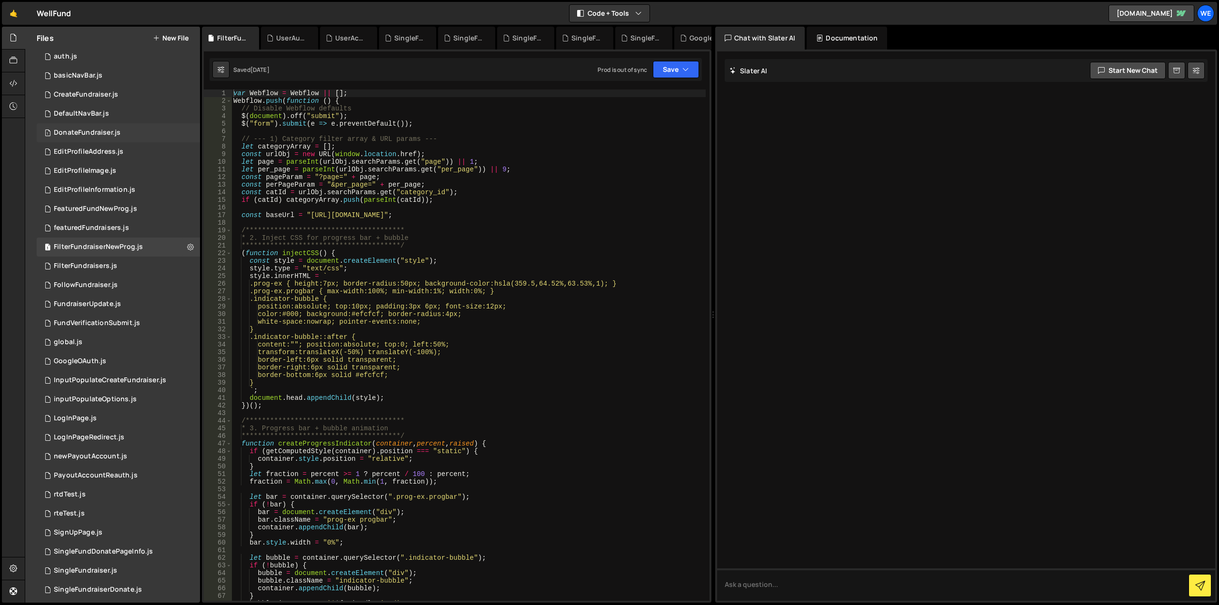
scroll to position [190, 0]
click at [87, 99] on div "CreateFundraiser.js" at bounding box center [86, 97] width 64 height 9
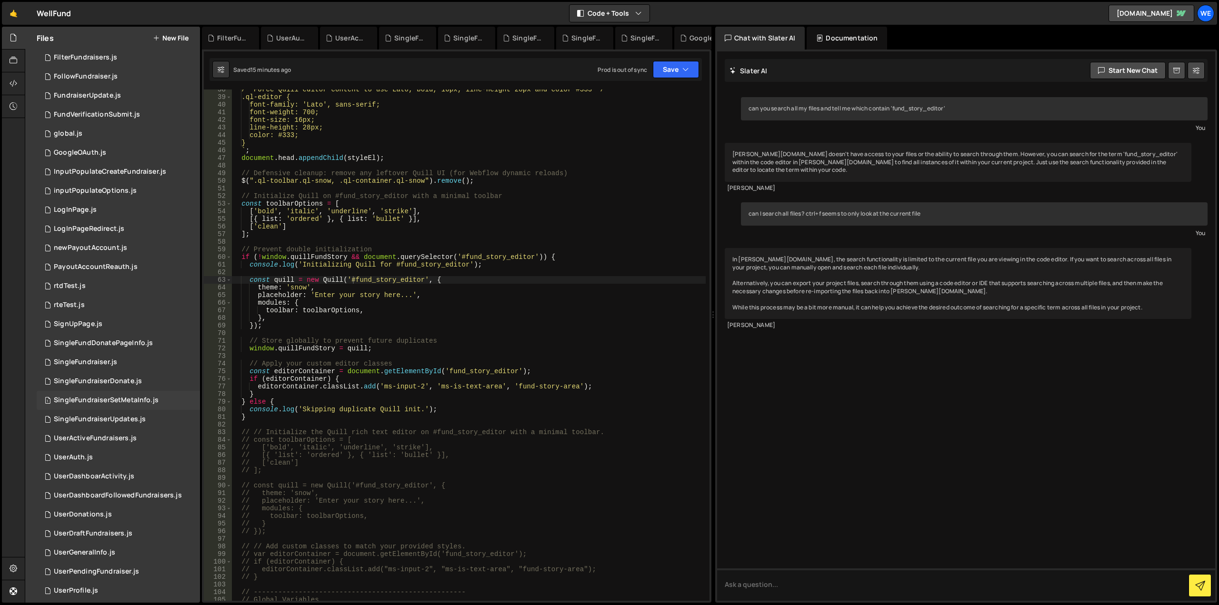
scroll to position [408, 0]
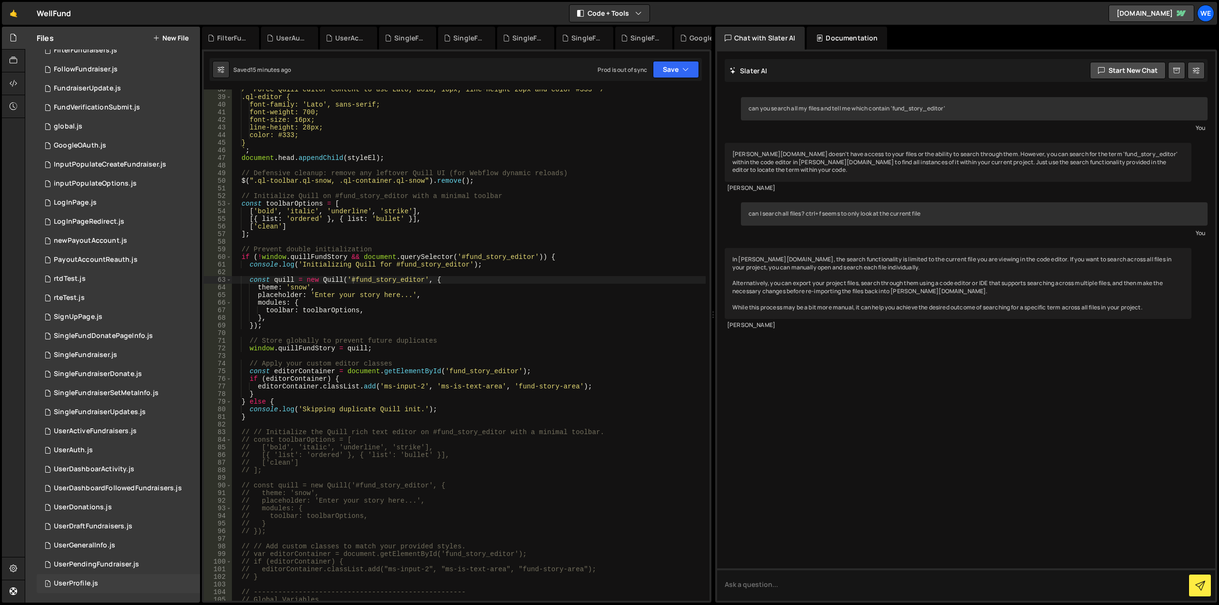
click at [85, 579] on div "1 UserProfile.js 0" at bounding box center [120, 583] width 167 height 19
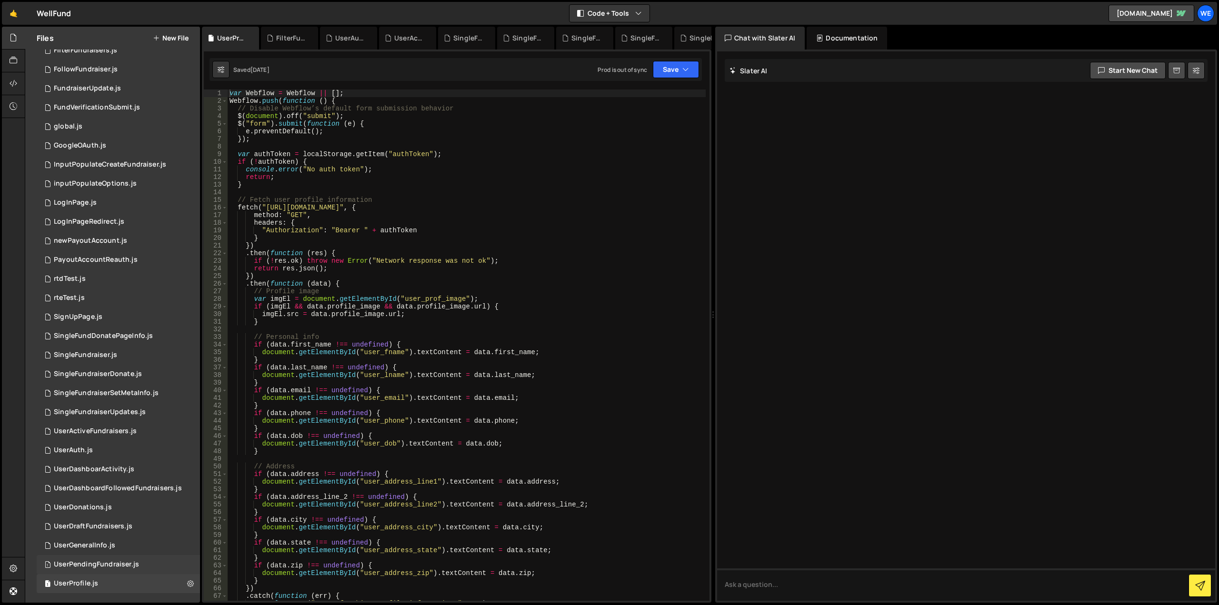
click at [112, 565] on div "UserPendingFundraiser.js" at bounding box center [96, 564] width 85 height 9
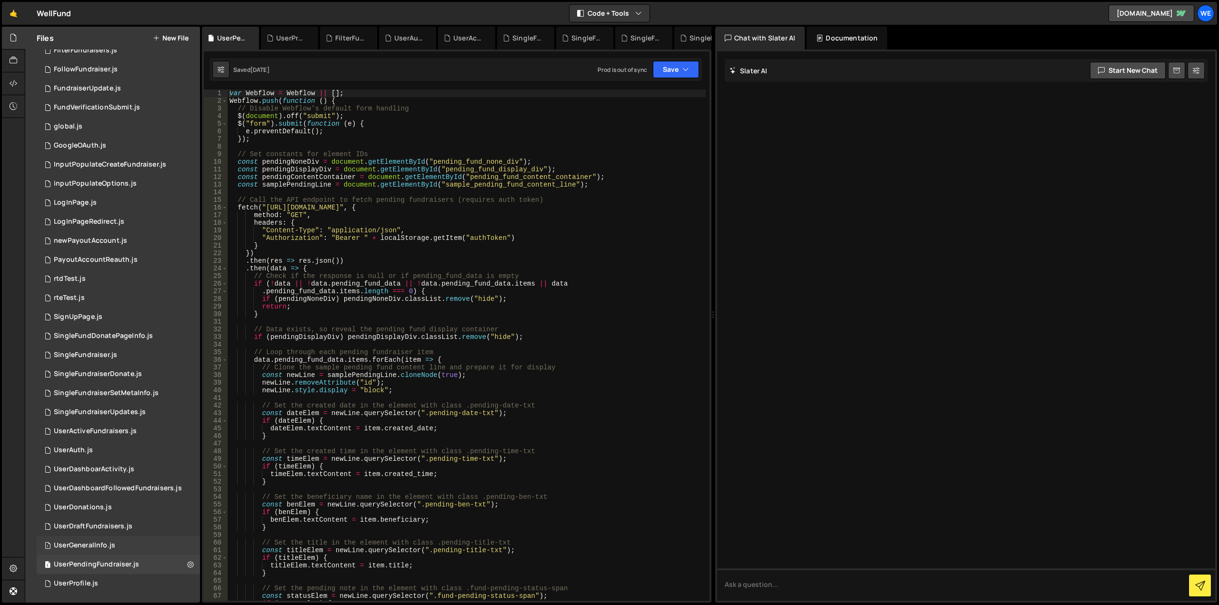
click at [118, 543] on div "1 UserGeneralInfo.js 0" at bounding box center [120, 545] width 167 height 19
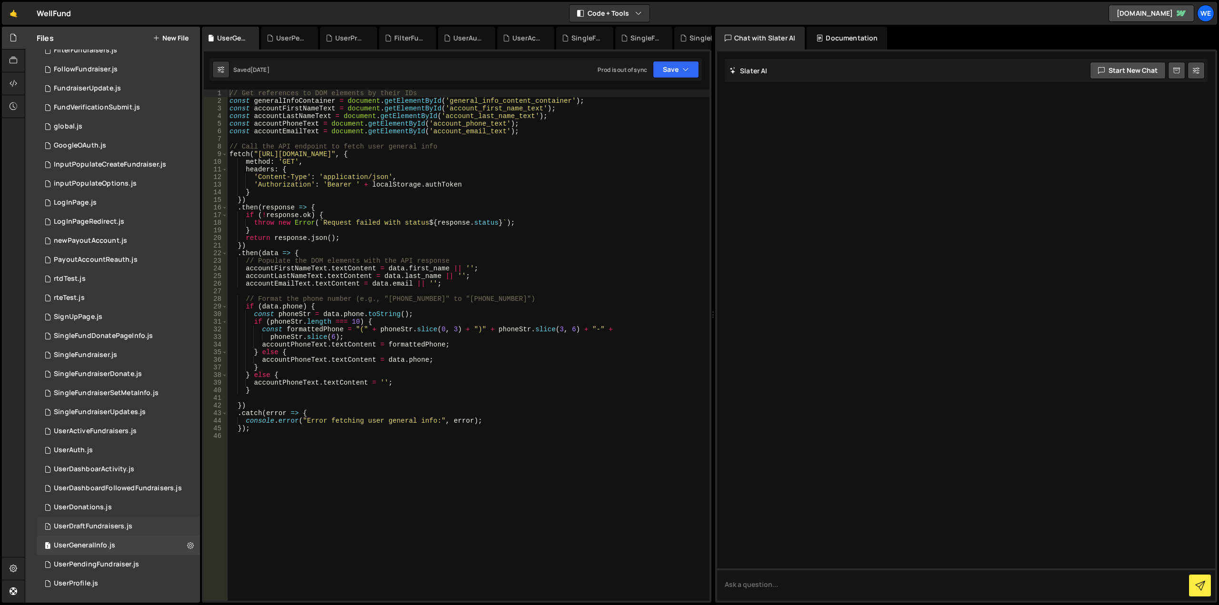
click at [160, 526] on div "1 UserDraftFundraisers.js 0" at bounding box center [120, 526] width 167 height 19
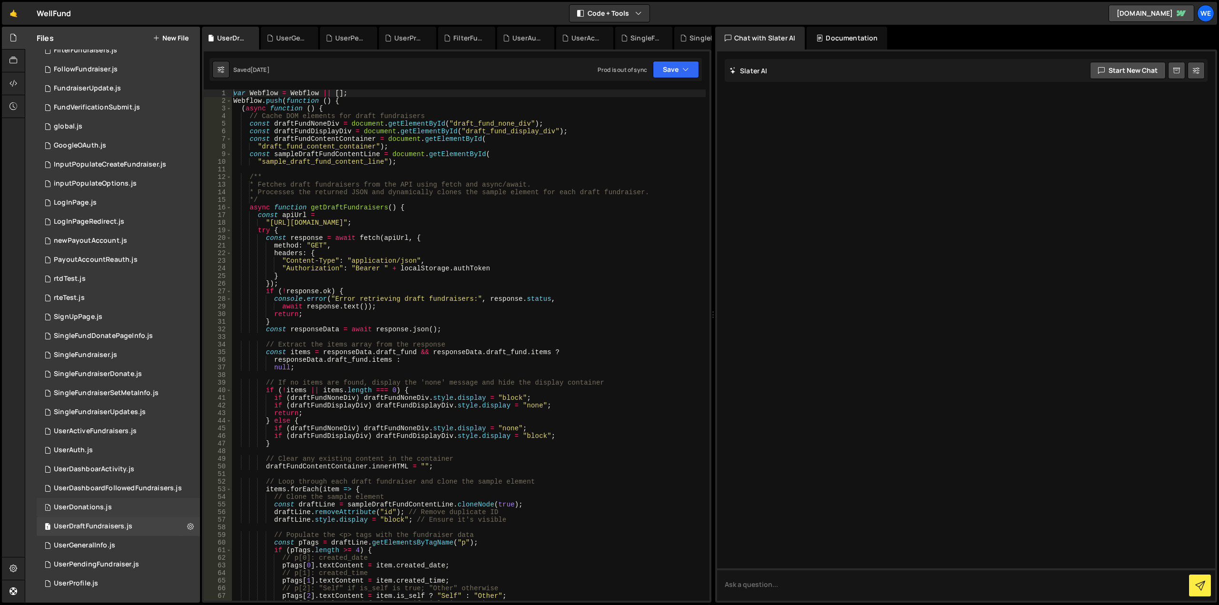
click at [119, 505] on div "1 UserDonations.js 0" at bounding box center [120, 507] width 167 height 19
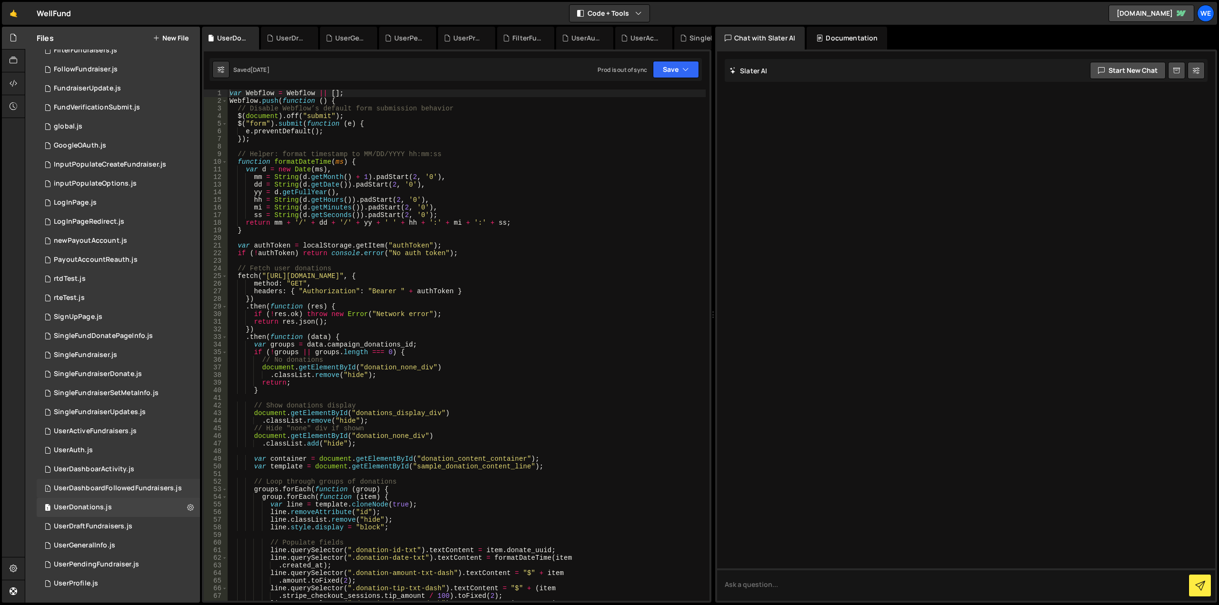
click at [142, 485] on div "UserDashboardFollowedFundraisers.js" at bounding box center [118, 488] width 128 height 9
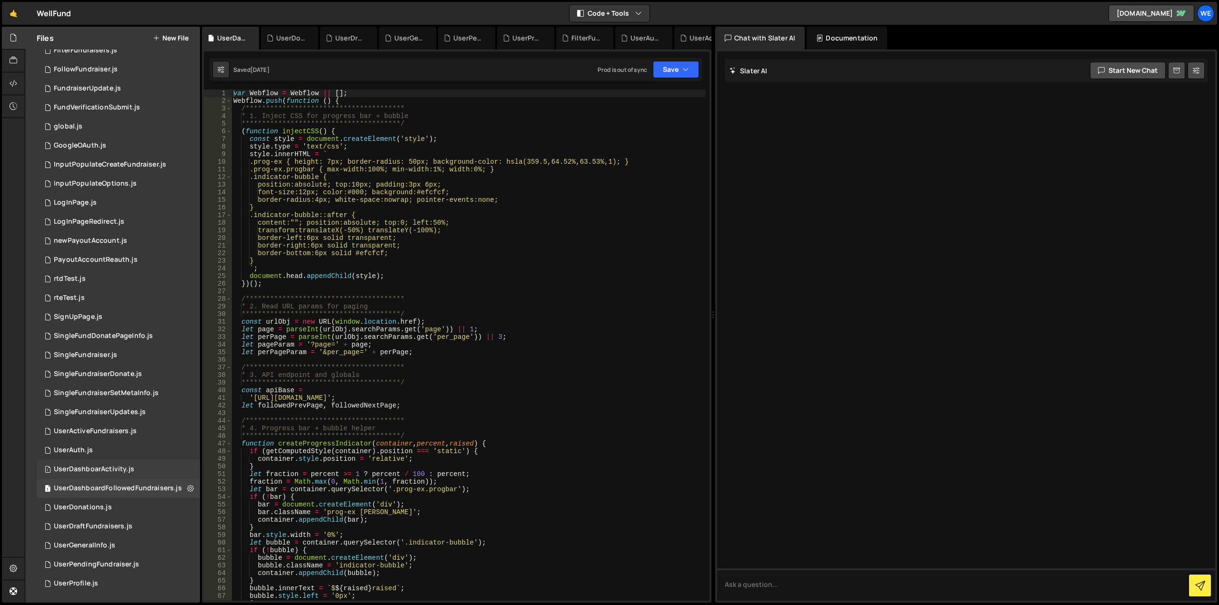
click at [155, 466] on div "1 UserDashboarActivity.js 0" at bounding box center [120, 469] width 167 height 19
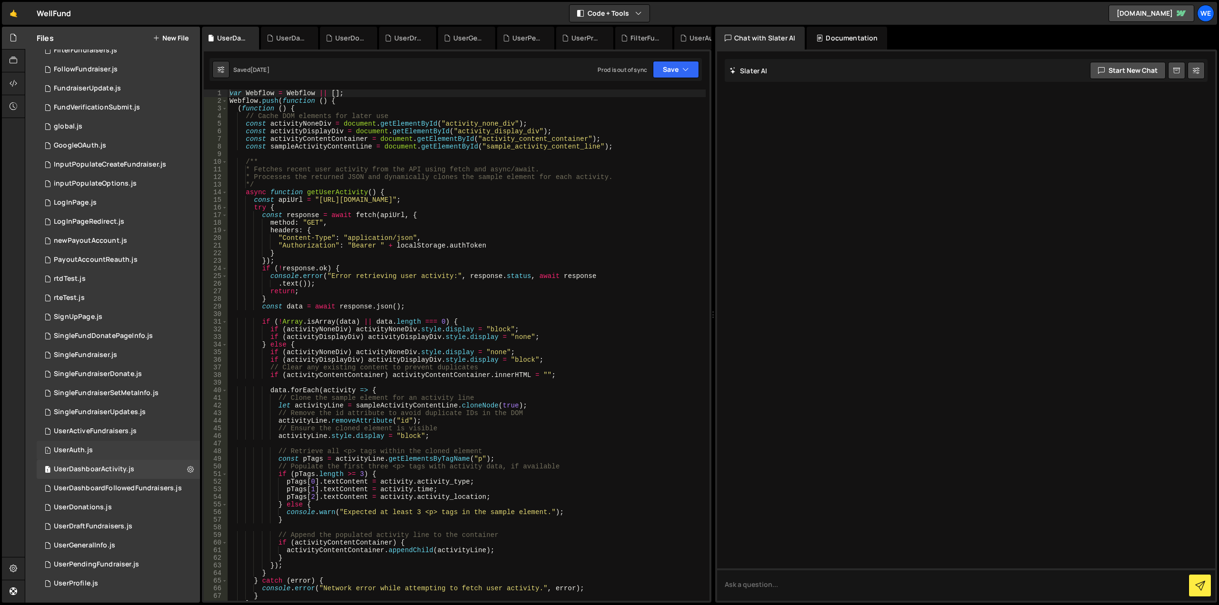
click at [136, 455] on div "1 UserAuth.js 0" at bounding box center [120, 450] width 167 height 19
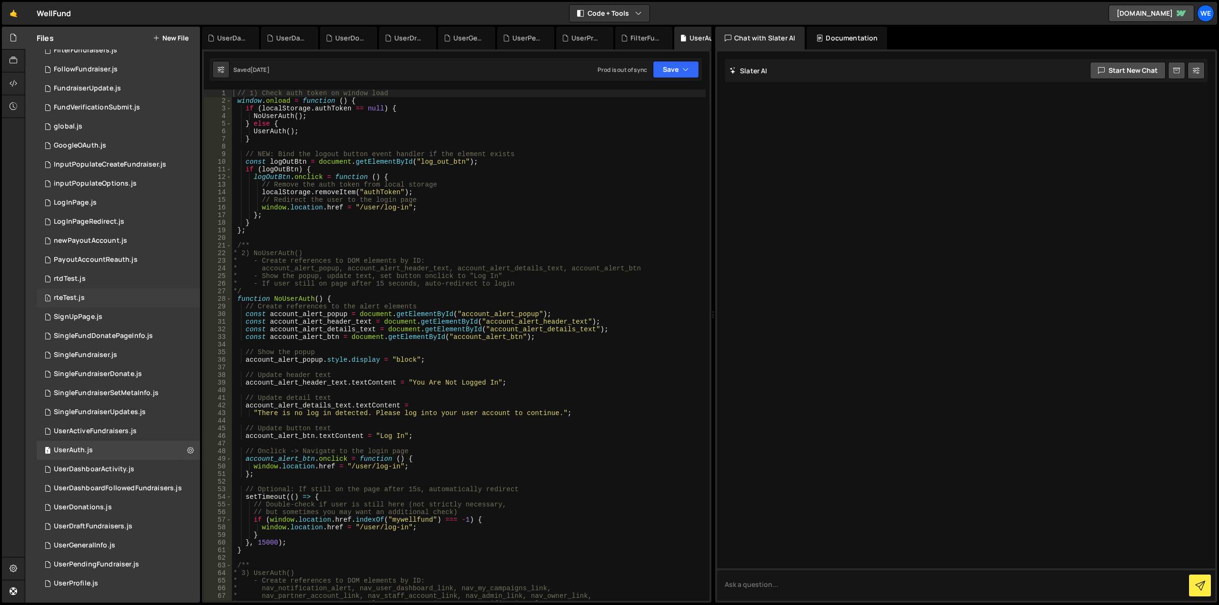
click at [112, 299] on div "1 rteTest.js 0" at bounding box center [120, 297] width 167 height 19
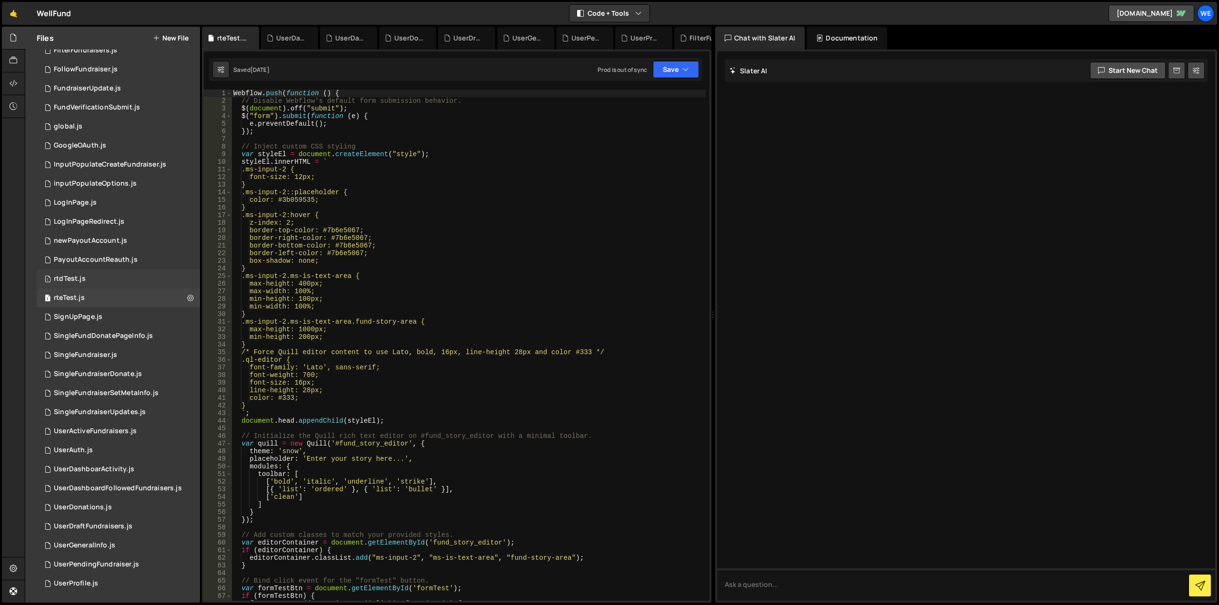
click at [123, 281] on div "1 rtdTest.js 0" at bounding box center [120, 278] width 167 height 19
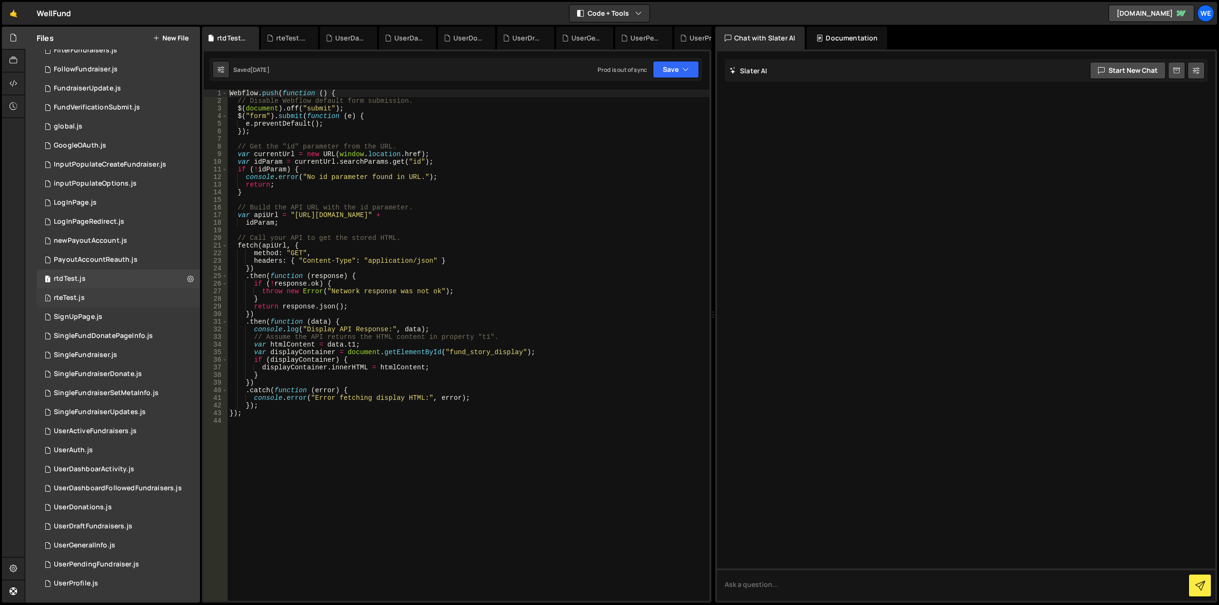
click at [114, 299] on div "1 rteTest.js 0" at bounding box center [120, 297] width 167 height 19
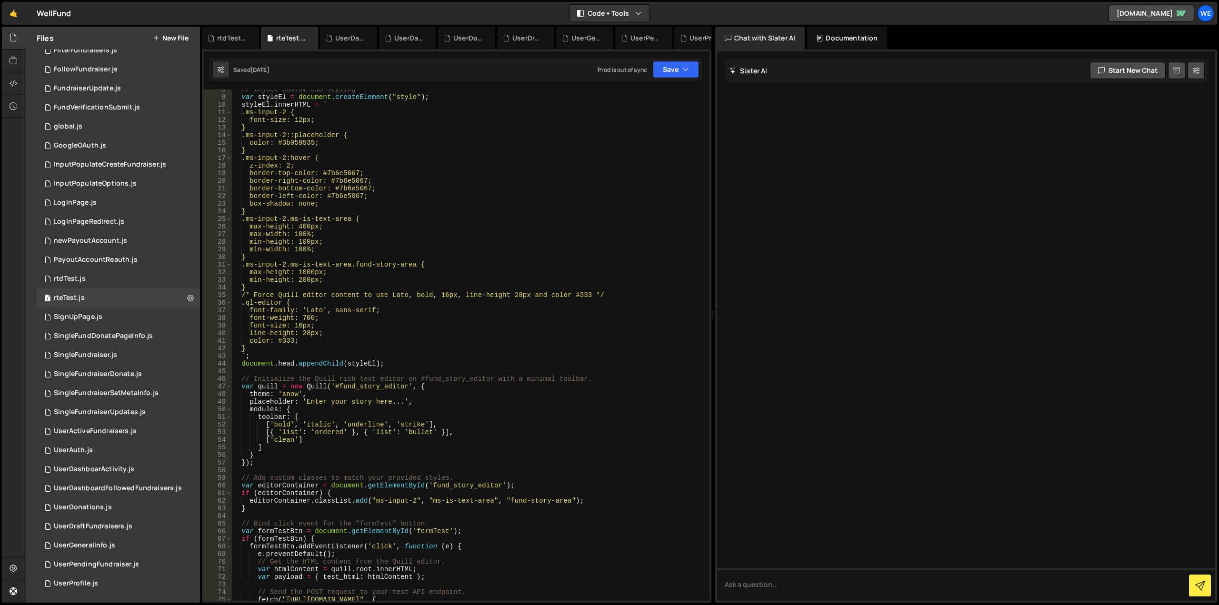
scroll to position [0, 0]
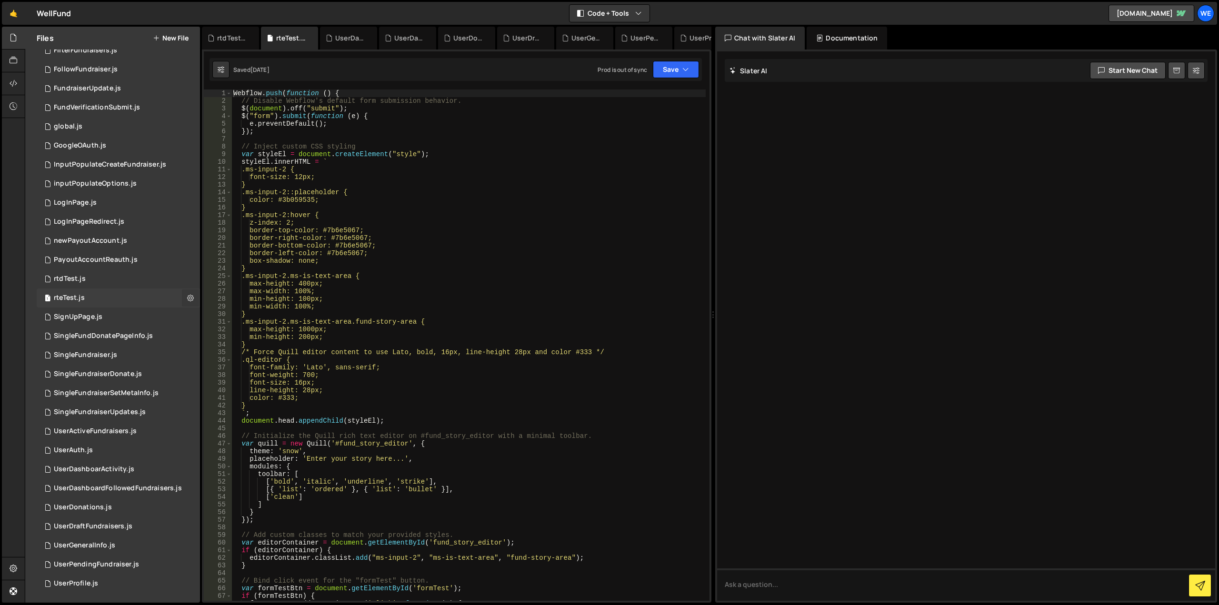
click at [189, 298] on icon at bounding box center [190, 297] width 7 height 9
click at [347, 270] on div "Webflow . push ( function ( ) { // Disable Webflow's default form submission be…" at bounding box center [468, 352] width 474 height 526
click at [238, 90] on div "Webflow . push ( function ( ) { // Disable Webflow's default form submission be…" at bounding box center [468, 352] width 474 height 526
click at [573, 224] on div "Webflow . push ( function ( ) { // Disable Webflow's default form submission be…" at bounding box center [468, 352] width 474 height 526
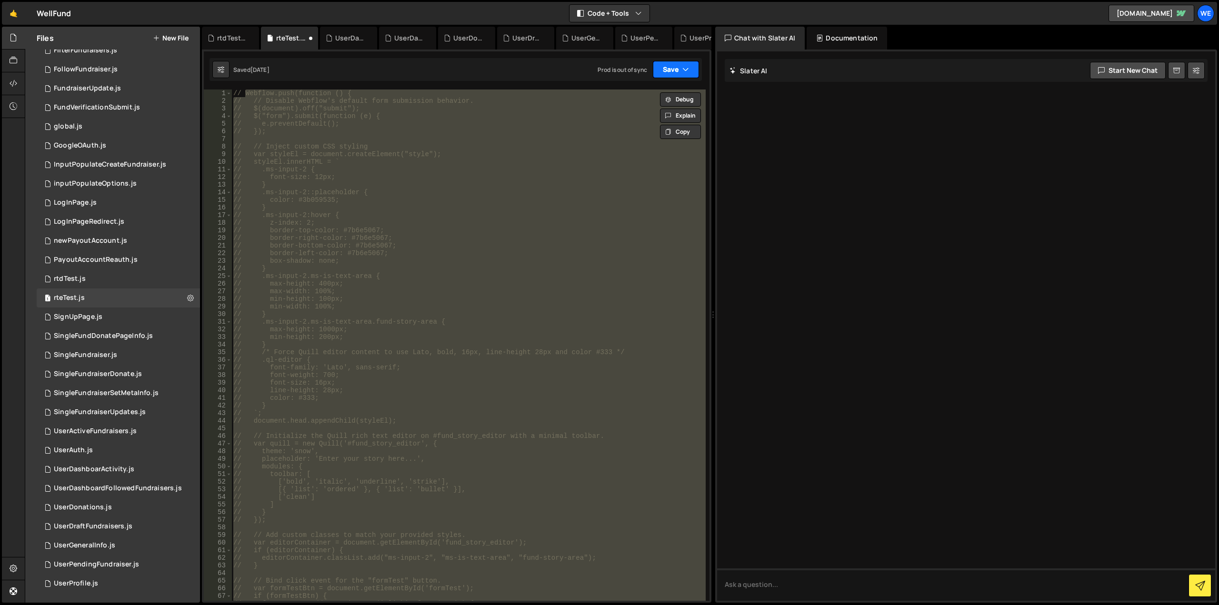
click at [672, 64] on button "Save" at bounding box center [676, 69] width 46 height 17
click at [648, 96] on div "Save to Staging S" at bounding box center [643, 93] width 99 height 10
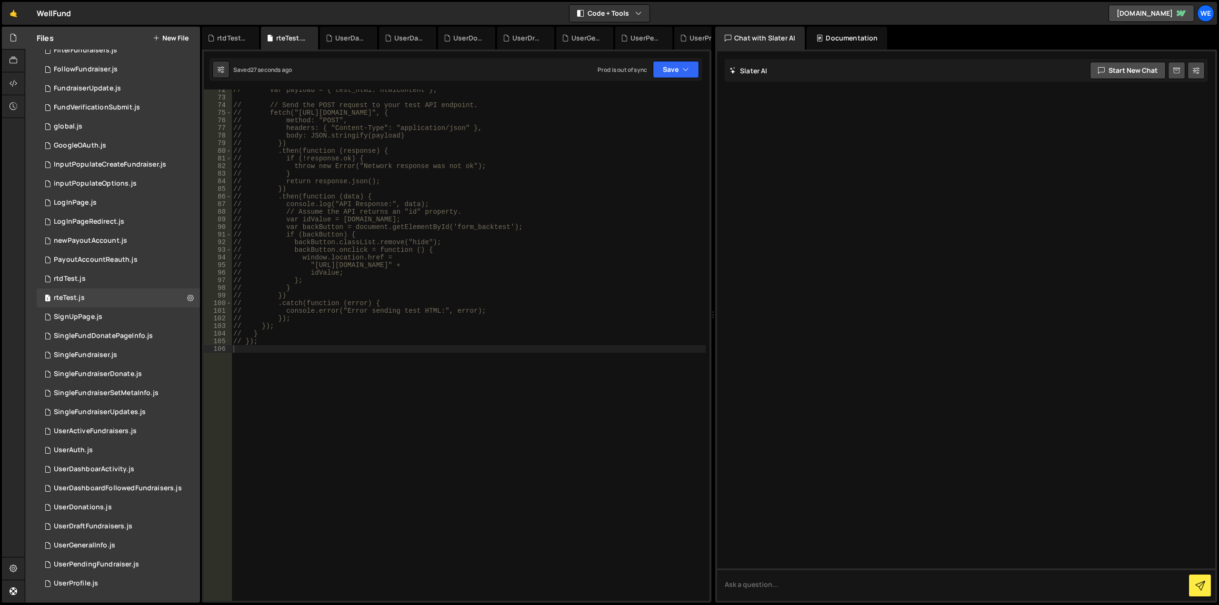
click at [407, 226] on div "// var payload = { test_html: htmlContent }; // // Send the POST request to you…" at bounding box center [468, 349] width 474 height 526
click at [560, 174] on div "// var payload = { test_html: htmlContent }; // // Send the POST request to you…" at bounding box center [468, 349] width 474 height 526
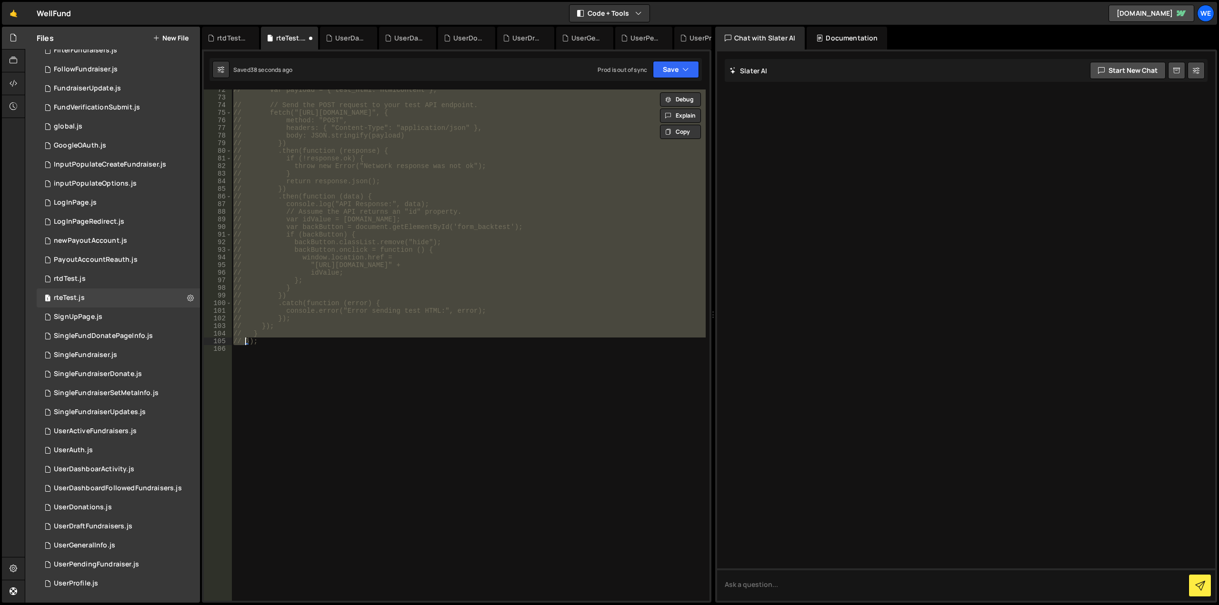
type textarea "Webflow.push(function () {"
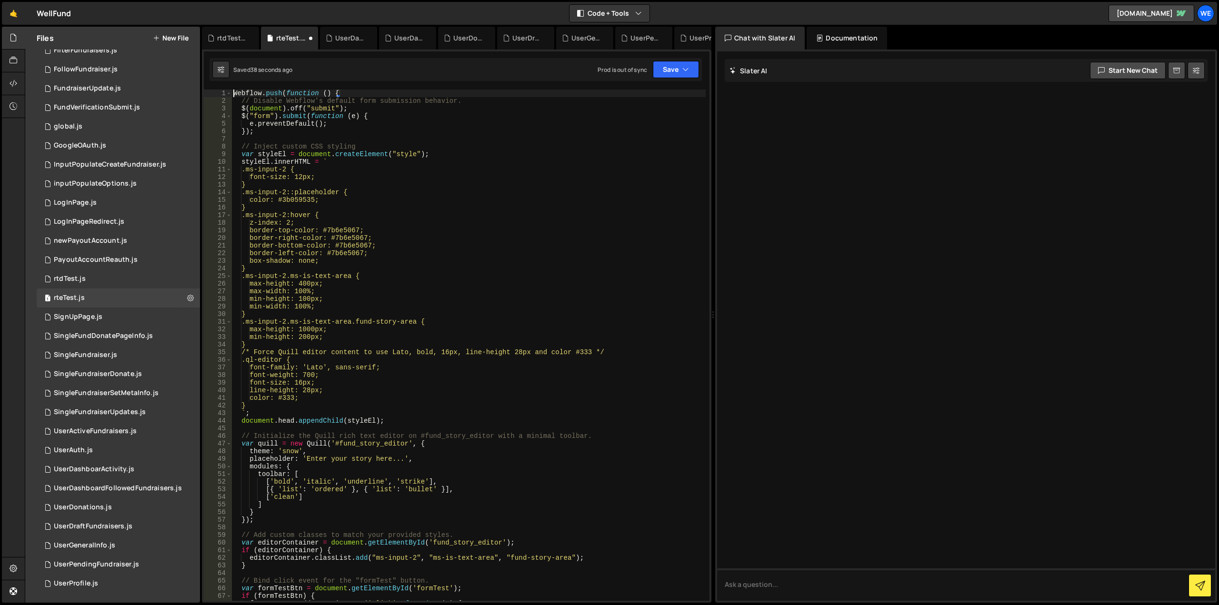
scroll to position [0, 0]
click at [673, 74] on button "Save" at bounding box center [676, 69] width 46 height 17
click at [638, 103] on div "40 seconds ago" at bounding box center [632, 103] width 43 height 8
type textarea "can I search all files? ctrl+f seems to only look at the current filecan I sear…"
click at [557, 294] on div "Webflow . push ( function ( ) { // Disable Webflow's default form submission be…" at bounding box center [468, 352] width 474 height 526
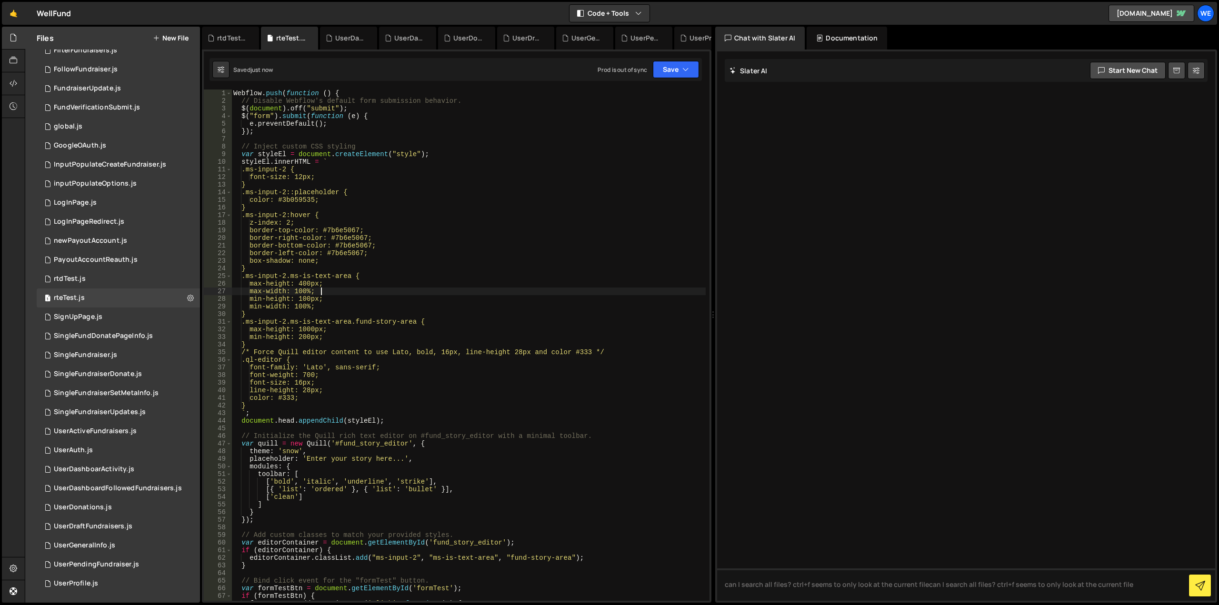
scroll to position [548, 0]
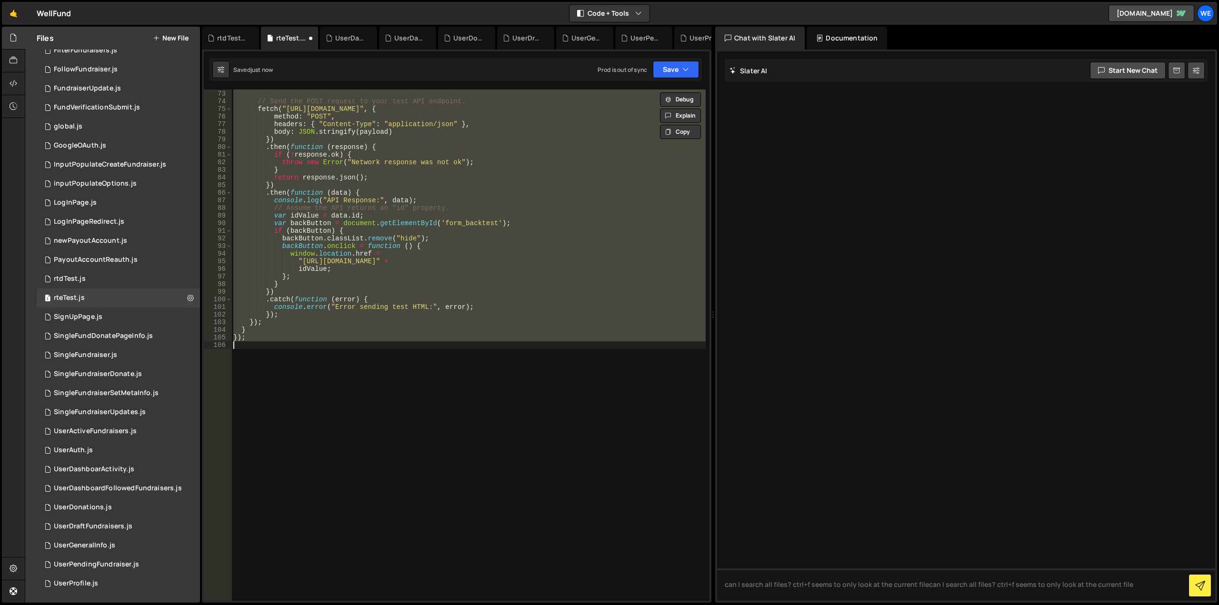
type textarea "// });"
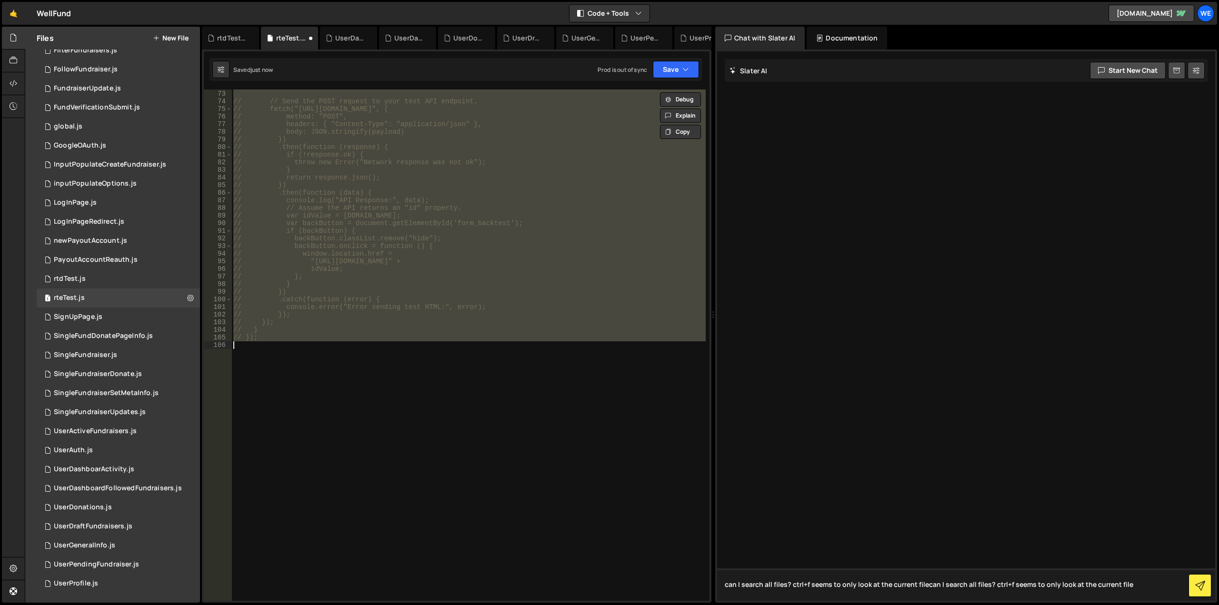
click at [1140, 582] on textarea "can I search all files? ctrl+f seems to only look at the current filecan I sear…" at bounding box center [966, 584] width 498 height 32
click at [660, 69] on button "Save" at bounding box center [676, 69] width 46 height 17
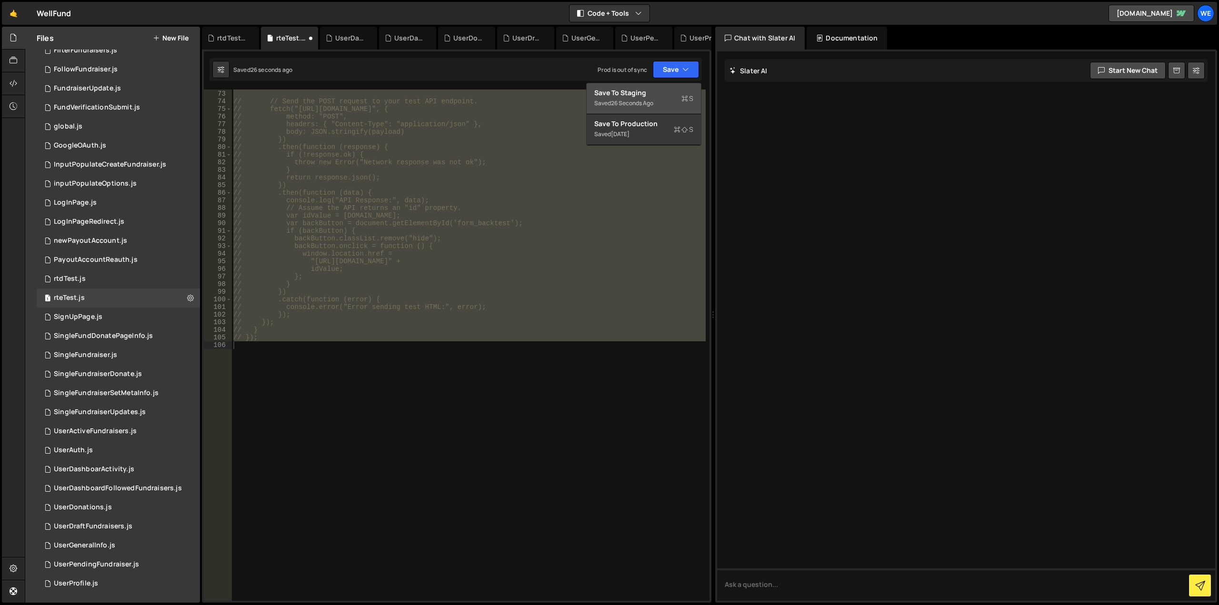
click at [649, 96] on div "Save to Staging S" at bounding box center [643, 93] width 99 height 10
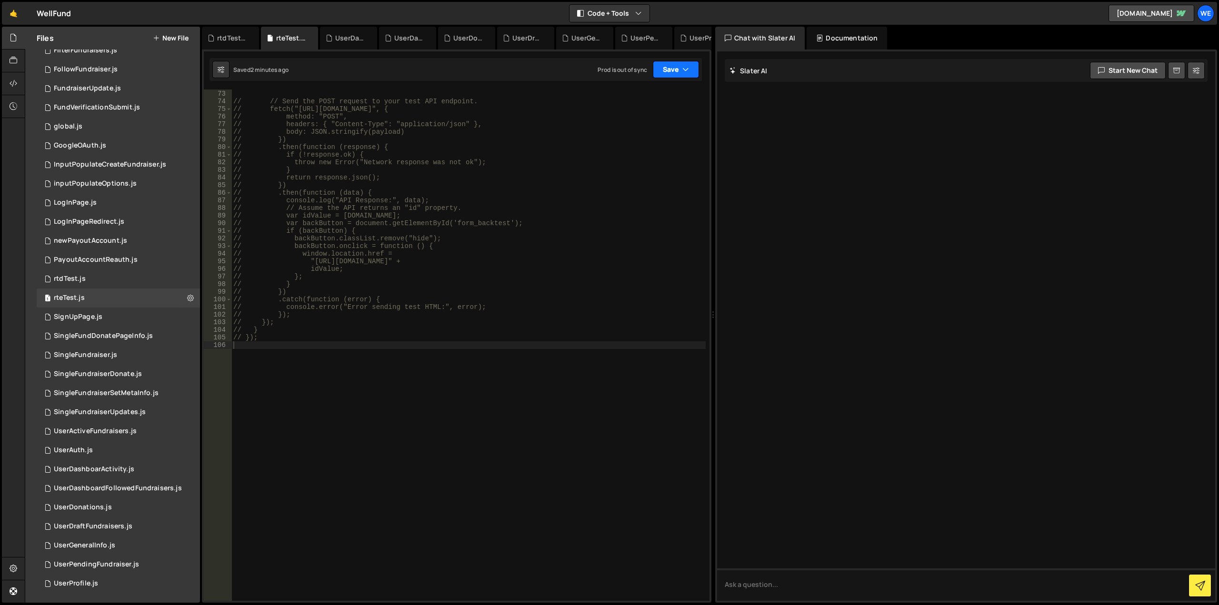
click at [672, 71] on button "Save" at bounding box center [676, 69] width 46 height 17
click at [655, 94] on div "Save to Staging S" at bounding box center [643, 93] width 99 height 10
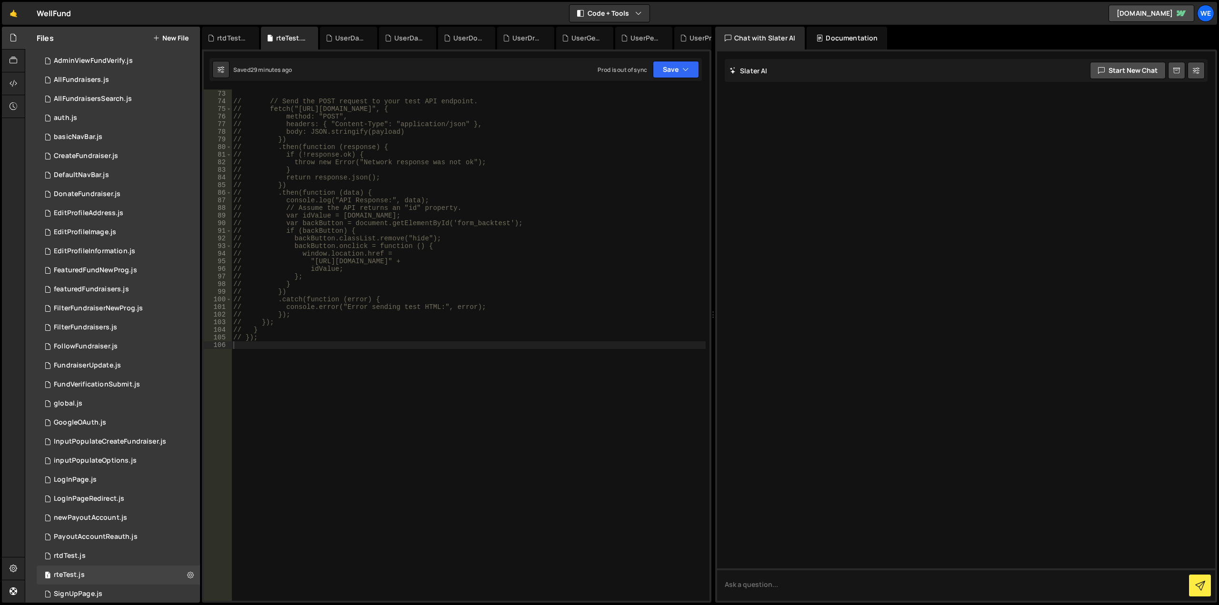
scroll to position [123, 0]
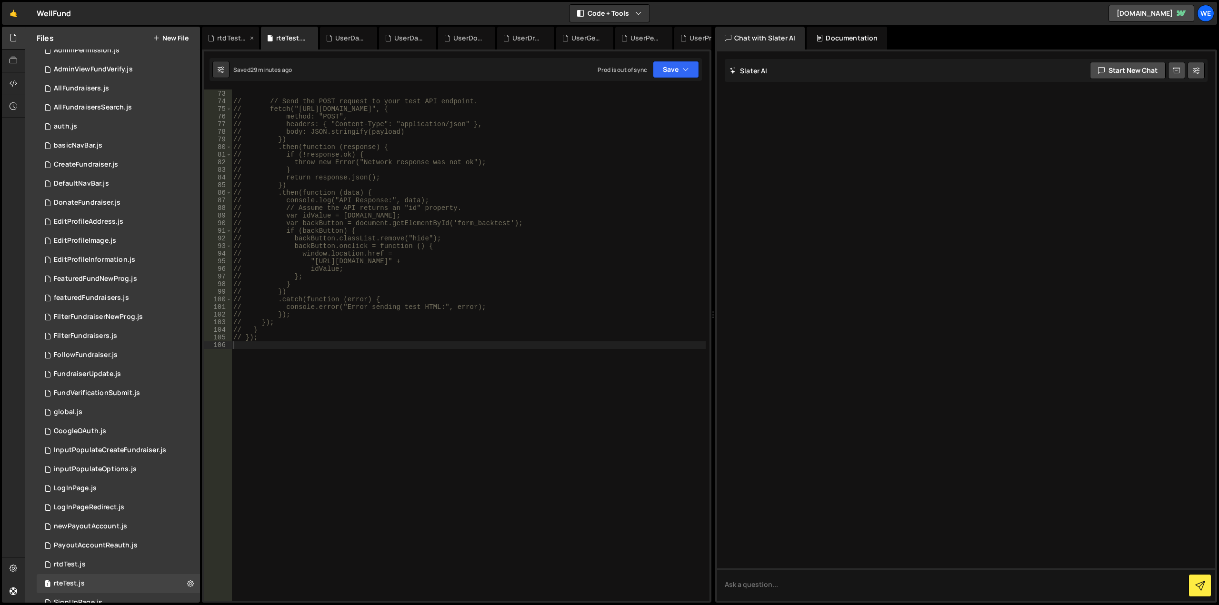
click at [249, 38] on icon at bounding box center [251, 38] width 7 height 10
click at [250, 37] on icon at bounding box center [251, 38] width 7 height 10
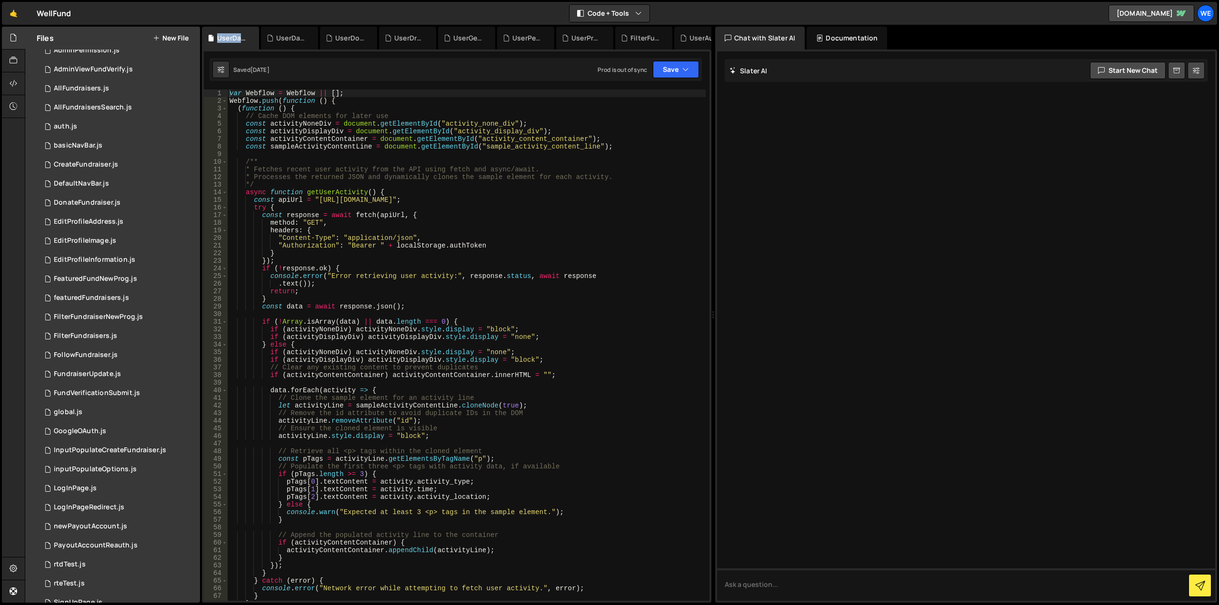
click at [250, 37] on div "UserDashboarActivity.js" at bounding box center [230, 38] width 57 height 23
click at [0, 0] on icon at bounding box center [0, 0] width 0 height 0
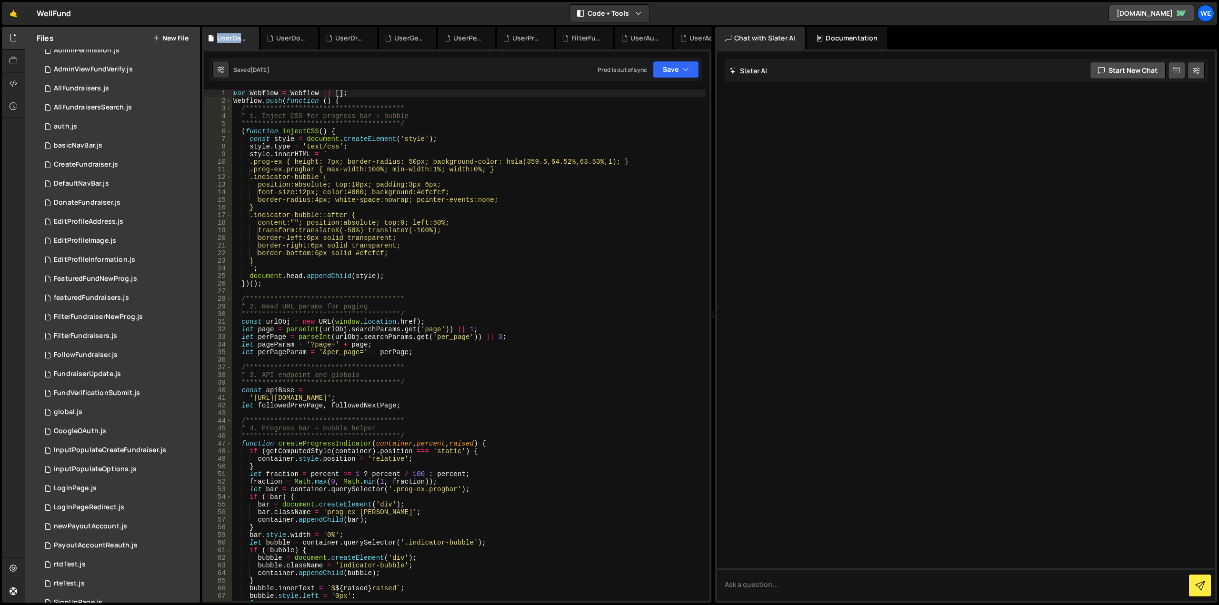
click at [250, 37] on div "UserDashboardFollowedFundraisers.js" at bounding box center [230, 38] width 57 height 23
click at [0, 0] on icon at bounding box center [0, 0] width 0 height 0
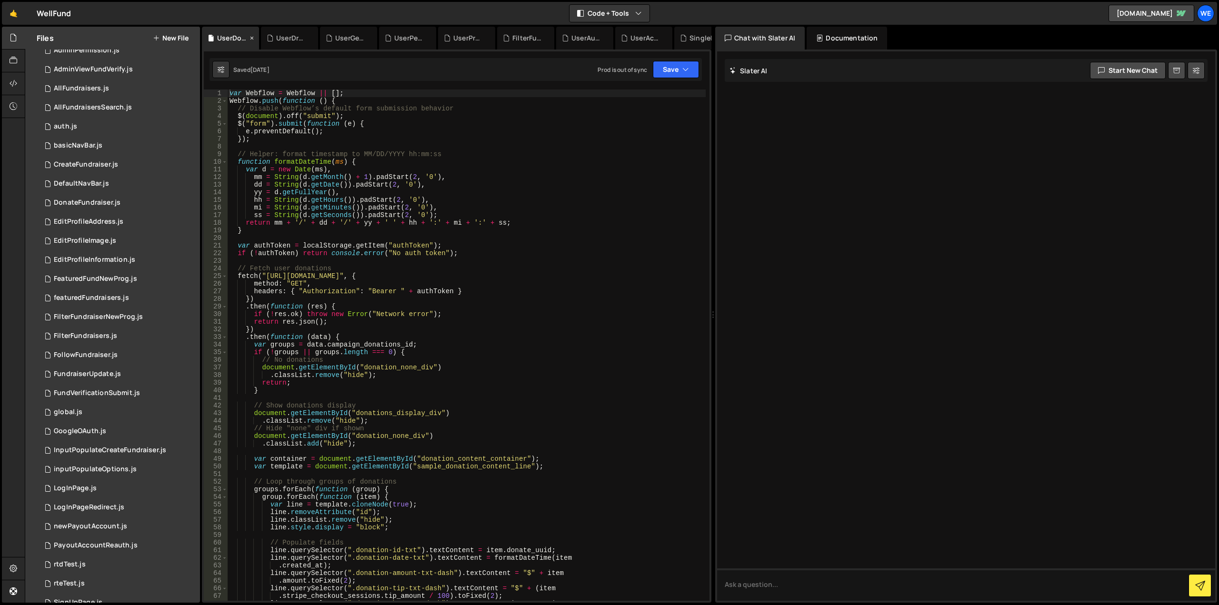
drag, startPoint x: 240, startPoint y: 36, endPoint x: 218, endPoint y: 39, distance: 22.6
click at [218, 39] on div "UserDonations.js" at bounding box center [232, 38] width 30 height 10
click at [250, 36] on icon at bounding box center [251, 38] width 7 height 10
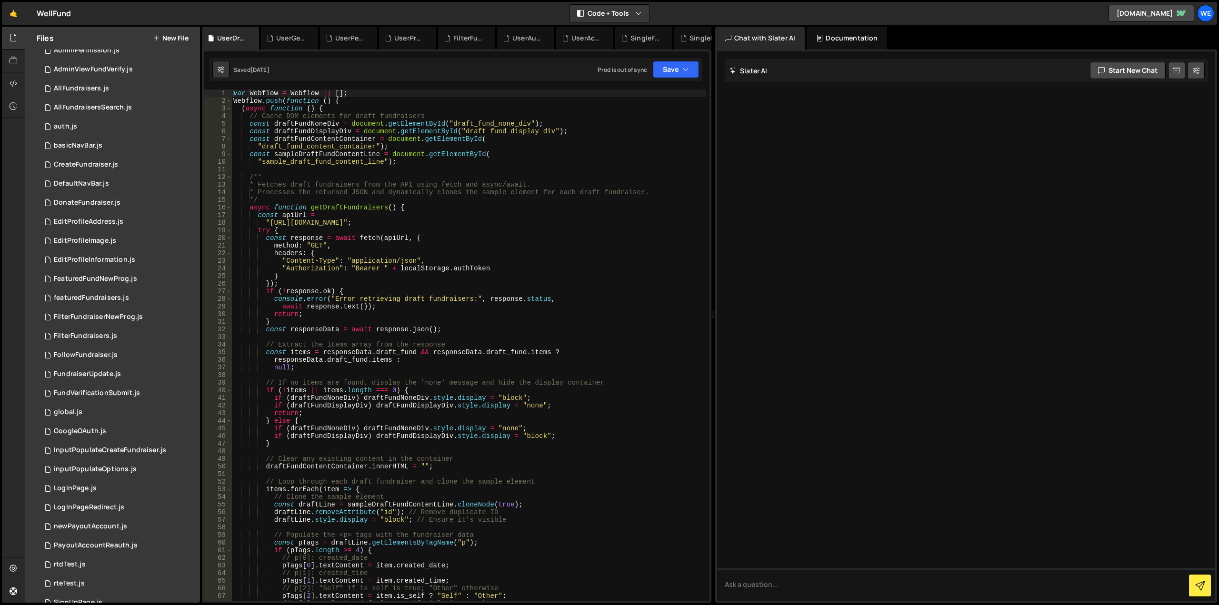
click at [0, 0] on icon at bounding box center [0, 0] width 0 height 0
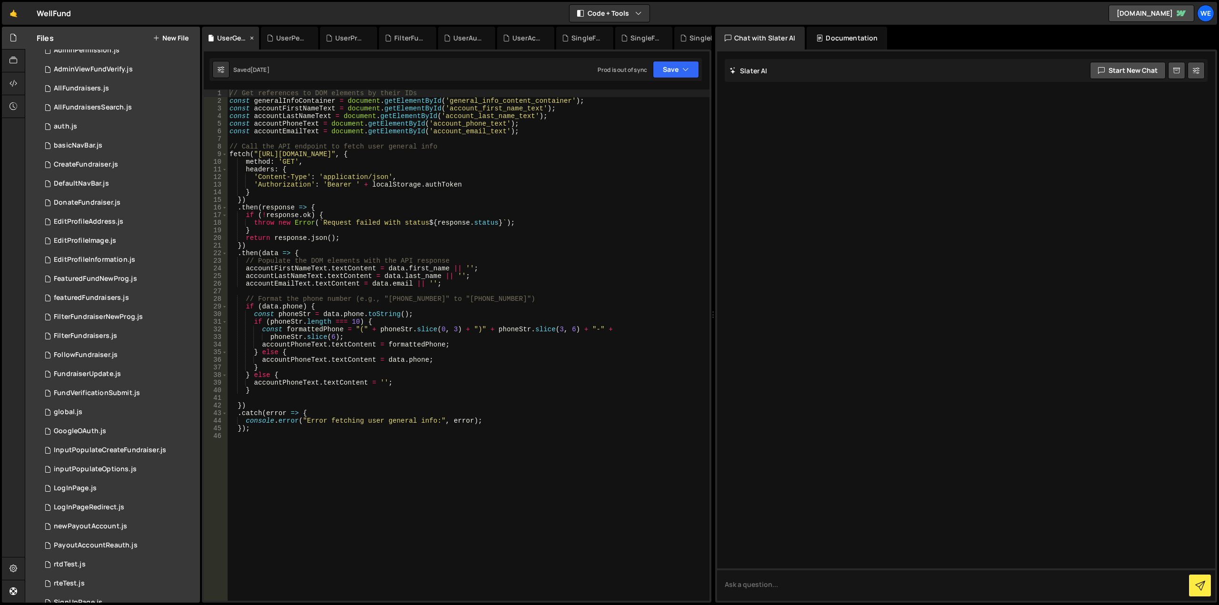
click at [251, 36] on icon at bounding box center [251, 38] width 7 height 10
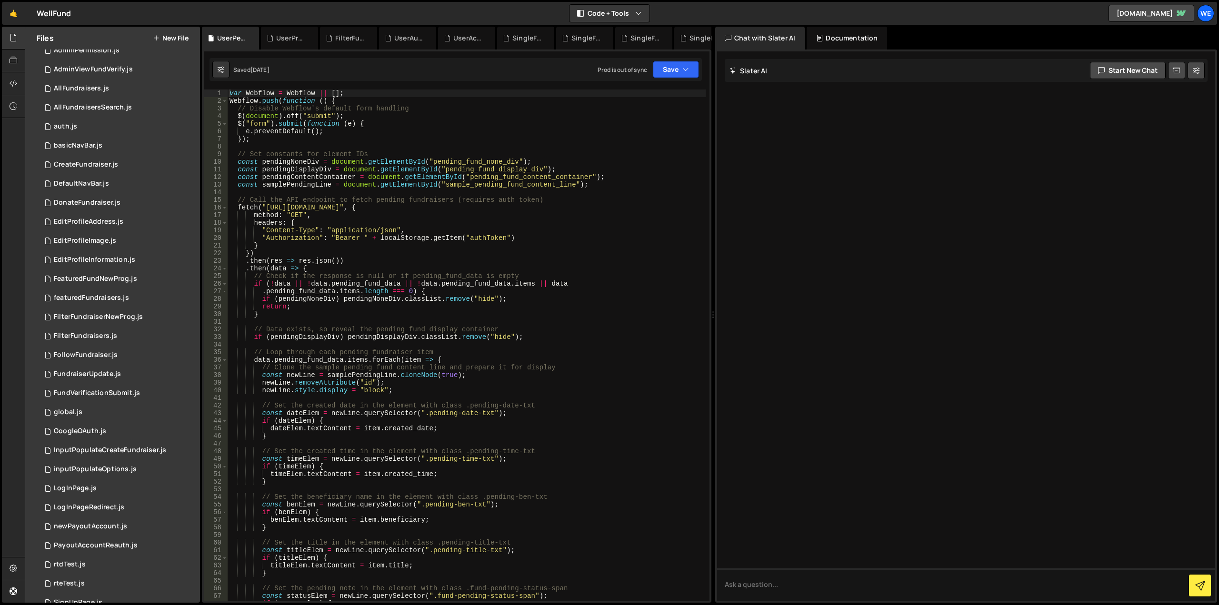
click at [0, 0] on icon at bounding box center [0, 0] width 0 height 0
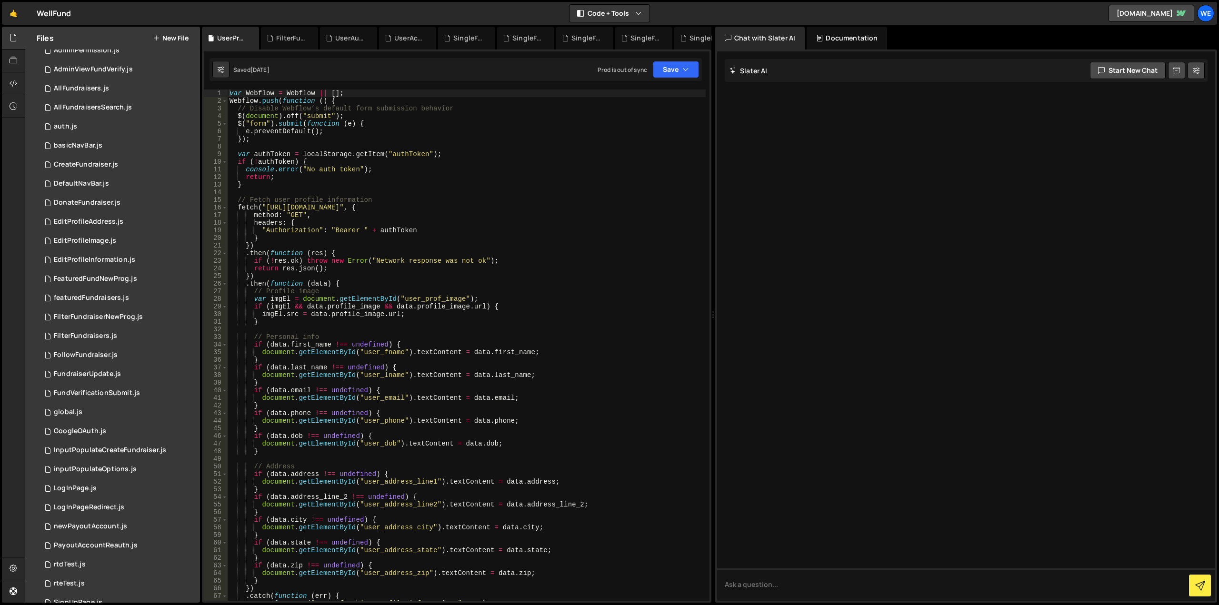
click at [0, 0] on icon at bounding box center [0, 0] width 0 height 0
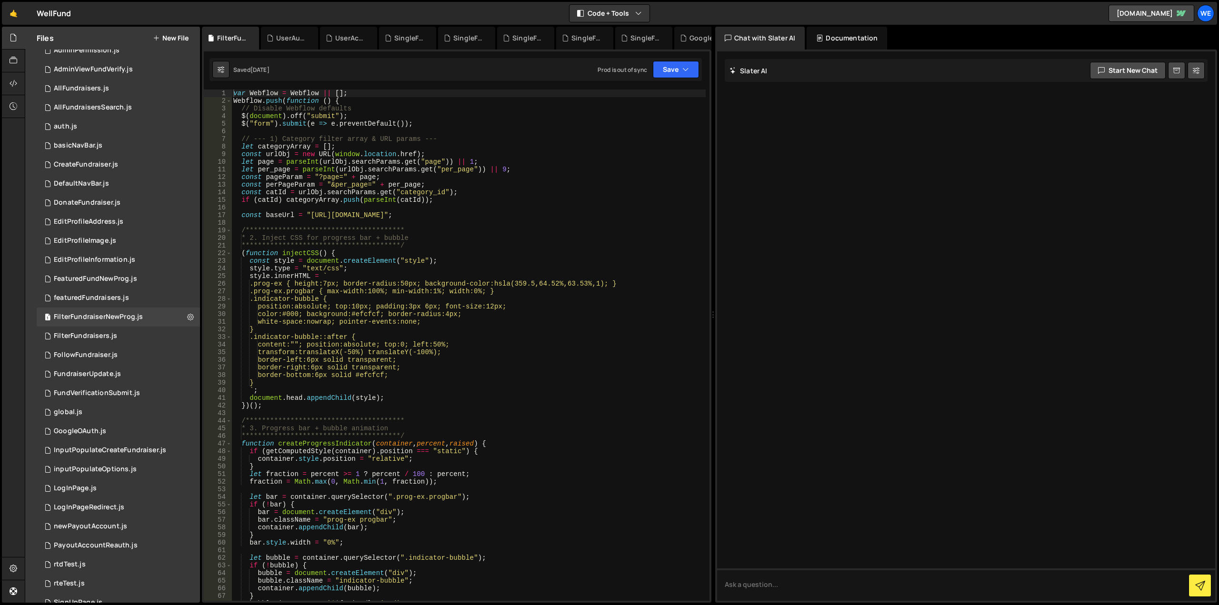
click at [0, 0] on icon at bounding box center [0, 0] width 0 height 0
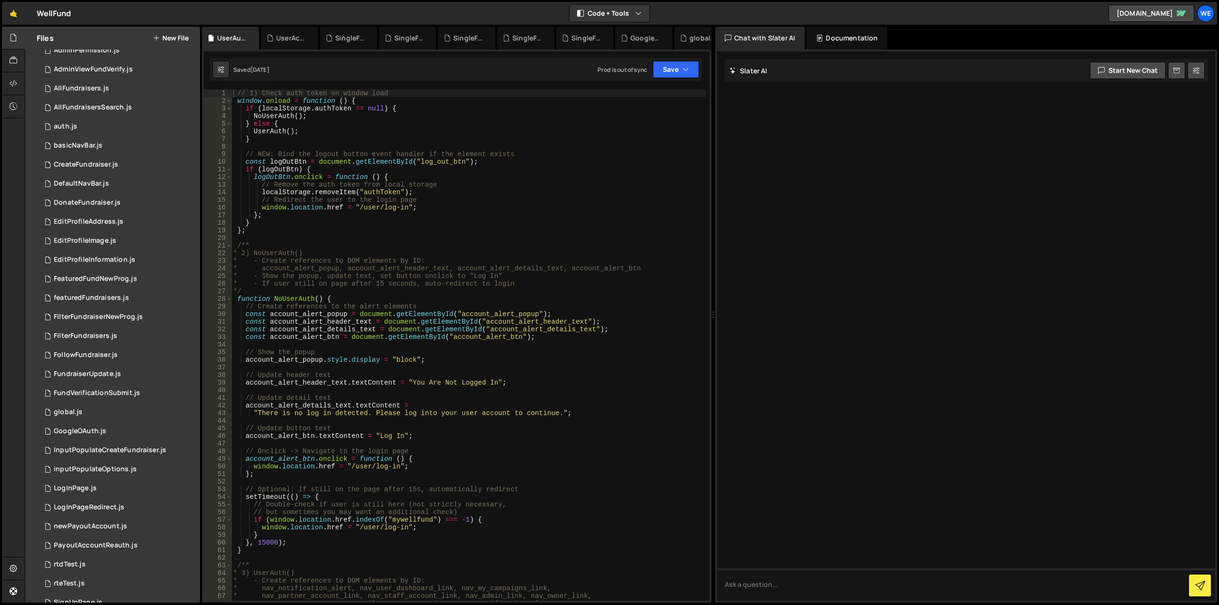
click at [0, 0] on icon at bounding box center [0, 0] width 0 height 0
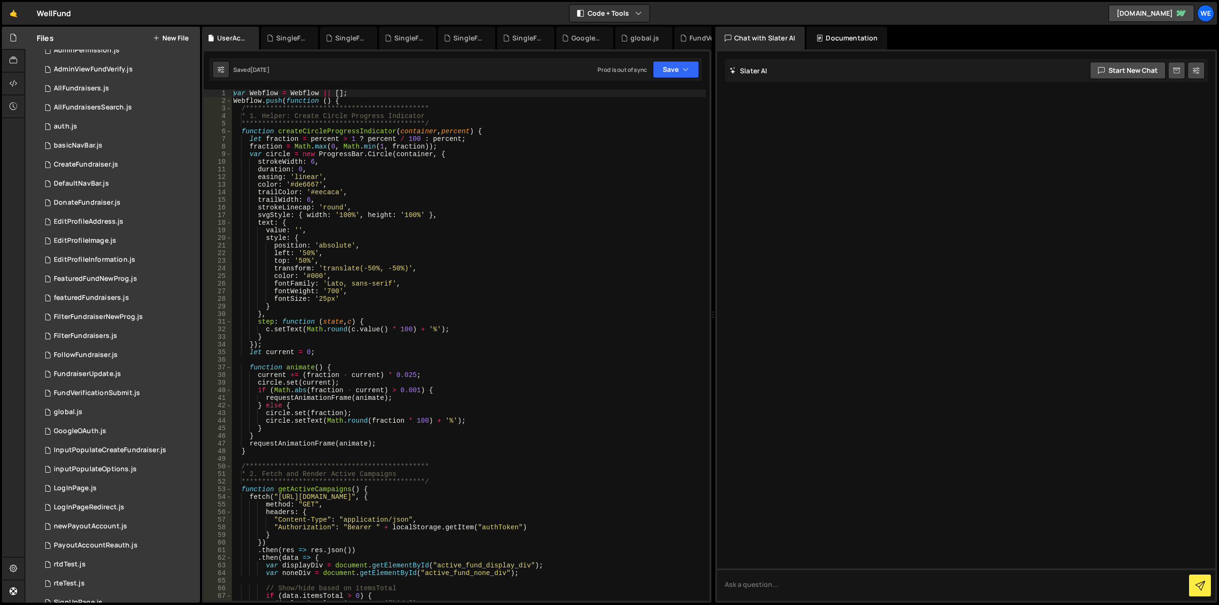
click at [0, 0] on icon at bounding box center [0, 0] width 0 height 0
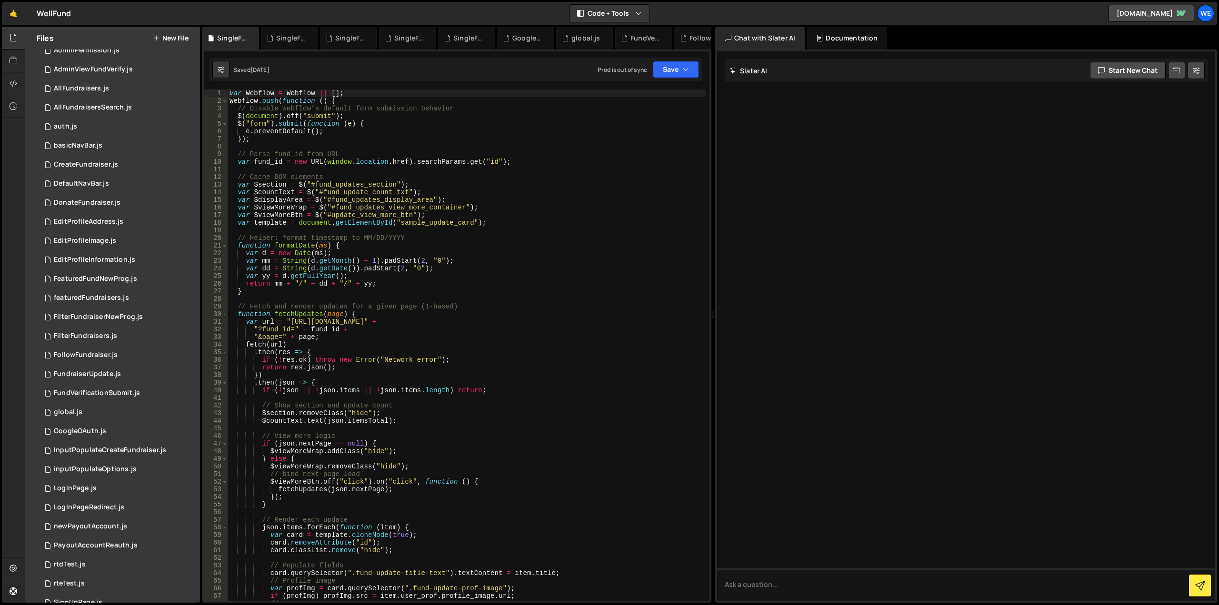
click at [0, 0] on icon at bounding box center [0, 0] width 0 height 0
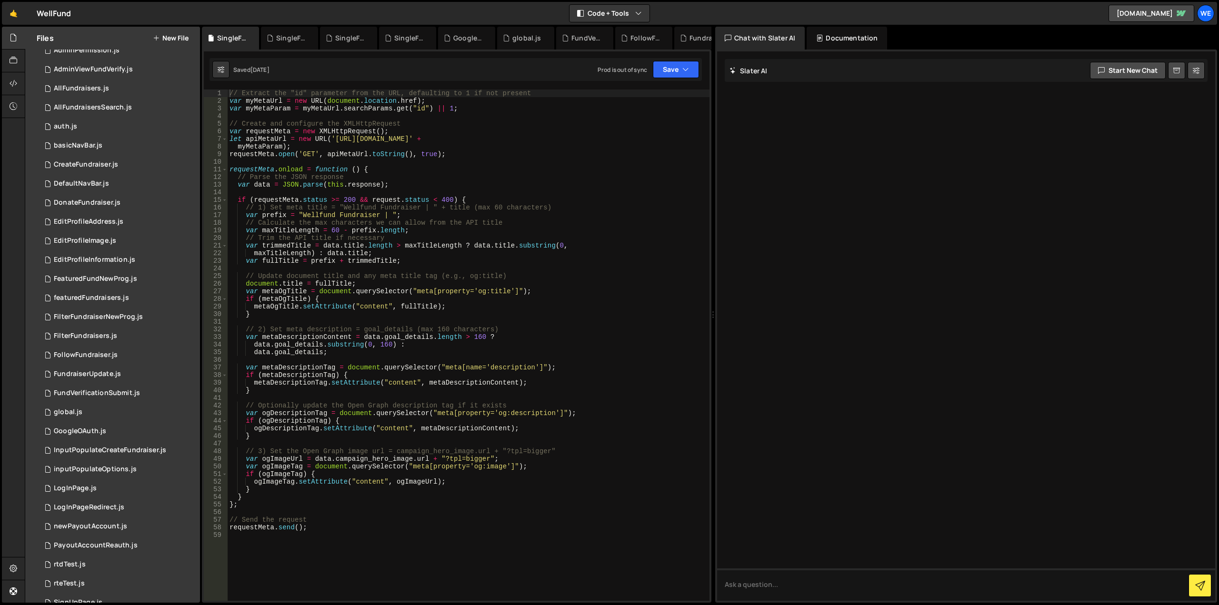
click at [0, 0] on icon at bounding box center [0, 0] width 0 height 0
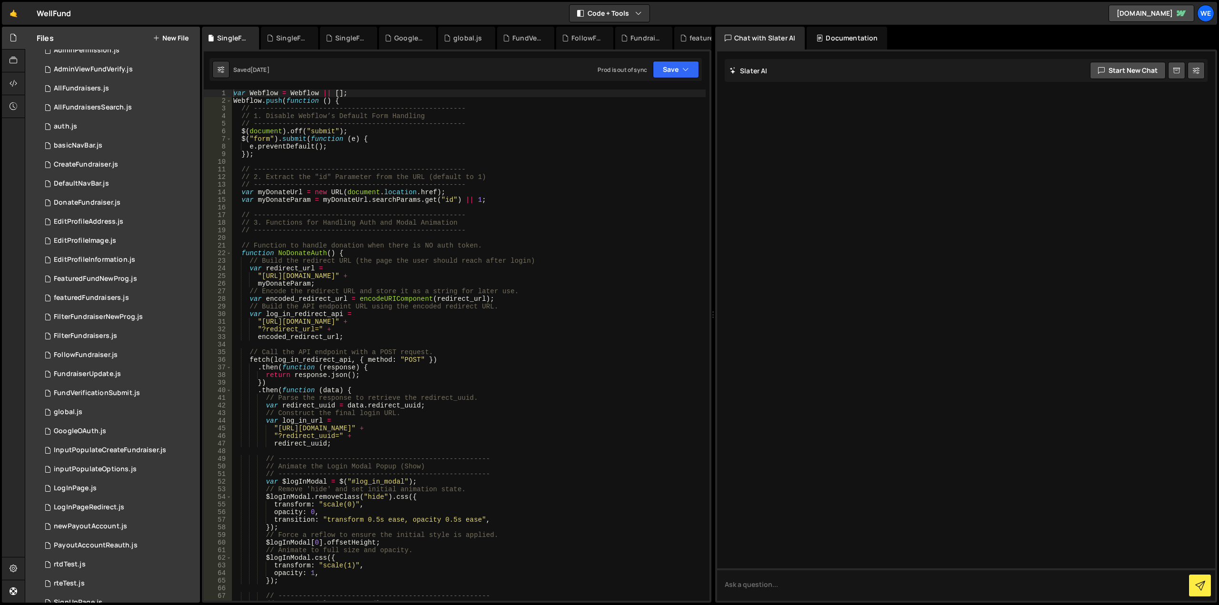
click at [0, 0] on icon at bounding box center [0, 0] width 0 height 0
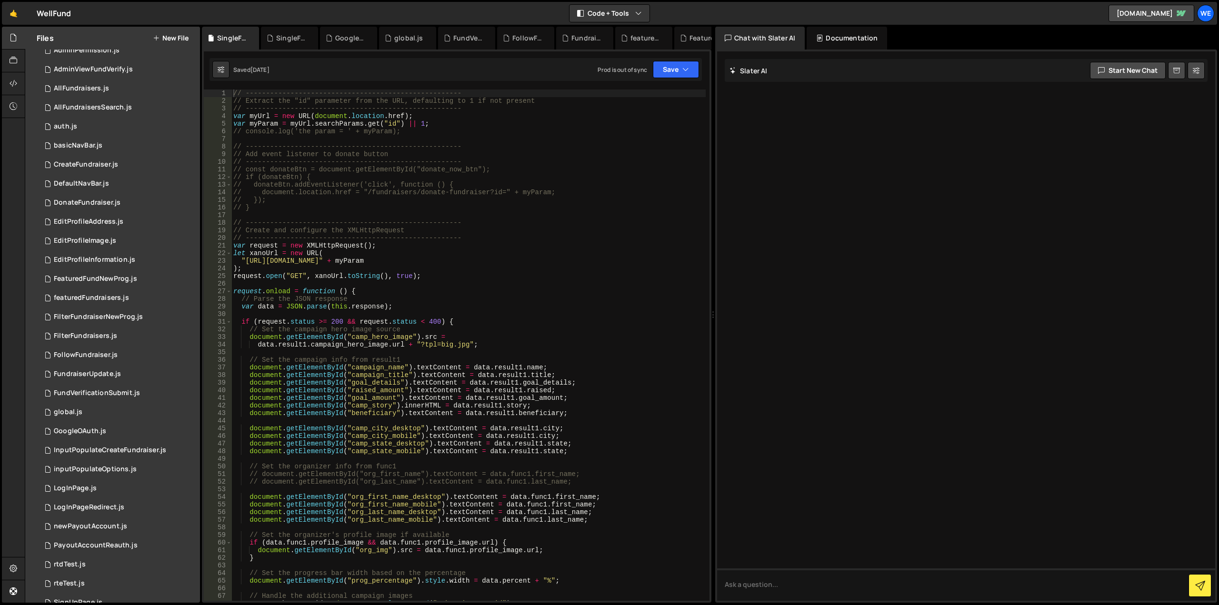
click at [0, 0] on icon at bounding box center [0, 0] width 0 height 0
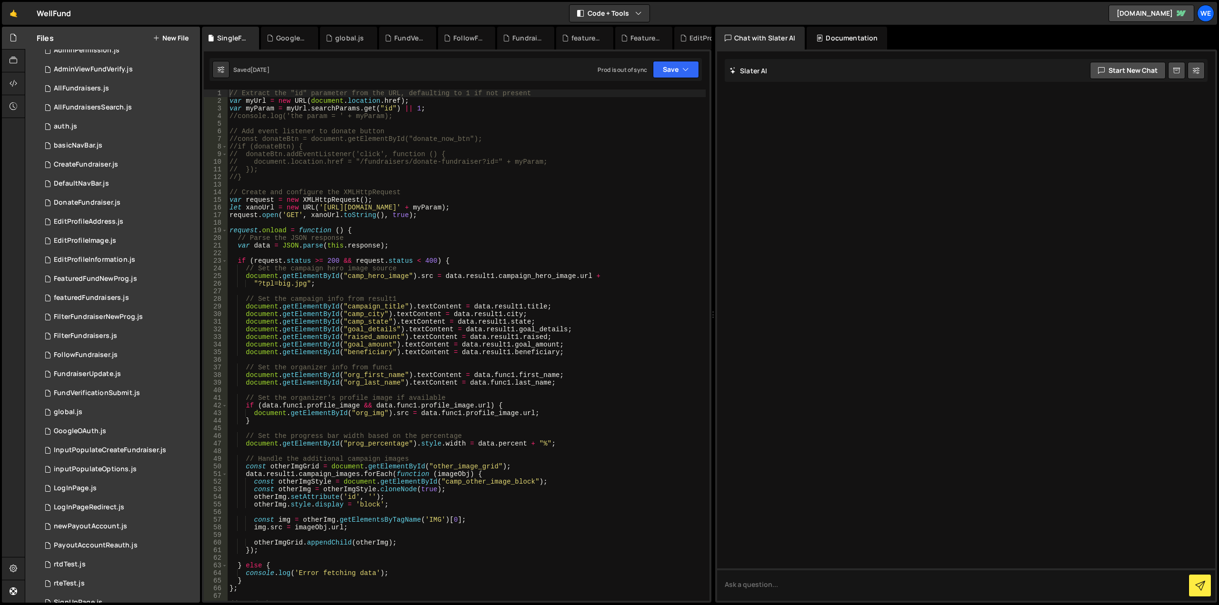
click at [0, 0] on icon at bounding box center [0, 0] width 0 height 0
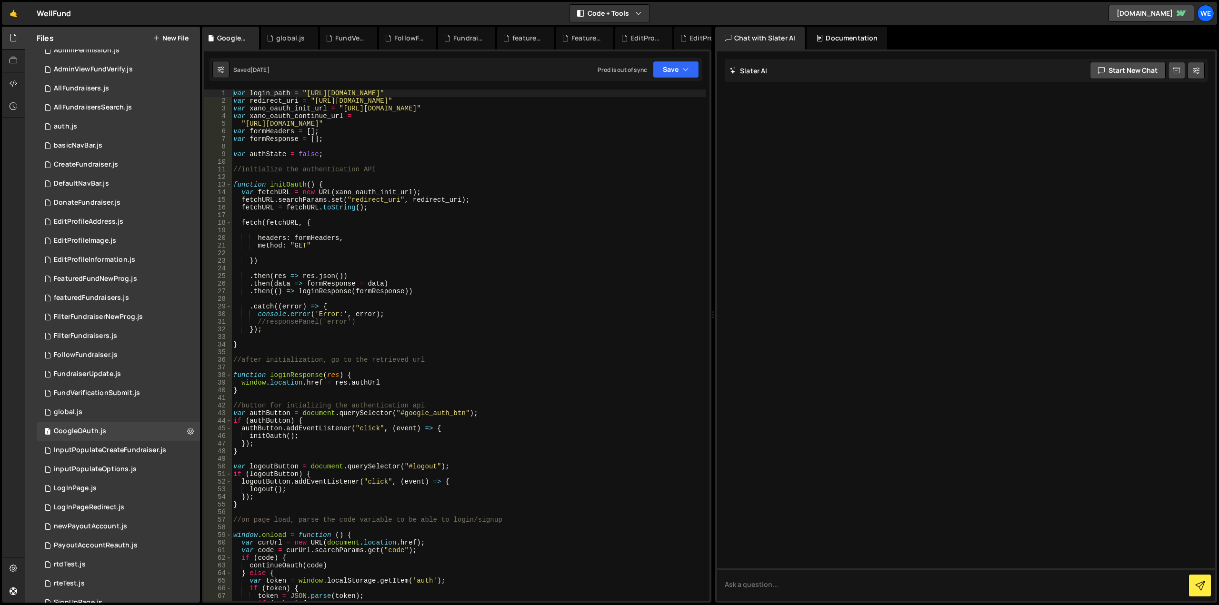
click at [0, 0] on icon at bounding box center [0, 0] width 0 height 0
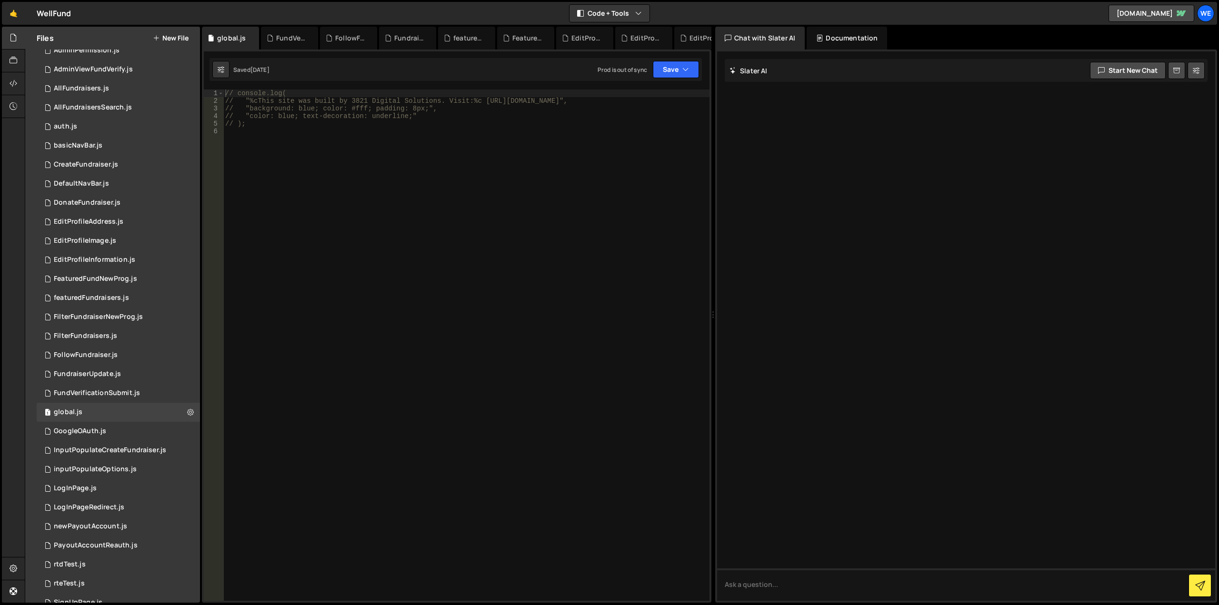
click at [0, 0] on icon at bounding box center [0, 0] width 0 height 0
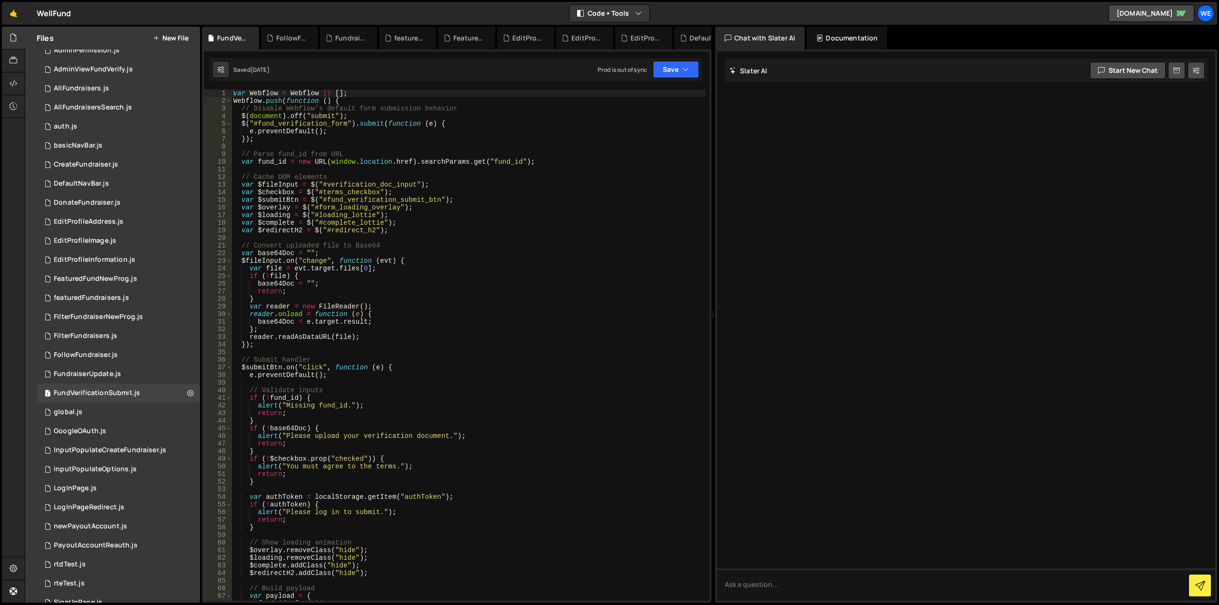
click at [0, 0] on icon at bounding box center [0, 0] width 0 height 0
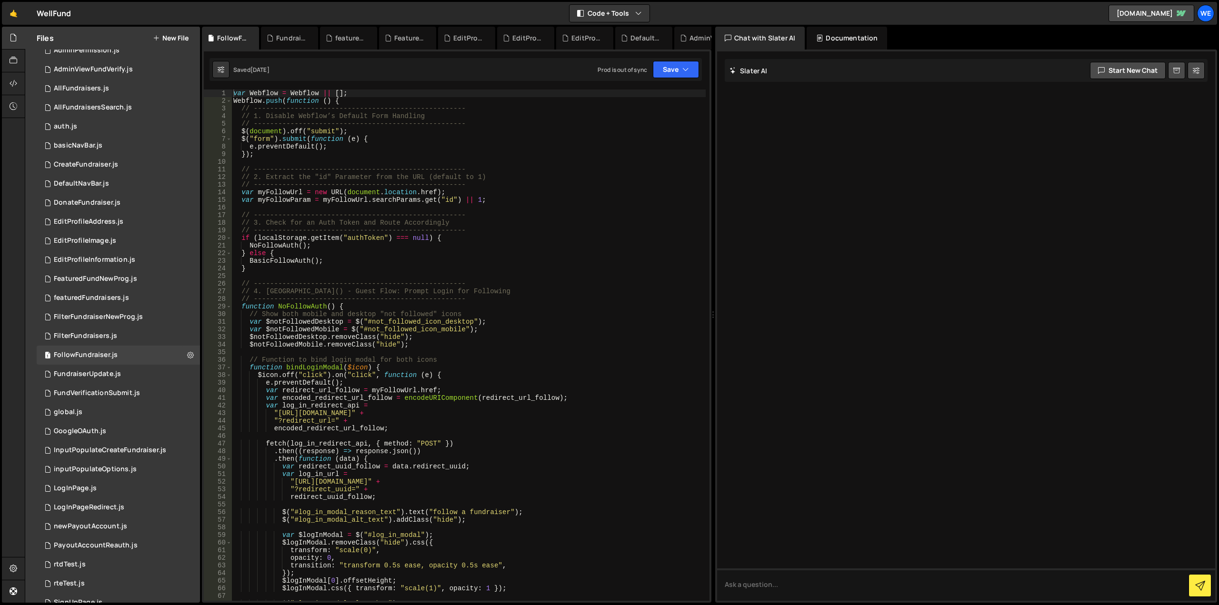
click at [0, 0] on icon at bounding box center [0, 0] width 0 height 0
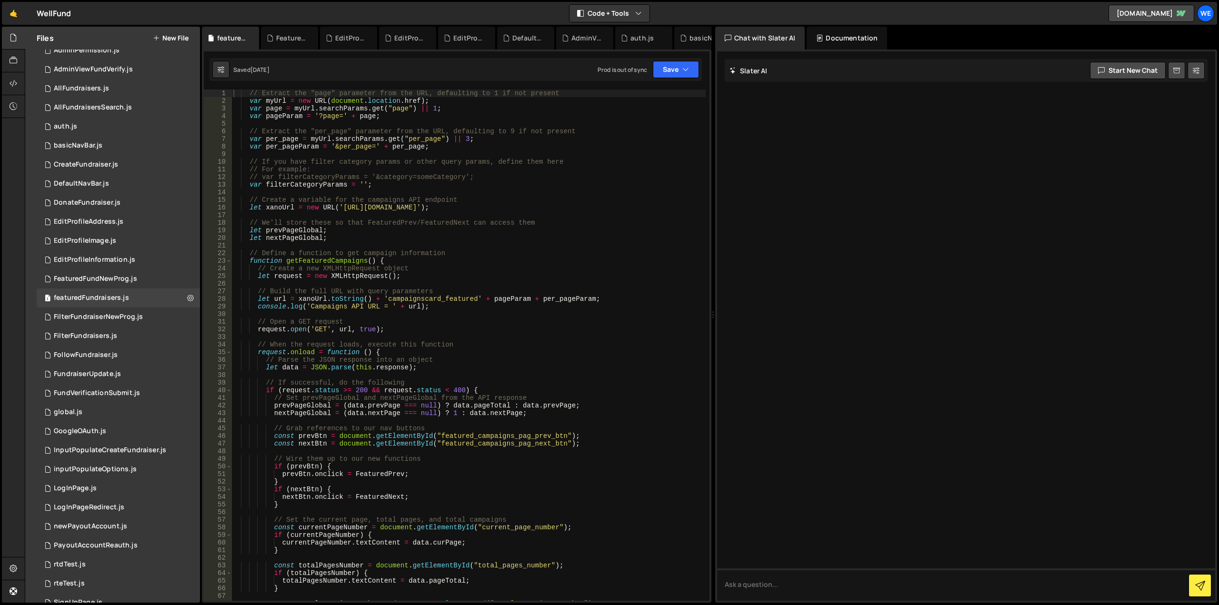
click at [0, 0] on icon at bounding box center [0, 0] width 0 height 0
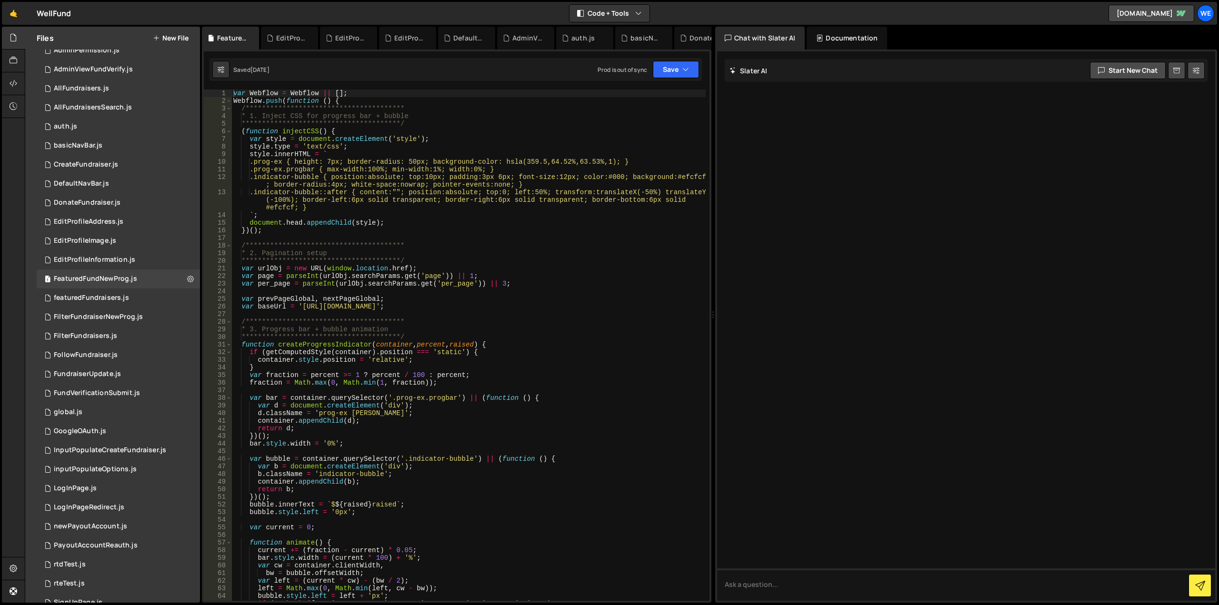
click at [0, 0] on icon at bounding box center [0, 0] width 0 height 0
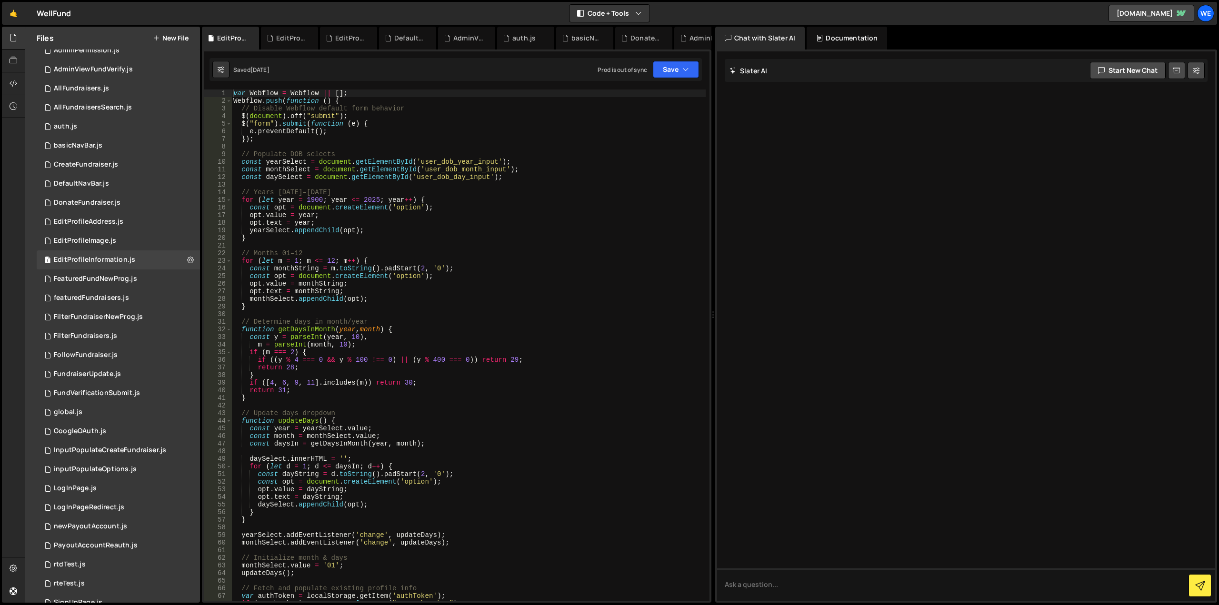
click at [0, 0] on icon at bounding box center [0, 0] width 0 height 0
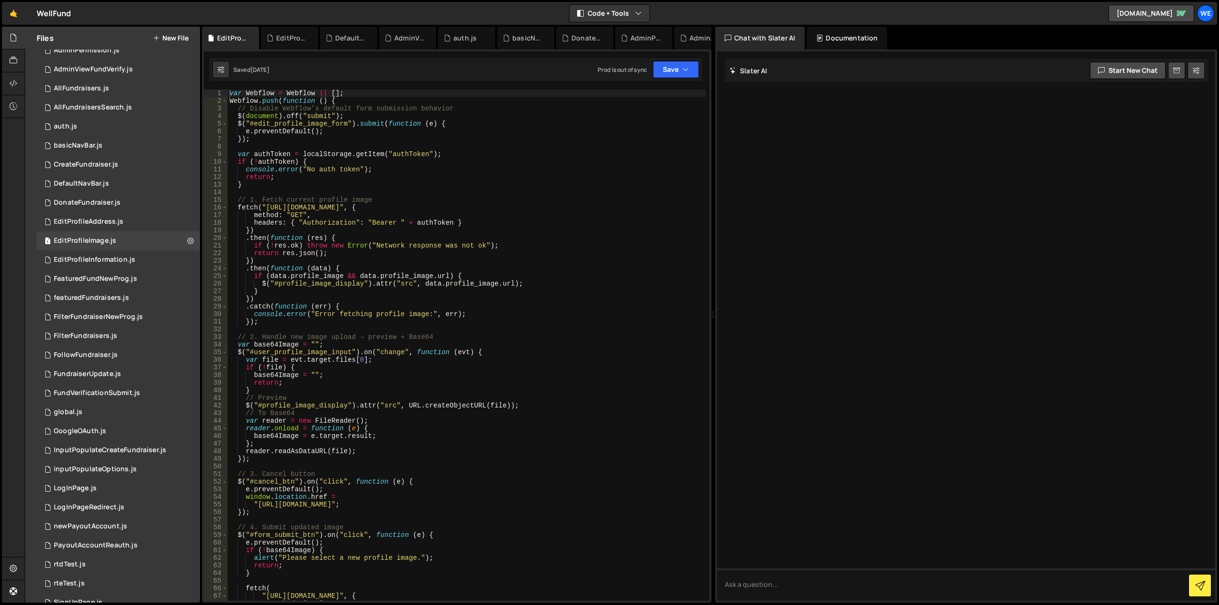
click at [0, 0] on icon at bounding box center [0, 0] width 0 height 0
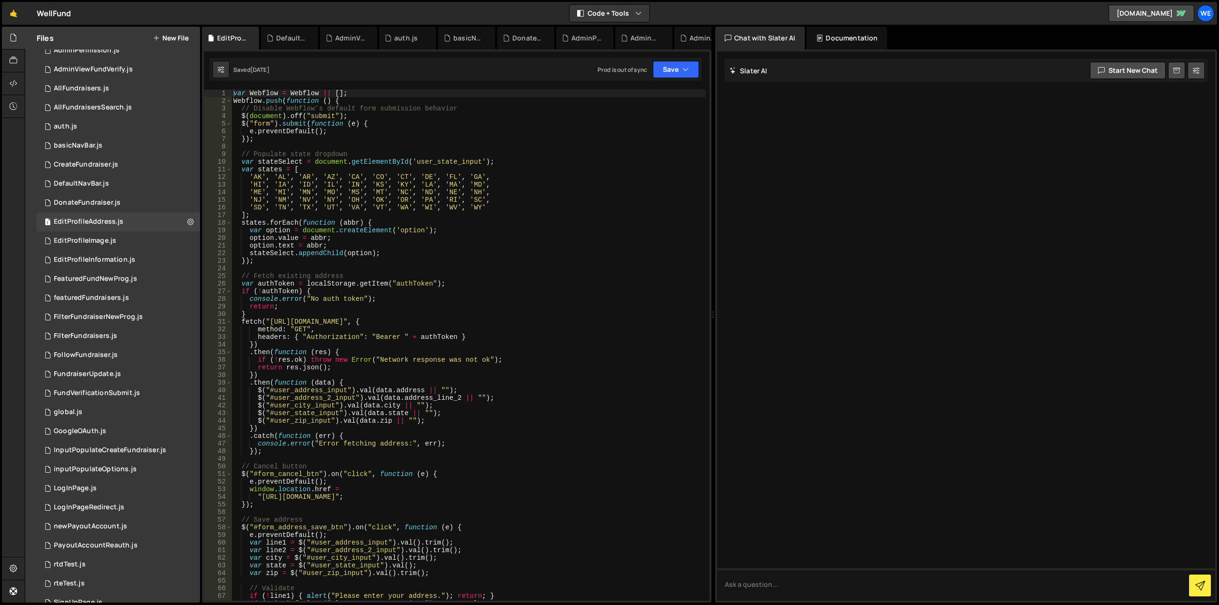
click at [0, 0] on icon at bounding box center [0, 0] width 0 height 0
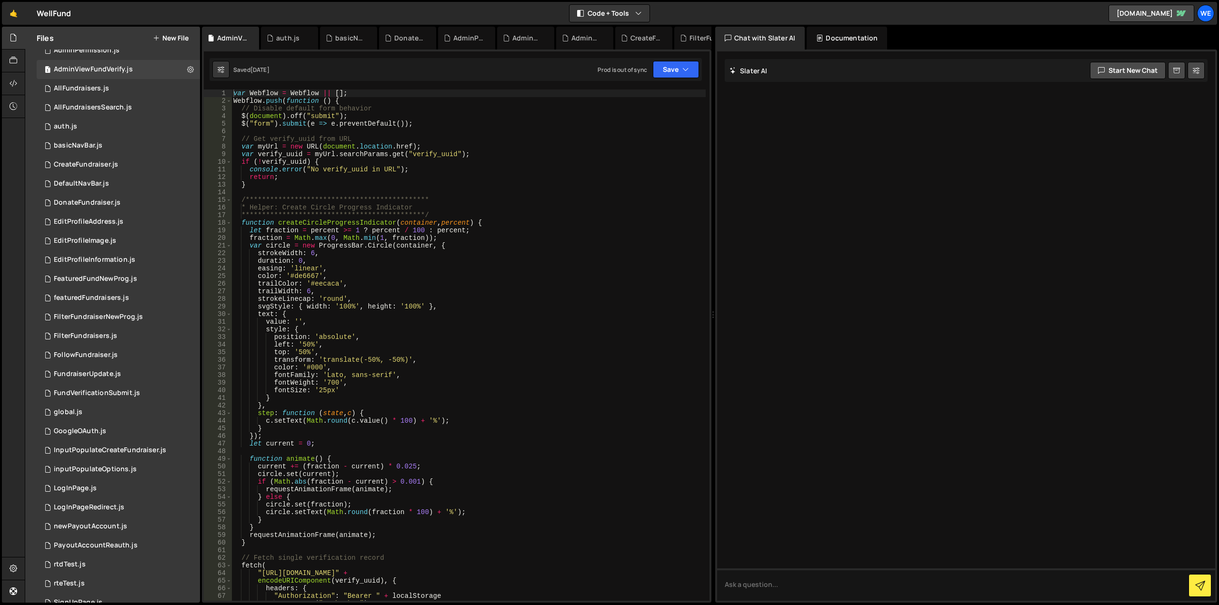
click at [0, 0] on icon at bounding box center [0, 0] width 0 height 0
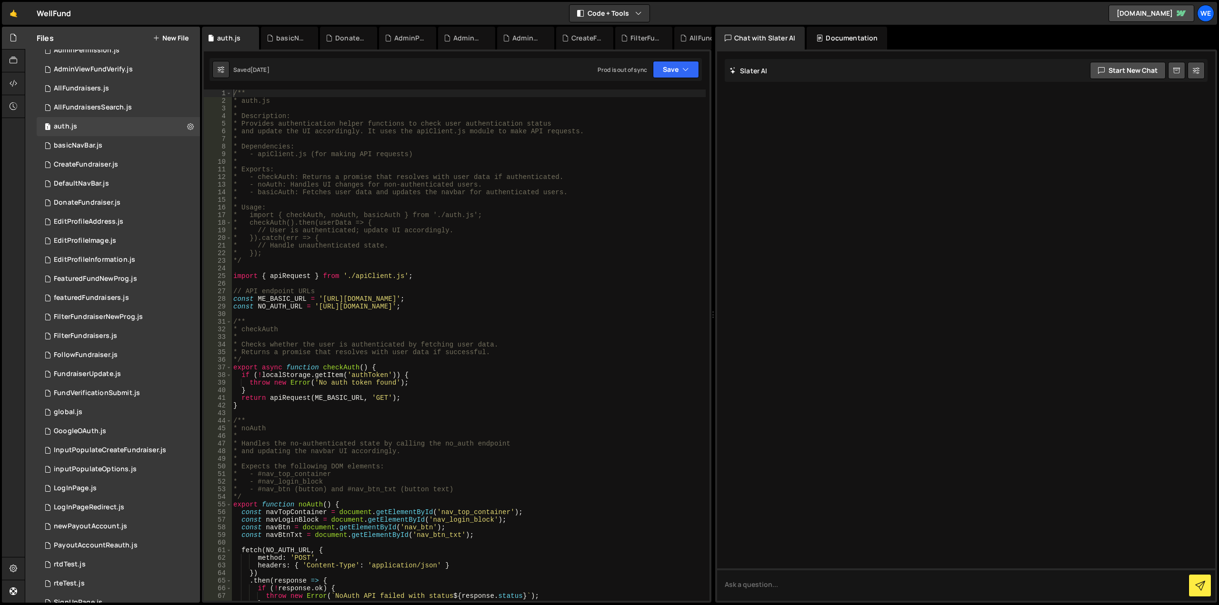
click at [0, 0] on icon at bounding box center [0, 0] width 0 height 0
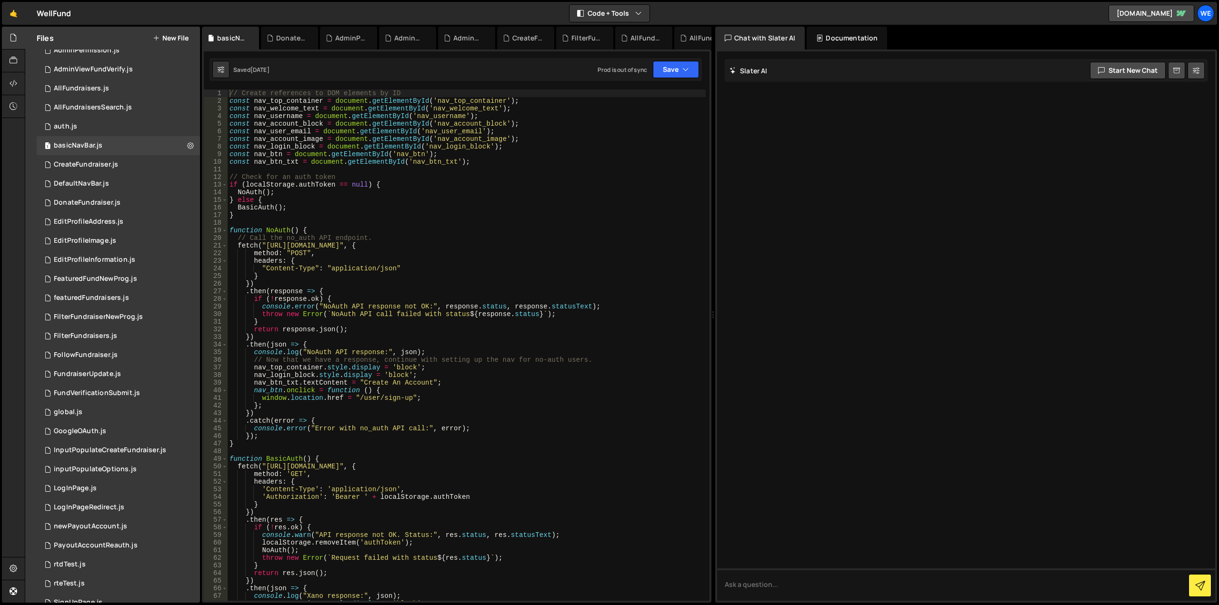
click at [0, 0] on icon at bounding box center [0, 0] width 0 height 0
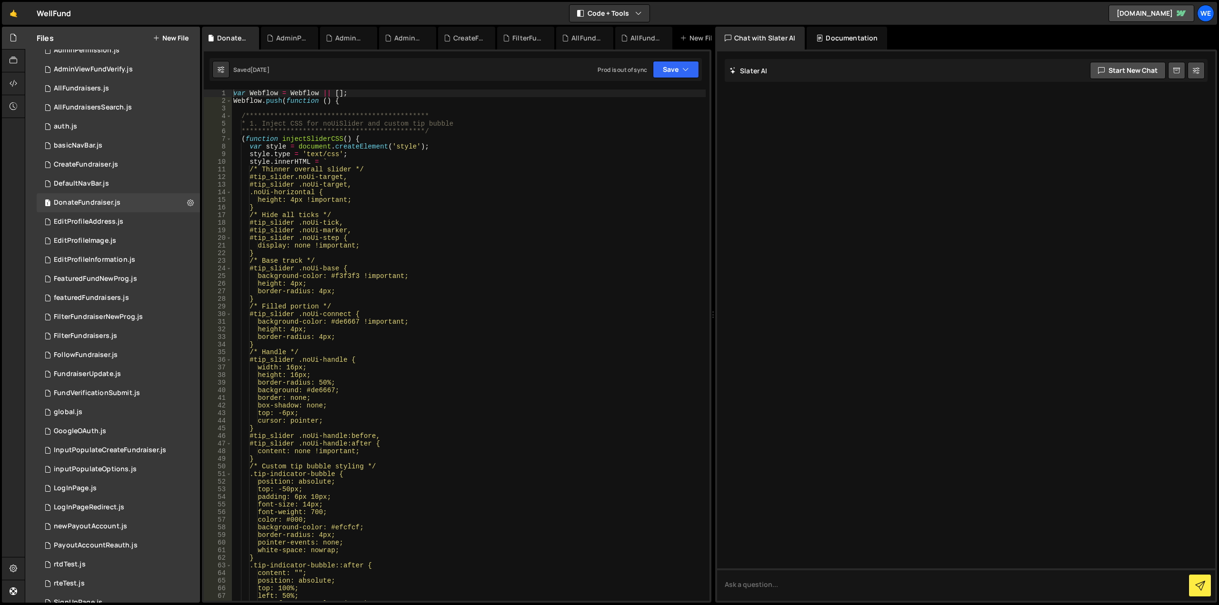
click at [0, 0] on icon at bounding box center [0, 0] width 0 height 0
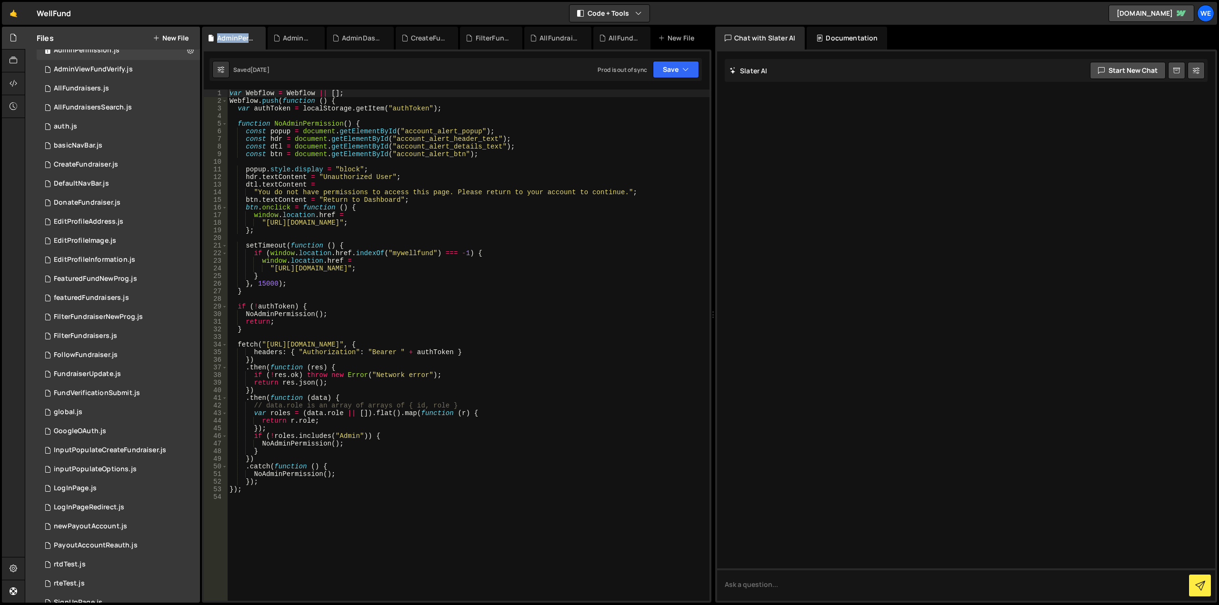
click at [251, 36] on div "AdminPermission.js" at bounding box center [235, 38] width 37 height 10
click at [255, 39] on icon at bounding box center [258, 38] width 7 height 10
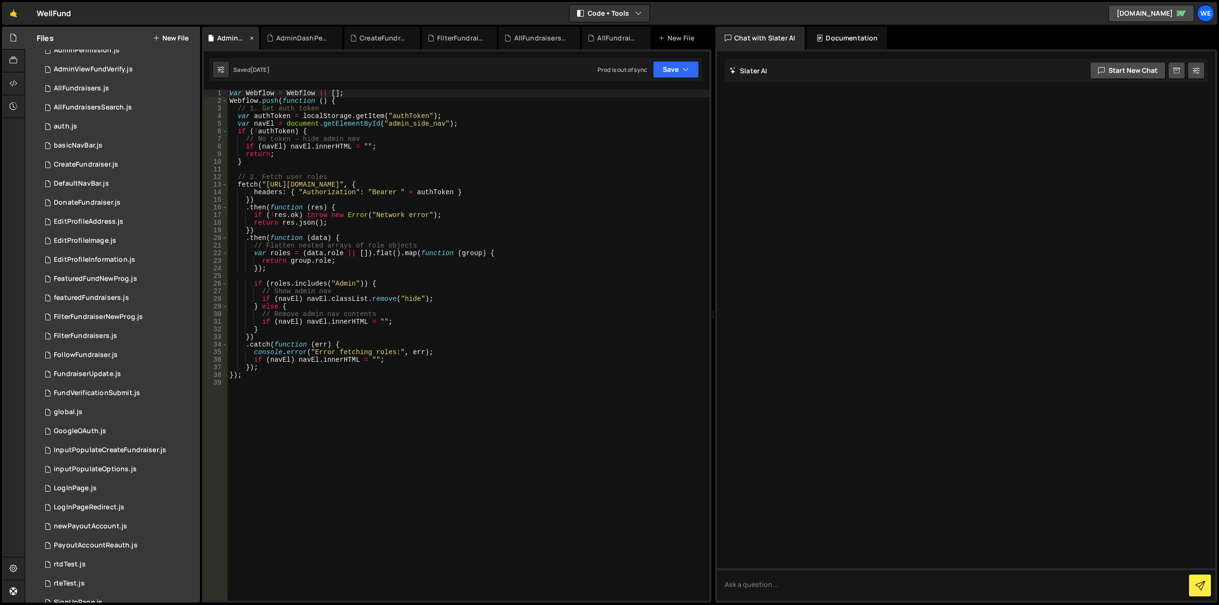
click at [258, 39] on div "AdminNav.js" at bounding box center [230, 38] width 57 height 23
click at [253, 38] on icon at bounding box center [251, 38] width 7 height 10
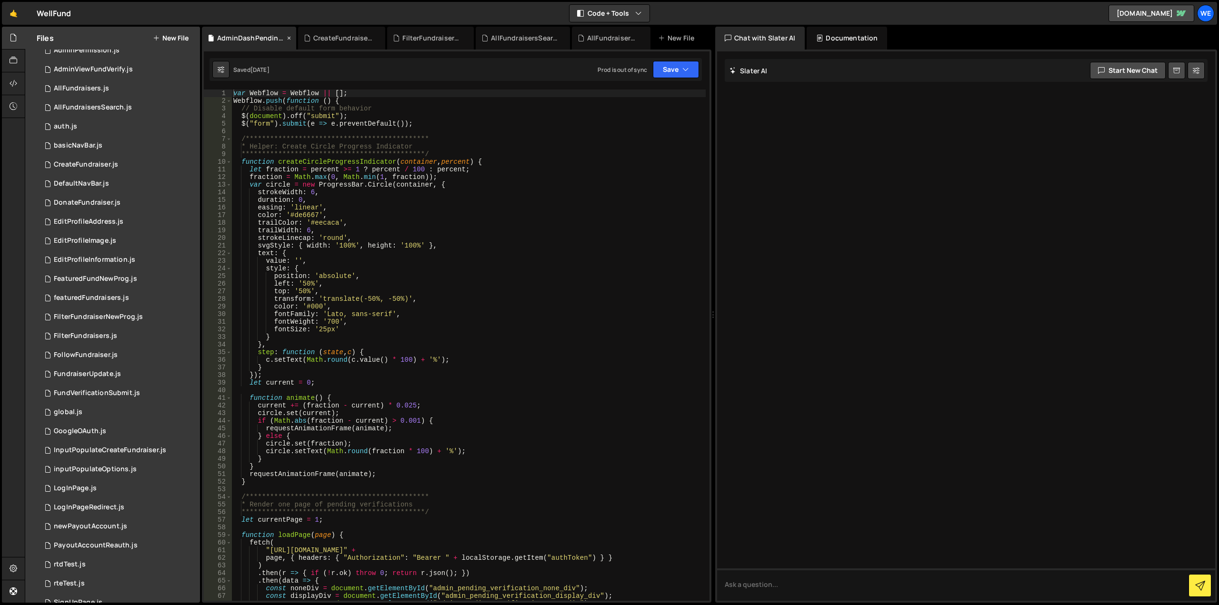
click at [286, 37] on icon at bounding box center [289, 38] width 7 height 10
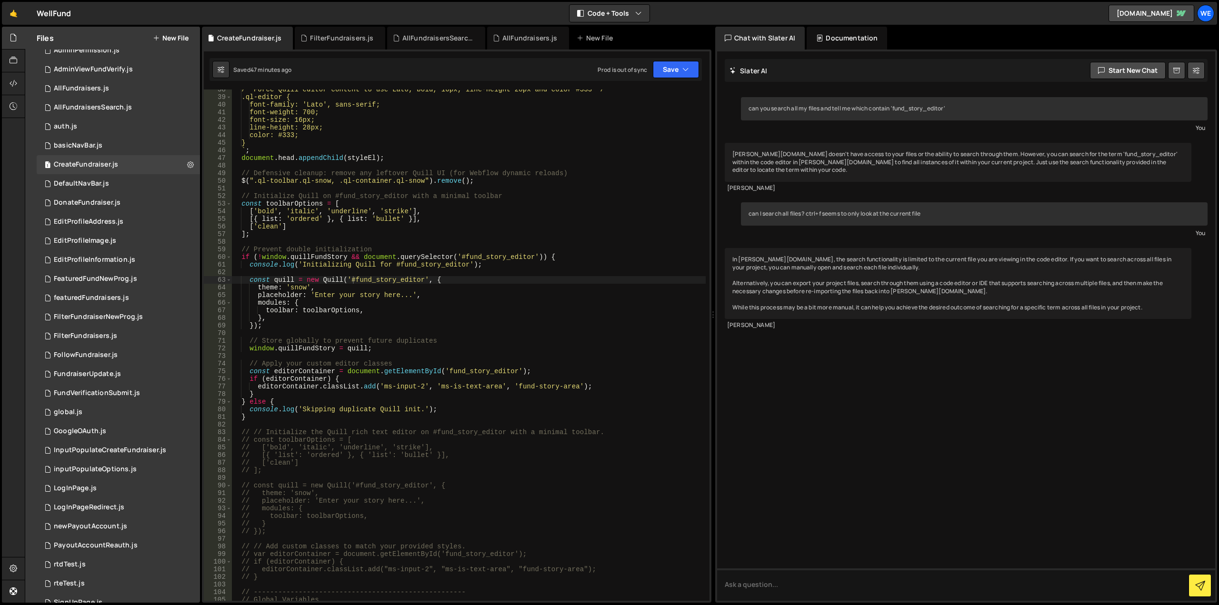
scroll to position [228, 0]
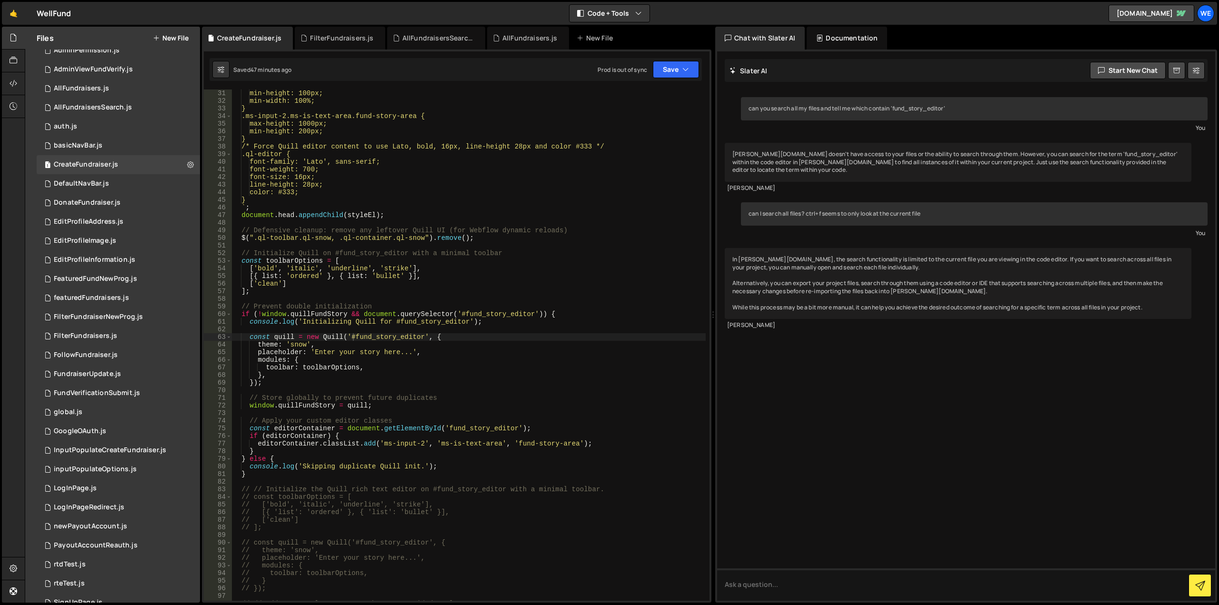
click at [482, 407] on div "min-height: 100px; min-width: 100%; } .ms-input-2.ms-is-text-area.fund-story-ar…" at bounding box center [468, 352] width 474 height 526
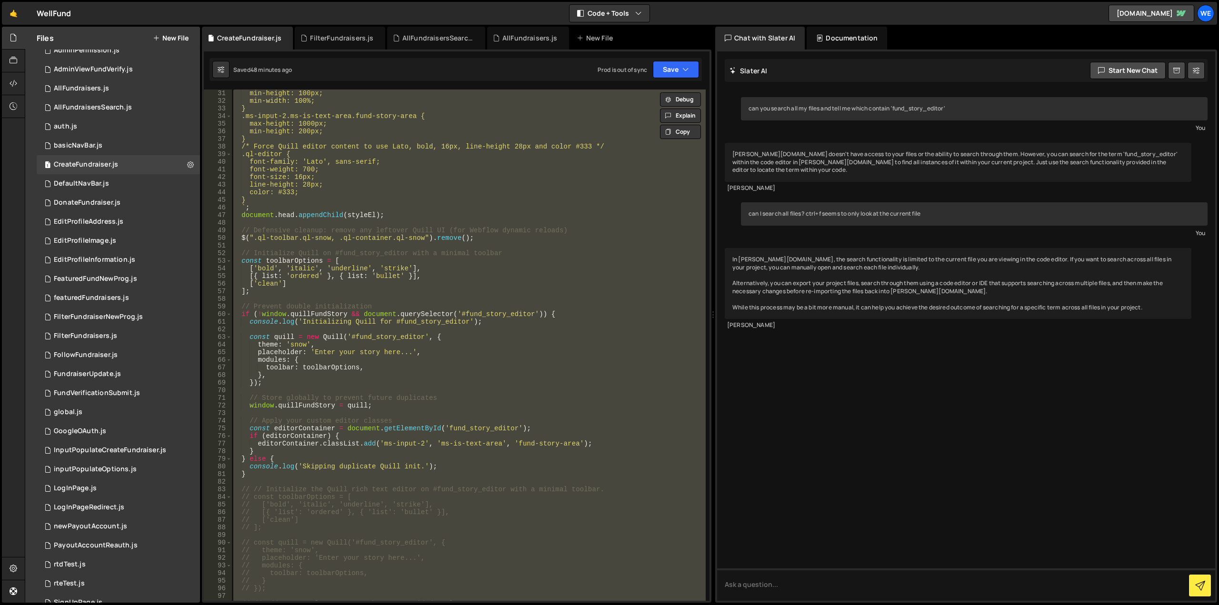
click at [486, 377] on div "min-height: 100px; min-width: 100%; } .ms-input-2.ms-is-text-area.fund-story-ar…" at bounding box center [468, 344] width 474 height 511
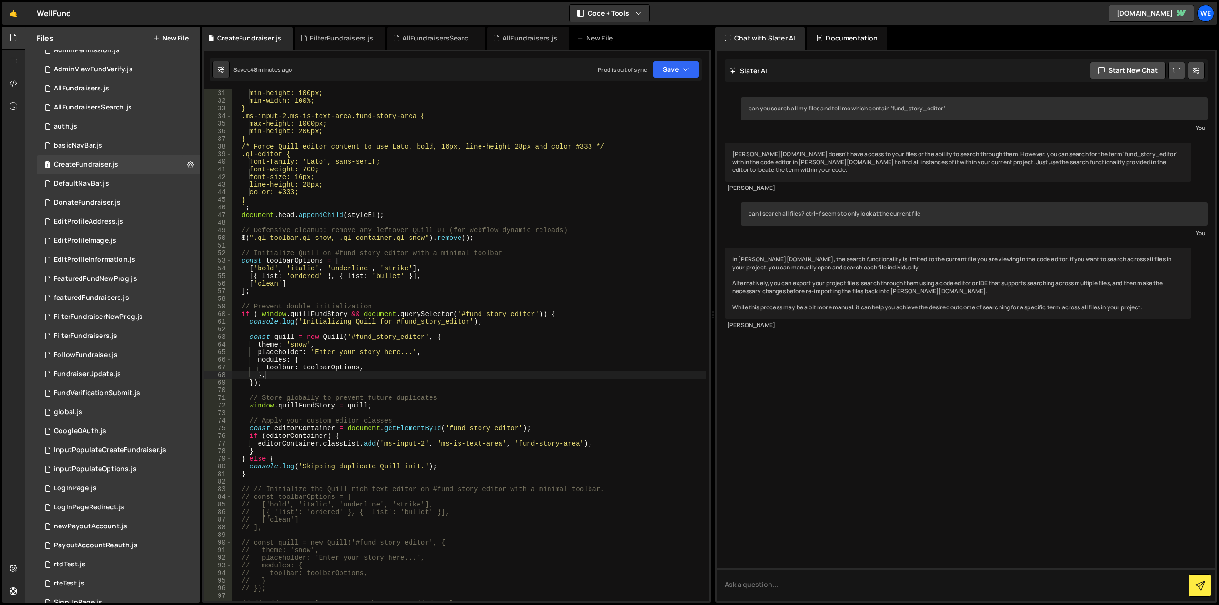
click at [257, 336] on div "min-height: 100px; min-width: 100%; } .ms-input-2.ms-is-text-area.fund-story-ar…" at bounding box center [468, 352] width 474 height 526
type textarea "var quill = new Quill('#fund_story_editor', {"
click at [501, 301] on div "min-height: 100px; min-width: 100%; } .ms-input-2.ms-is-text-area.fund-story-ar…" at bounding box center [468, 352] width 474 height 526
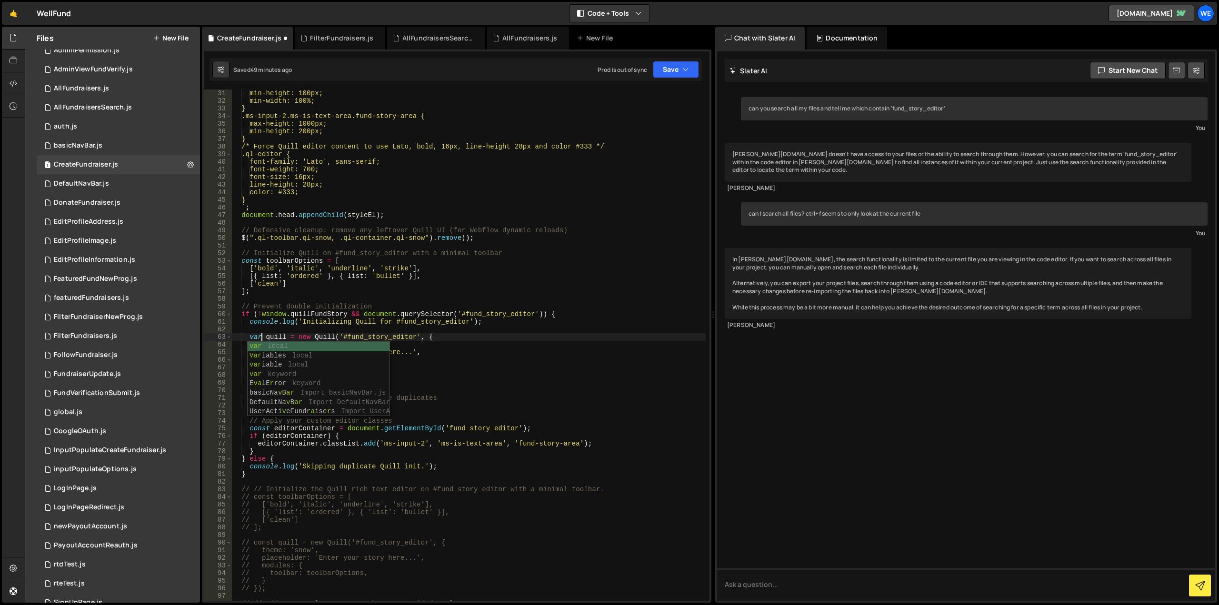
scroll to position [0, 0]
click at [258, 430] on div "min-height: 100px; min-width: 100%; } .ms-input-2.ms-is-text-area.fund-story-ar…" at bounding box center [468, 352] width 474 height 526
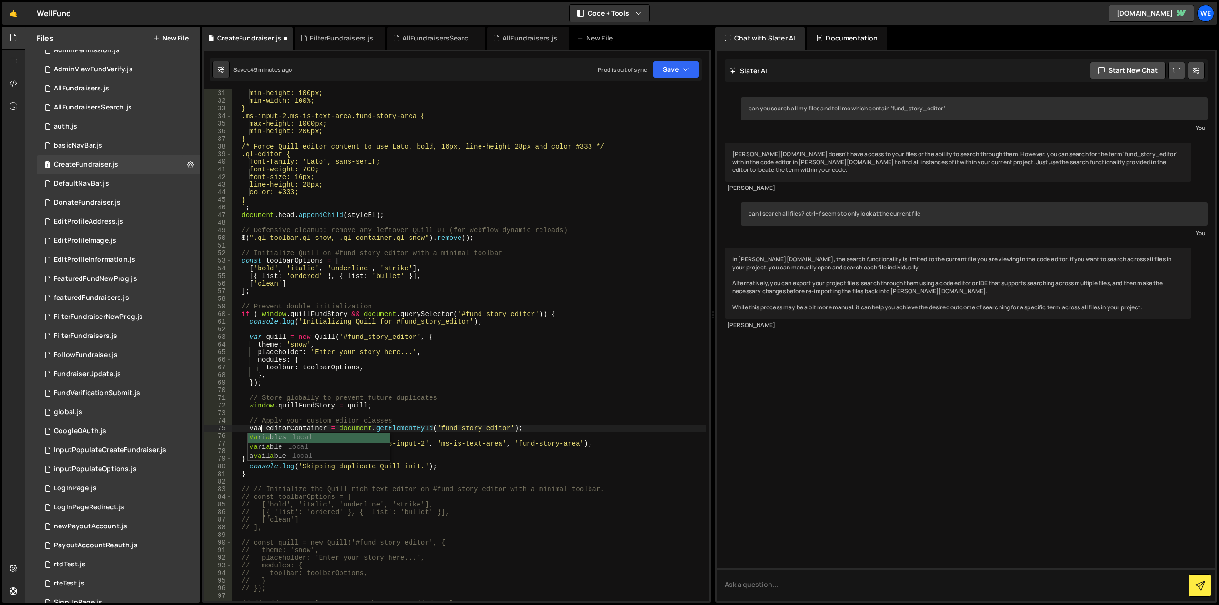
scroll to position [0, 2]
type textarea "var editorContainer = document.getElementById('fund_story_editor');"
click at [331, 389] on div "min-height: 100px; min-width: 100%; } .ms-input-2.ms-is-text-area.fund-story-ar…" at bounding box center [468, 352] width 474 height 526
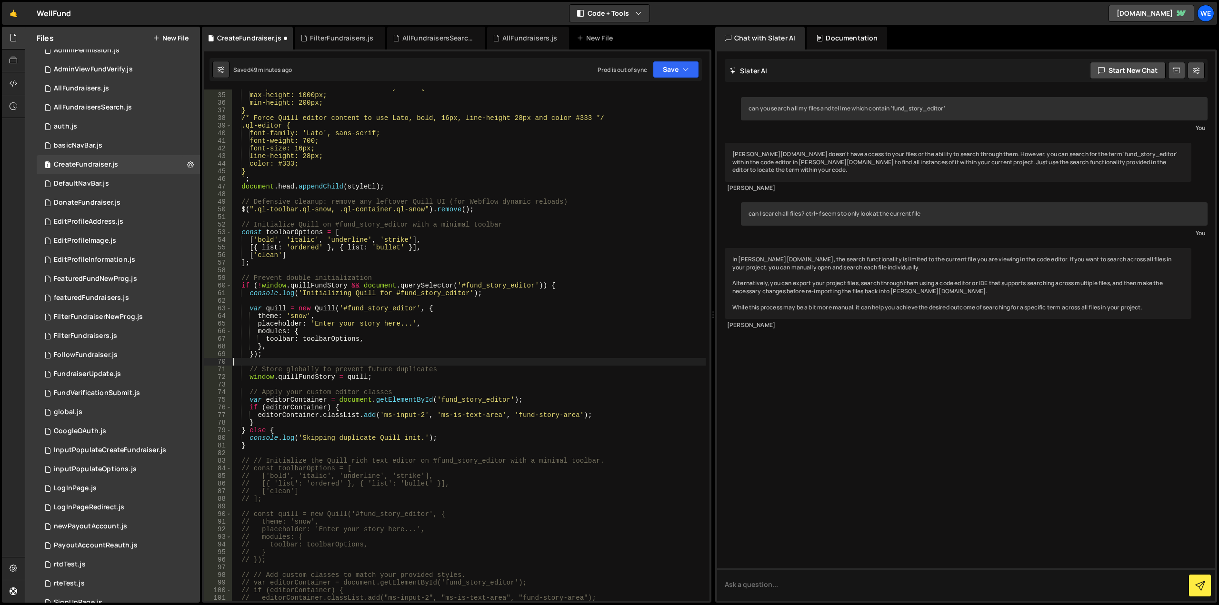
scroll to position [257, 0]
click at [677, 71] on button "Save" at bounding box center [676, 69] width 46 height 17
click at [642, 101] on div "49 minutes ago" at bounding box center [631, 103] width 40 height 8
click at [88, 373] on div "FundraiserUpdate.js" at bounding box center [87, 374] width 67 height 9
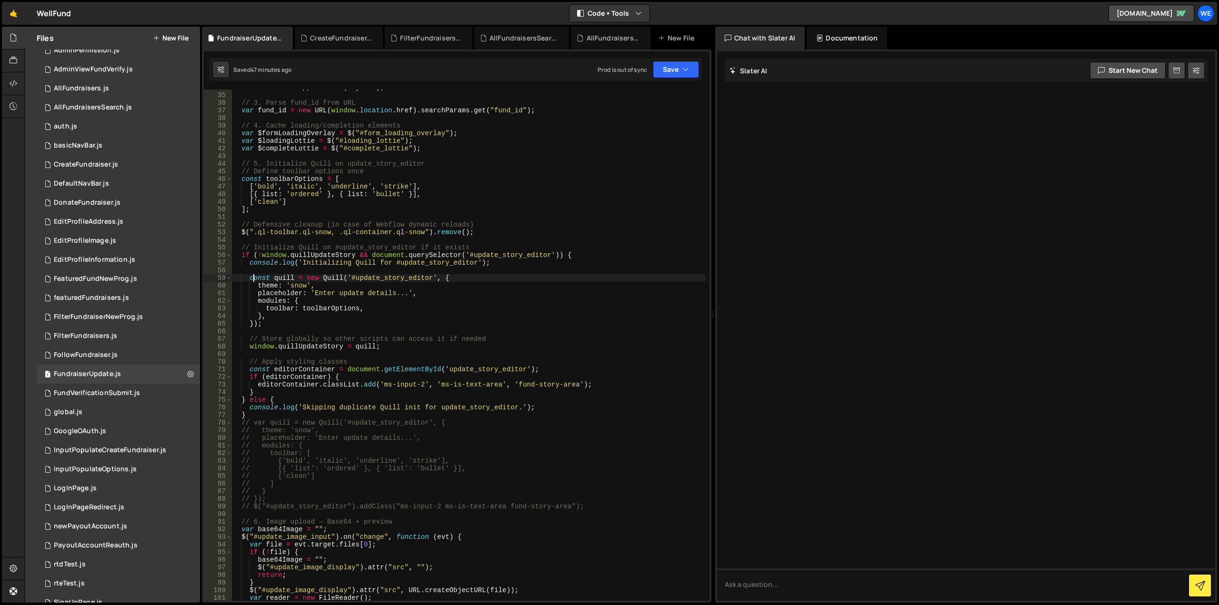
click at [255, 278] on div "document . head . appendChild ( styleEl ) ; // 3. Parse fund_id from URL var fu…" at bounding box center [468, 347] width 474 height 526
click at [261, 371] on div "document . head . appendChild ( styleEl ) ; // 3. Parse fund_id from URL var fu…" at bounding box center [468, 347] width 474 height 526
click at [261, 370] on div "document . head . appendChild ( styleEl ) ; // 3. Parse fund_id from URL var fu…" at bounding box center [468, 347] width 474 height 526
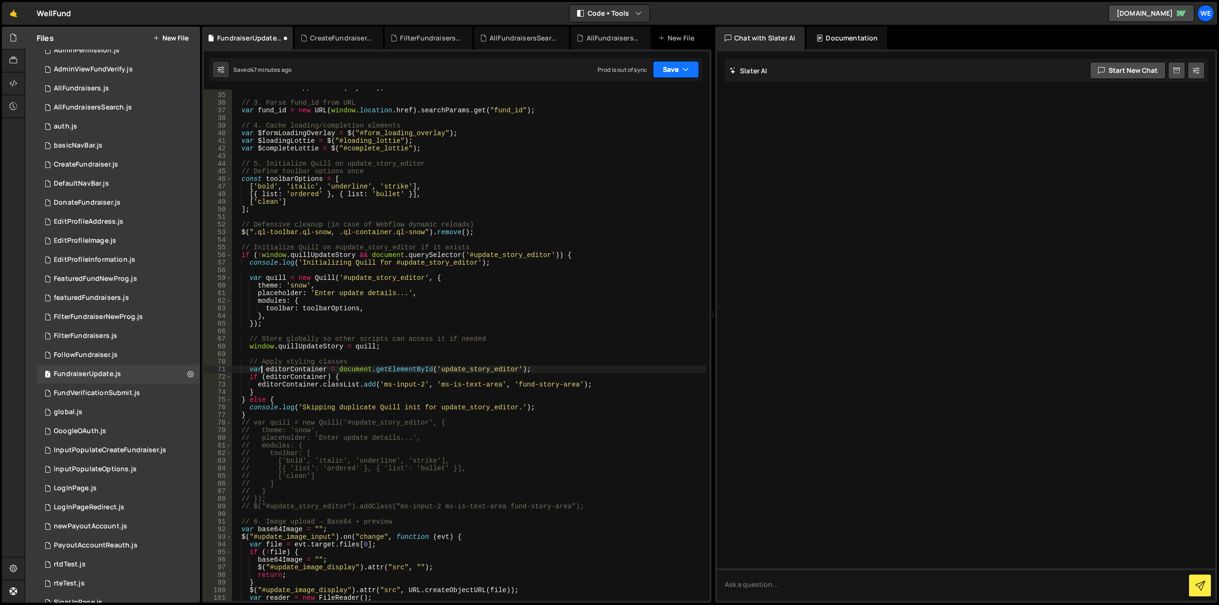
type textarea "var editorContainer = document.getElementById('update_story_editor');"
click at [665, 66] on button "Save" at bounding box center [676, 69] width 46 height 17
click at [641, 101] on div "47 minutes ago" at bounding box center [631, 103] width 40 height 8
click at [337, 39] on div "CreateFundraiser.js" at bounding box center [340, 38] width 61 height 10
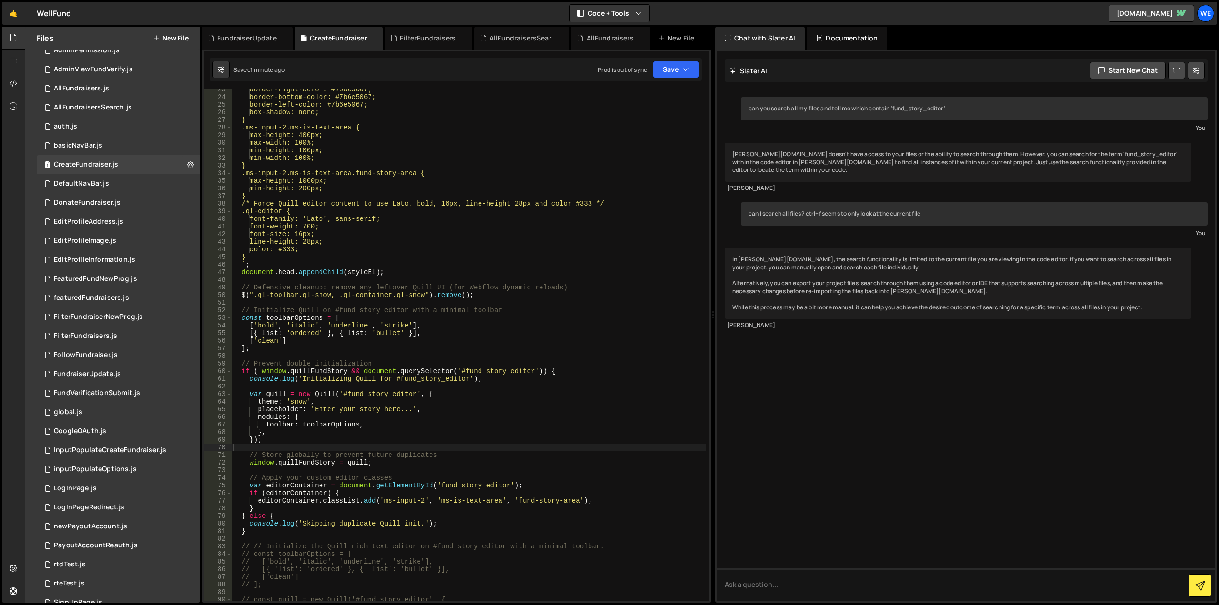
scroll to position [114, 0]
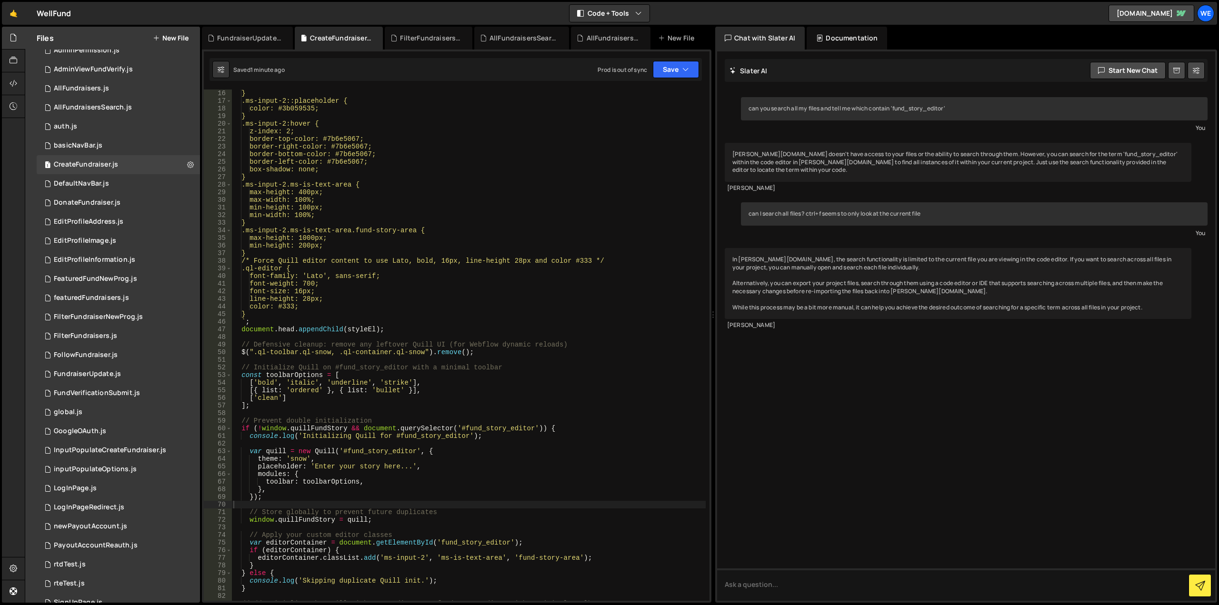
click at [412, 287] on div "} .ms-input-2::placeholder { color: #3b059535; } .ms-input-2:hover { z-index: 2…" at bounding box center [468, 352] width 474 height 526
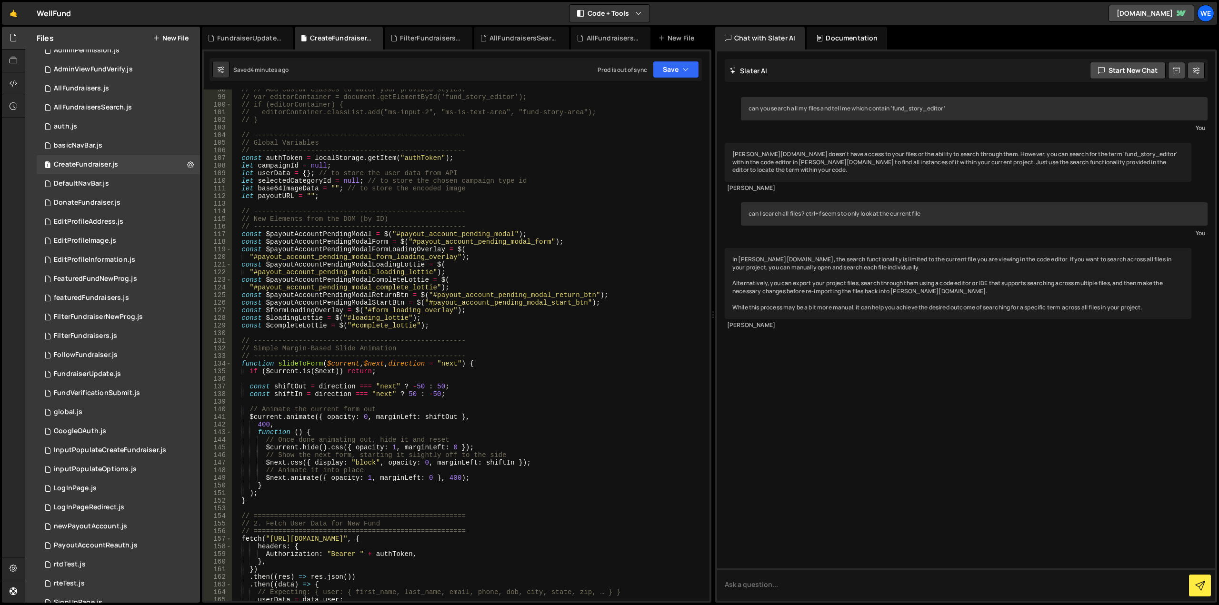
scroll to position [943, 0]
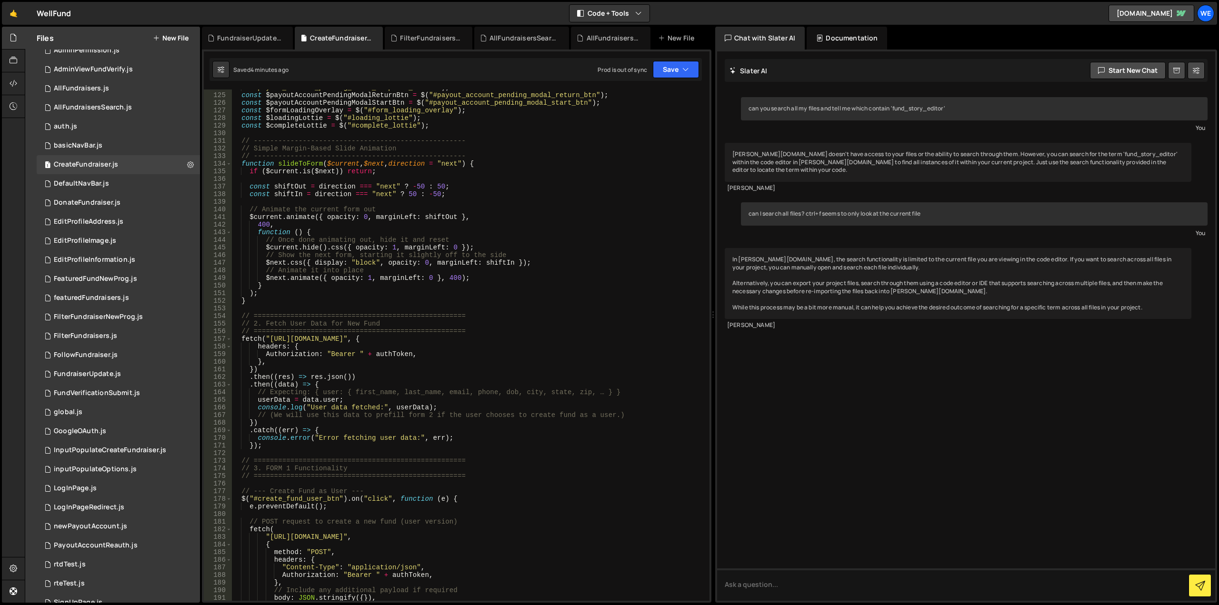
click at [620, 153] on div ""#payout_account_pending_modal_complete_lottie" ) ; const $payoutAccountPending…" at bounding box center [468, 347] width 474 height 526
type textarea "// ----------------------------------------------------"
click at [591, 100] on input at bounding box center [587, 98] width 119 height 14
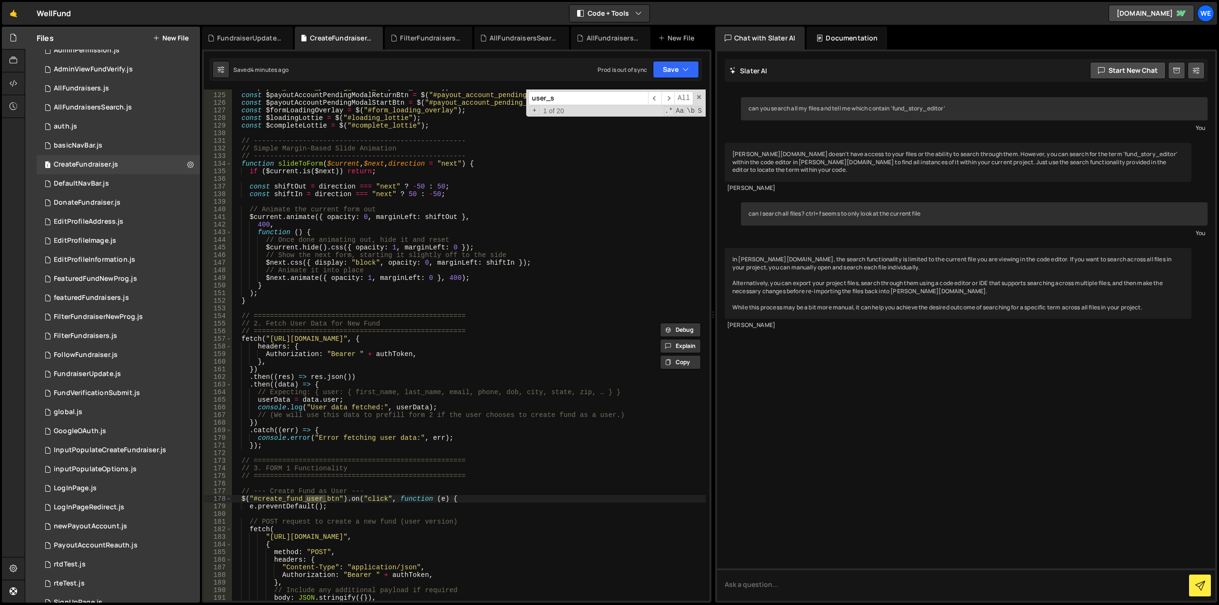
scroll to position [1275, 0]
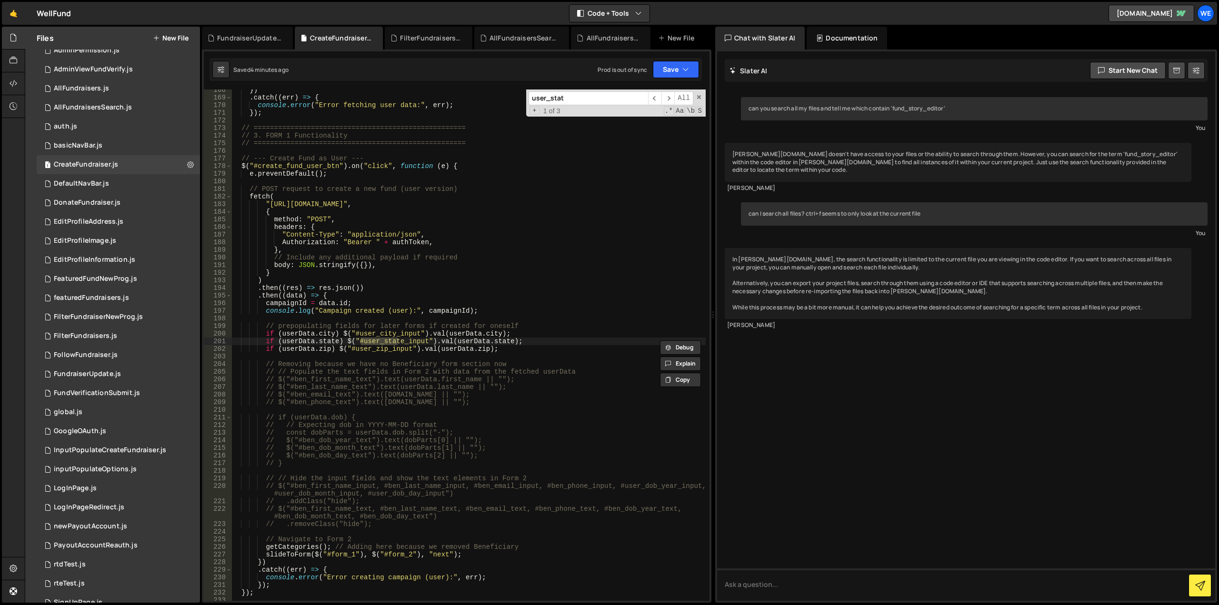
type input "user_stat"
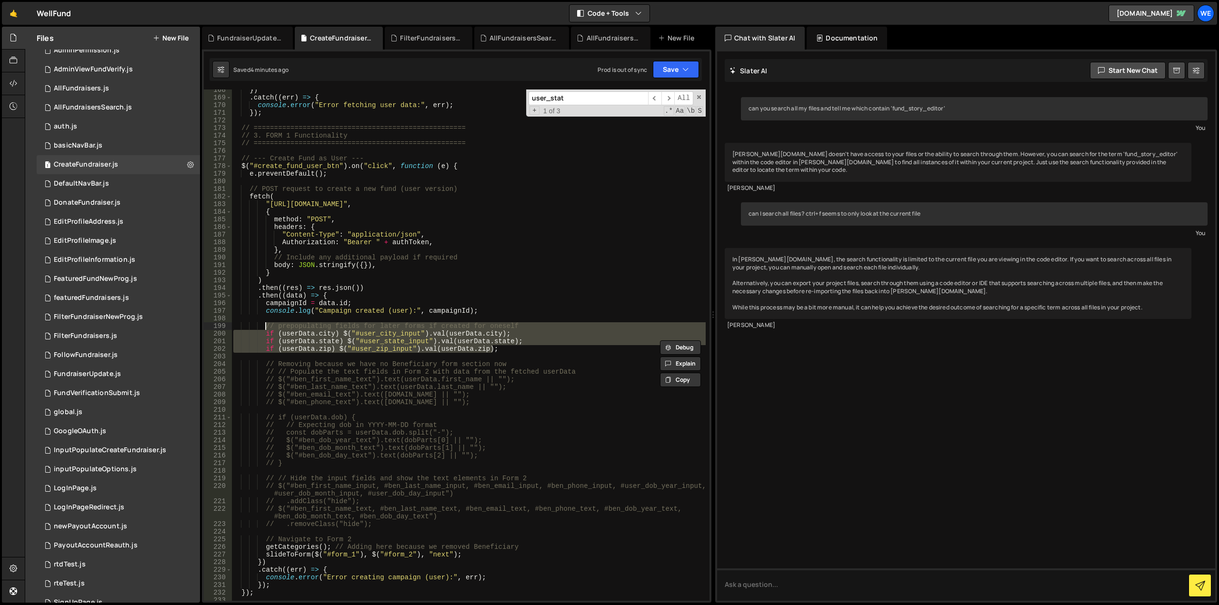
drag, startPoint x: 522, startPoint y: 349, endPoint x: 263, endPoint y: 327, distance: 259.5
click at [263, 327] on div "}) . catch (( err ) => { console . error ( "Error fetching user data:" , err ) …" at bounding box center [468, 349] width 474 height 526
click at [676, 70] on button "Save" at bounding box center [676, 69] width 46 height 17
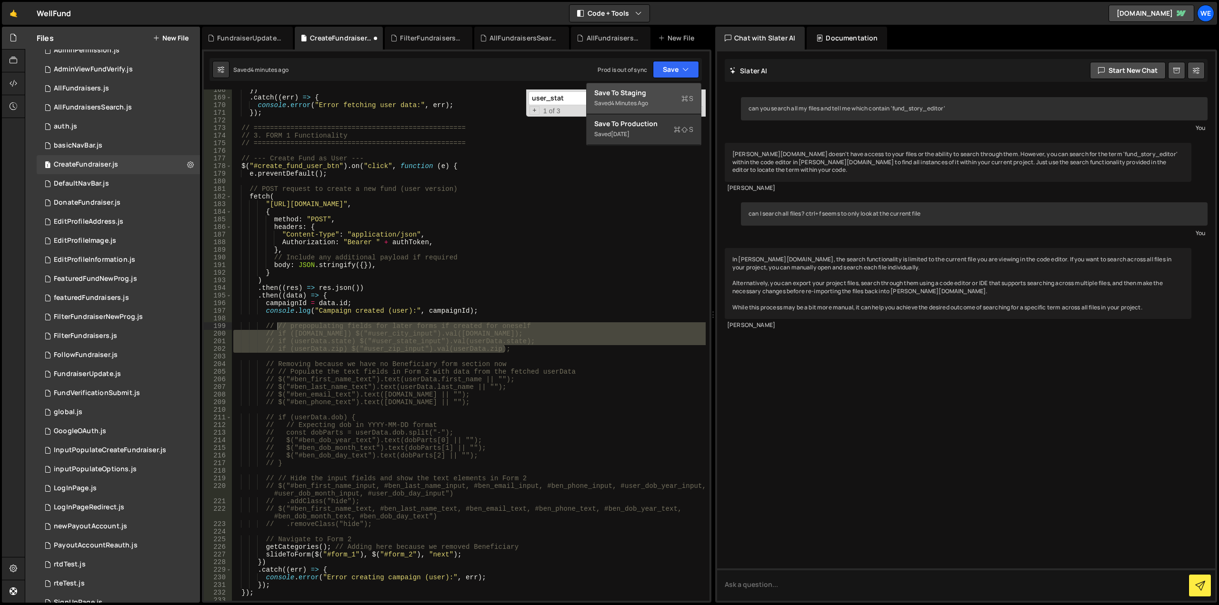
click at [649, 93] on div "Save to Staging S" at bounding box center [643, 93] width 99 height 10
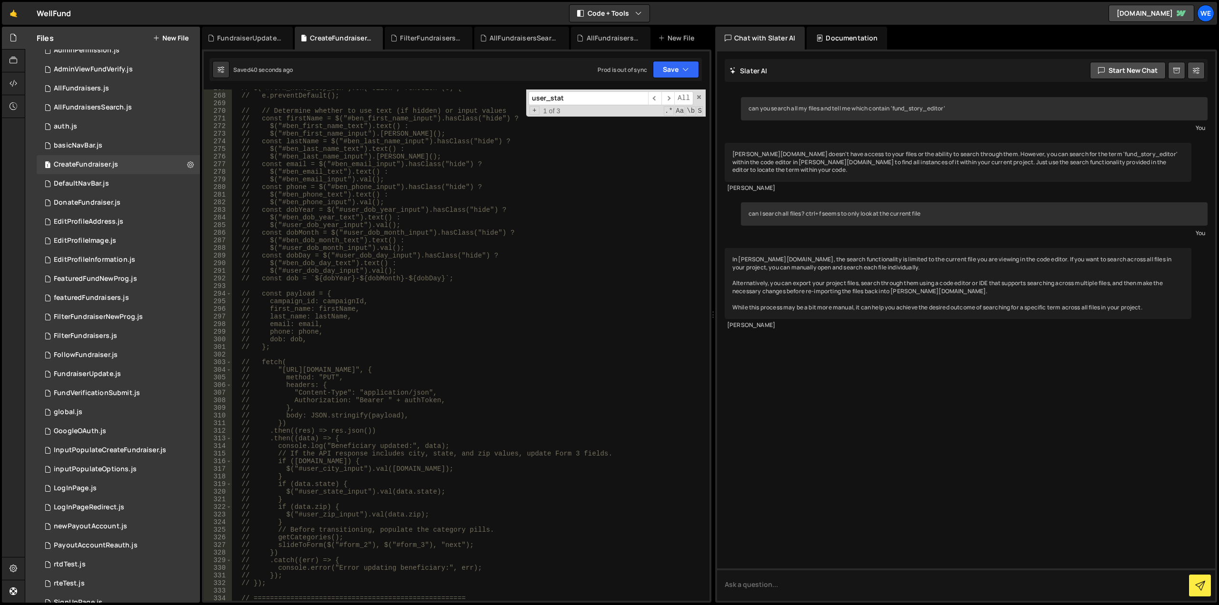
scroll to position [2075, 0]
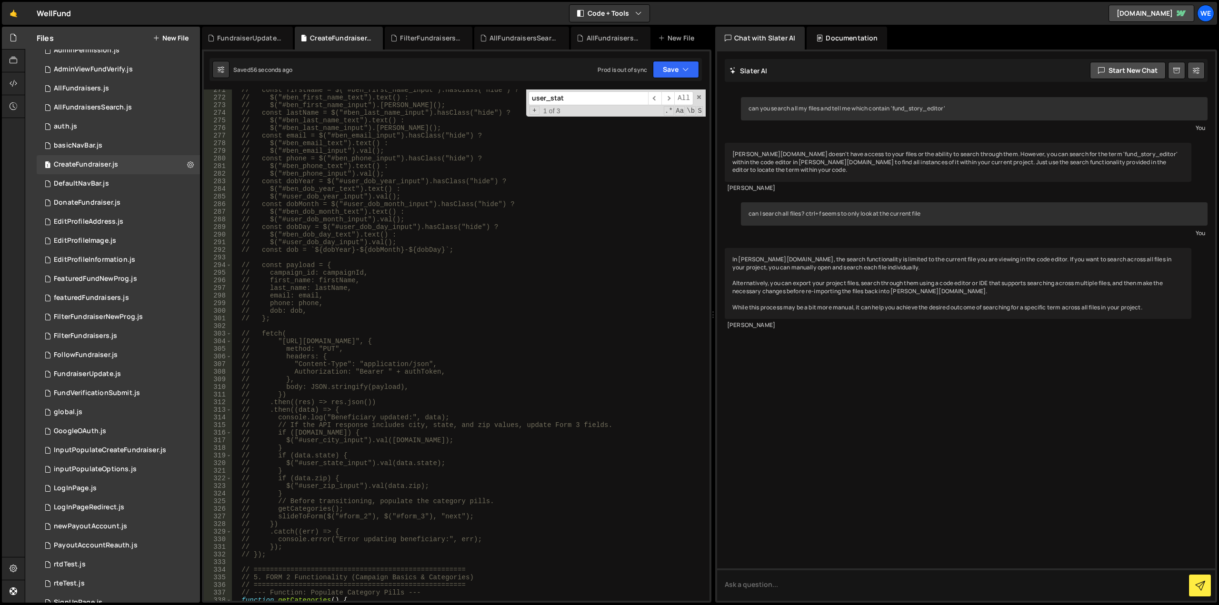
type textarea "// }"
click at [394, 494] on div "// const firstName = $("#ben_first_name_input").hasClass("hide") ? // $("#ben_f…" at bounding box center [468, 349] width 474 height 526
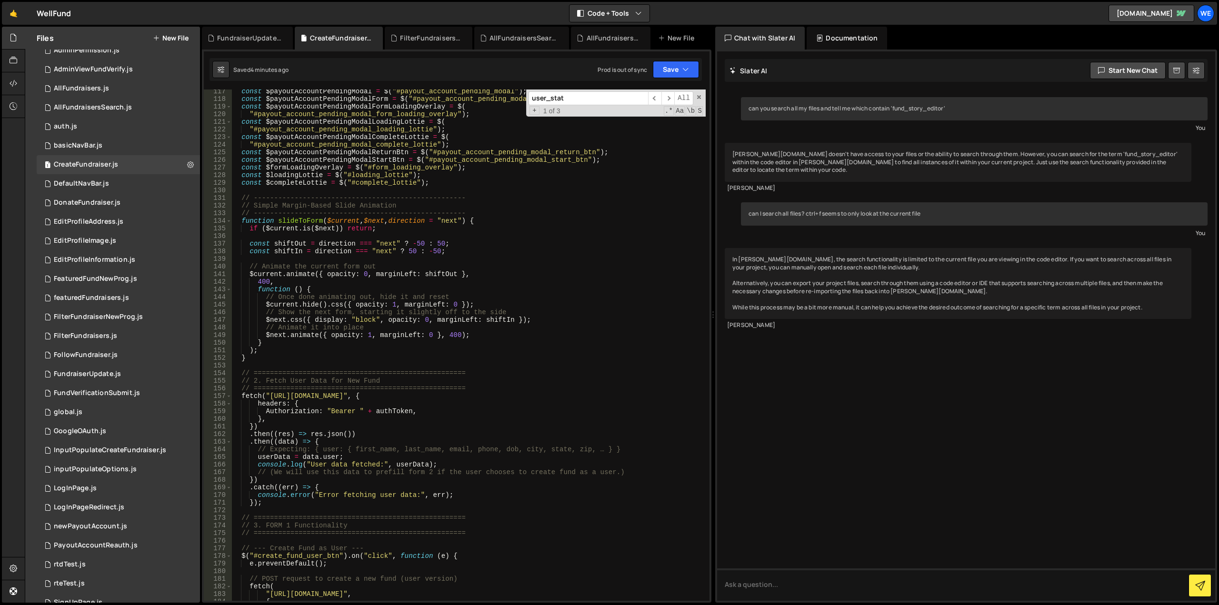
scroll to position [971, 0]
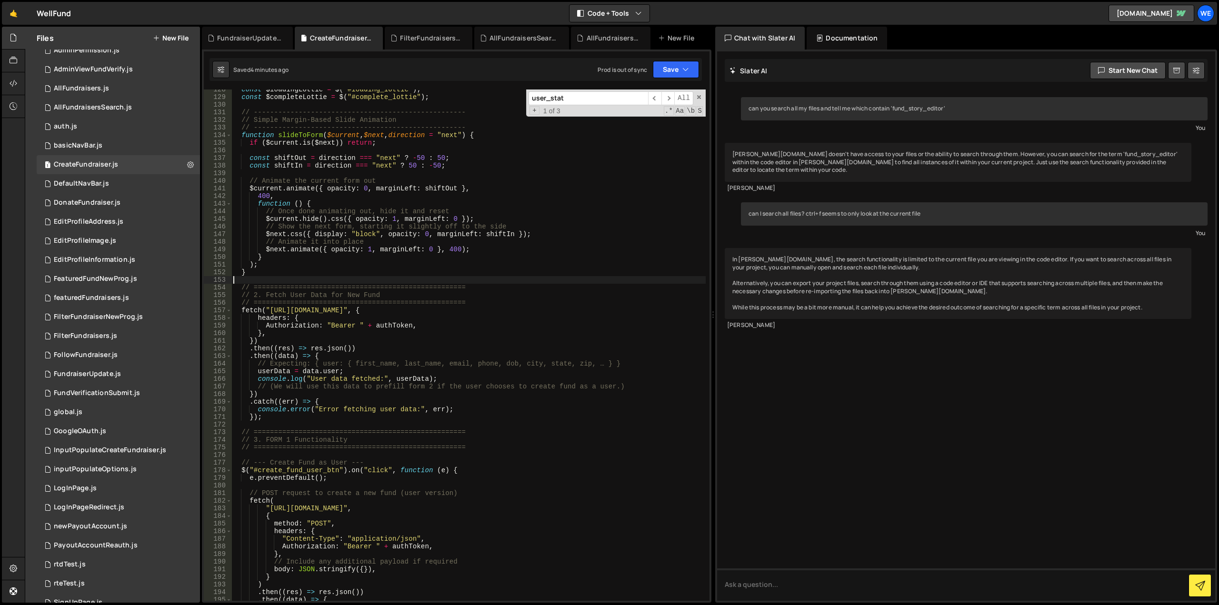
click at [285, 277] on div "const $loadingLottie = $ ( "#loading_lottie" ) ; const $completeLottie = $ ( "#…" at bounding box center [468, 349] width 474 height 526
click at [285, 272] on div "const $loadingLottie = $ ( "#loading_lottie" ) ; const $completeLottie = $ ( "#…" at bounding box center [468, 349] width 474 height 526
type textarea "}"
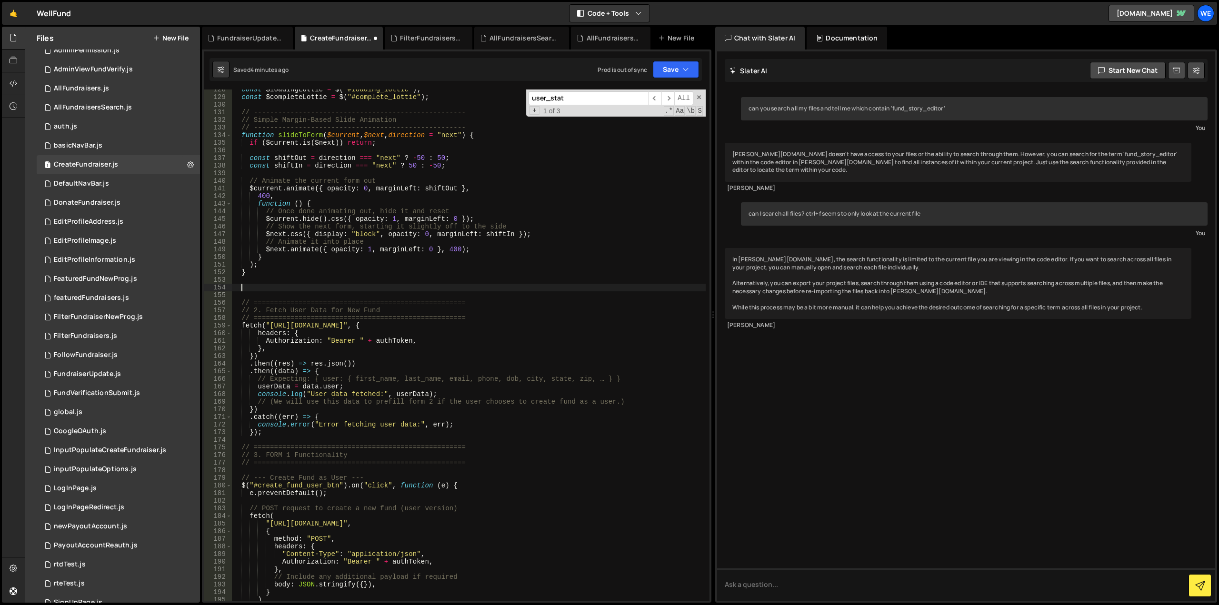
paste textarea
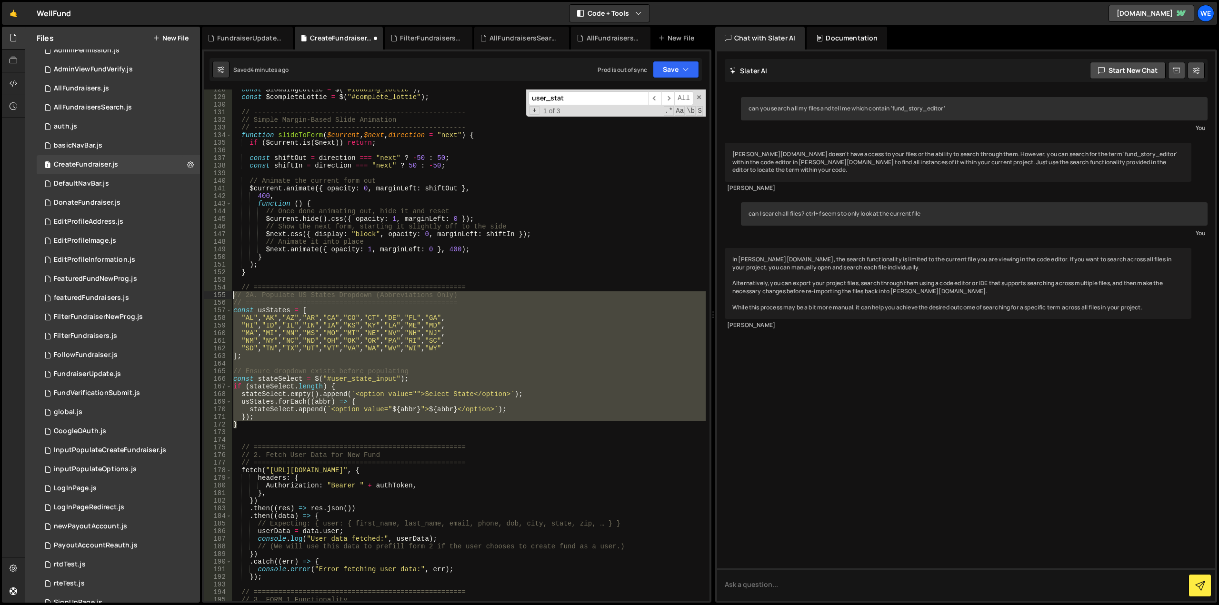
drag, startPoint x: 251, startPoint y: 427, endPoint x: 230, endPoint y: 297, distance: 132.1
click at [230, 297] on div "128 129 130 131 132 133 134 135 136 137 138 139 140 141 142 143 144 145 146 147…" at bounding box center [457, 344] width 506 height 511
click at [331, 425] on div "const $loadingLottie = $ ( "#loading_lottie" ) ; const $completeLottie = $ ( "#…" at bounding box center [468, 344] width 474 height 511
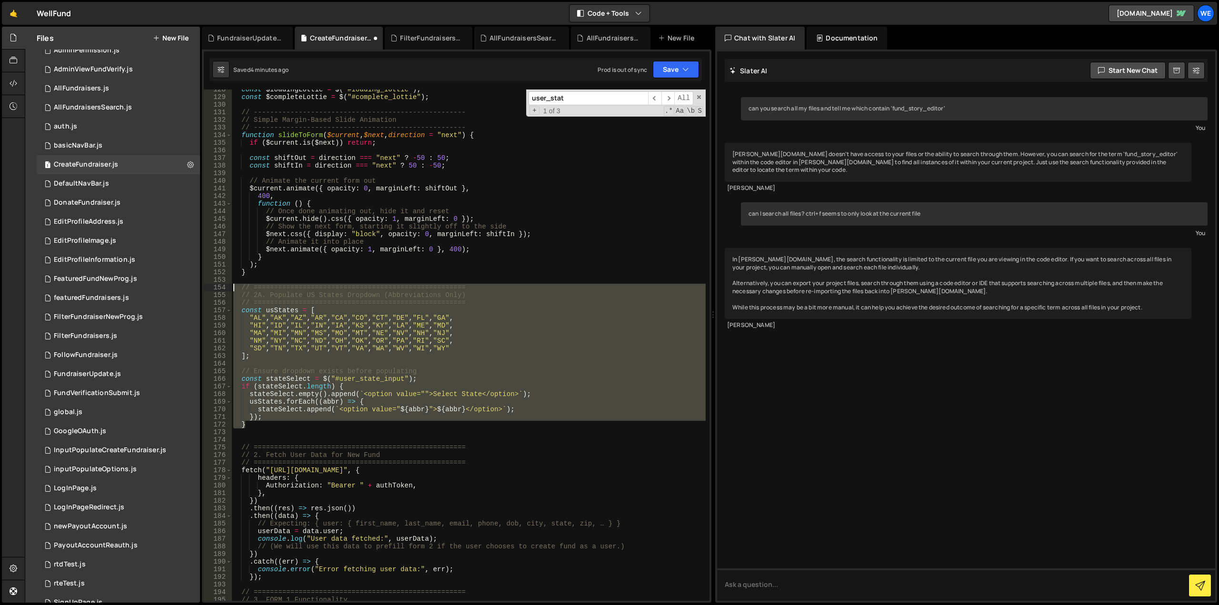
drag, startPoint x: 261, startPoint y: 421, endPoint x: 228, endPoint y: 285, distance: 140.5
click at [228, 285] on div "} 128 129 130 131 132 133 134 135 136 137 138 139 140 141 142 143 144 145 146 1…" at bounding box center [457, 344] width 506 height 511
type textarea "// ==================================================== // 2A. Populate US Stat…"
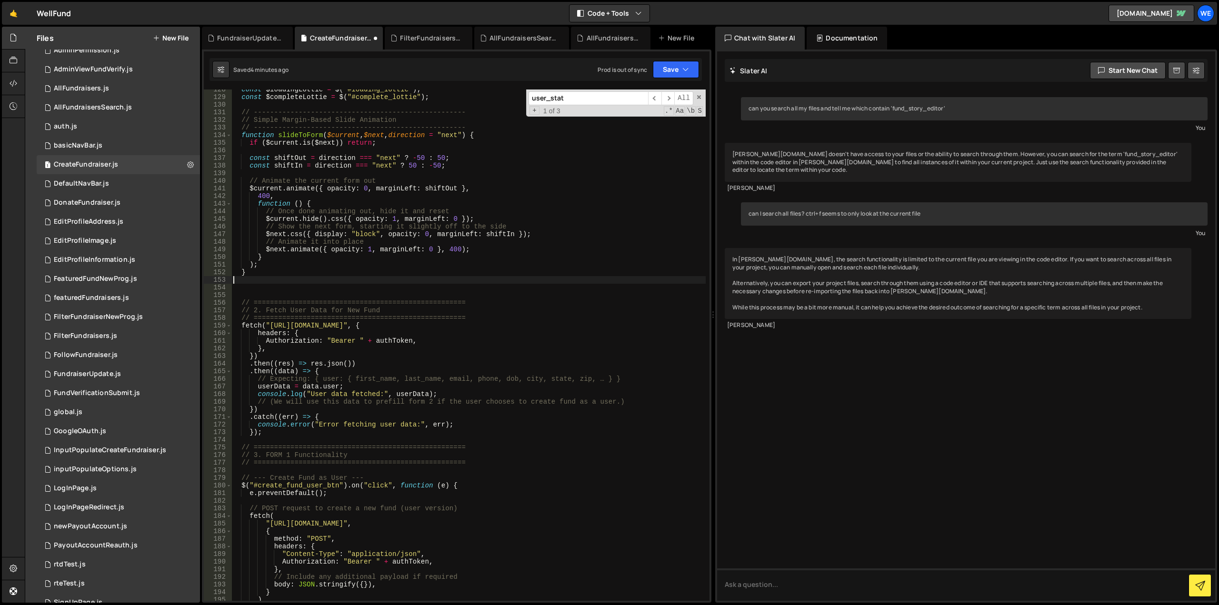
type textarea "}"
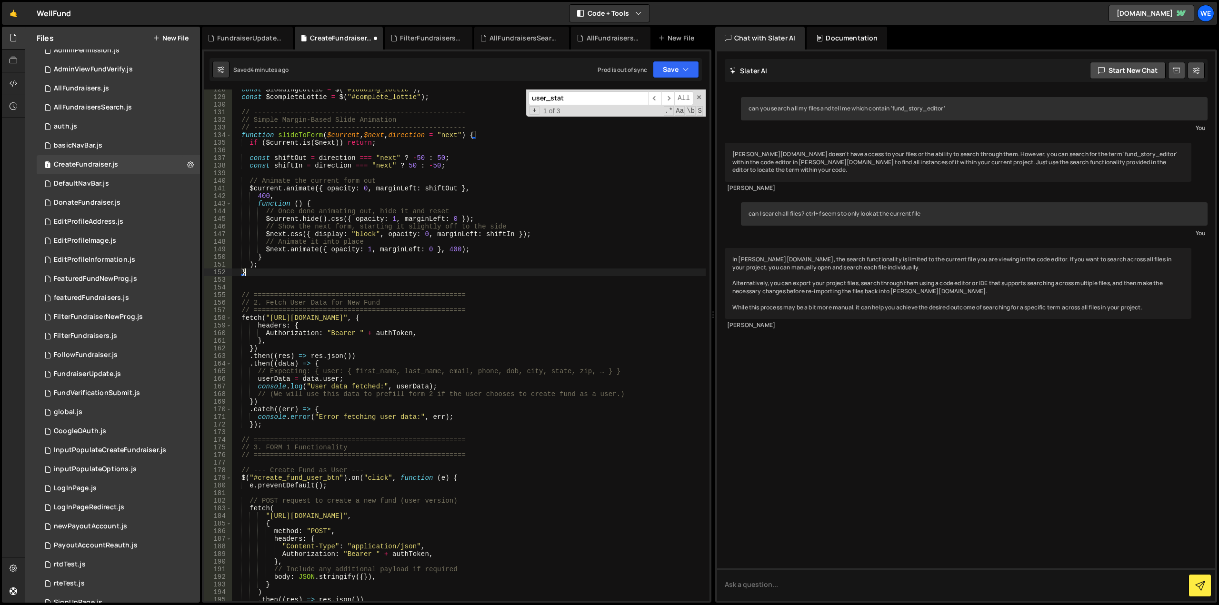
click at [260, 282] on div "const $loadingLottie = $ ( "#loading_lottie" ) ; const $completeLottie = $ ( "#…" at bounding box center [468, 349] width 474 height 526
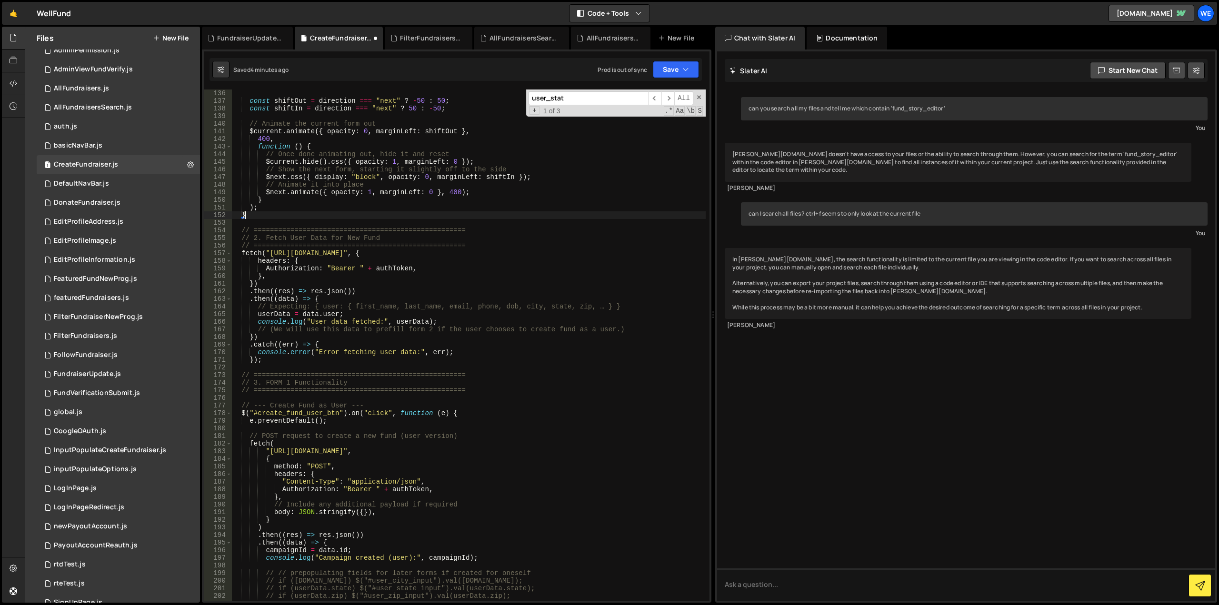
click at [270, 361] on div "const shiftOut = direction === "next" ? - 50 : 50 ; const shiftIn = direction =…" at bounding box center [468, 352] width 474 height 526
type textarea "});"
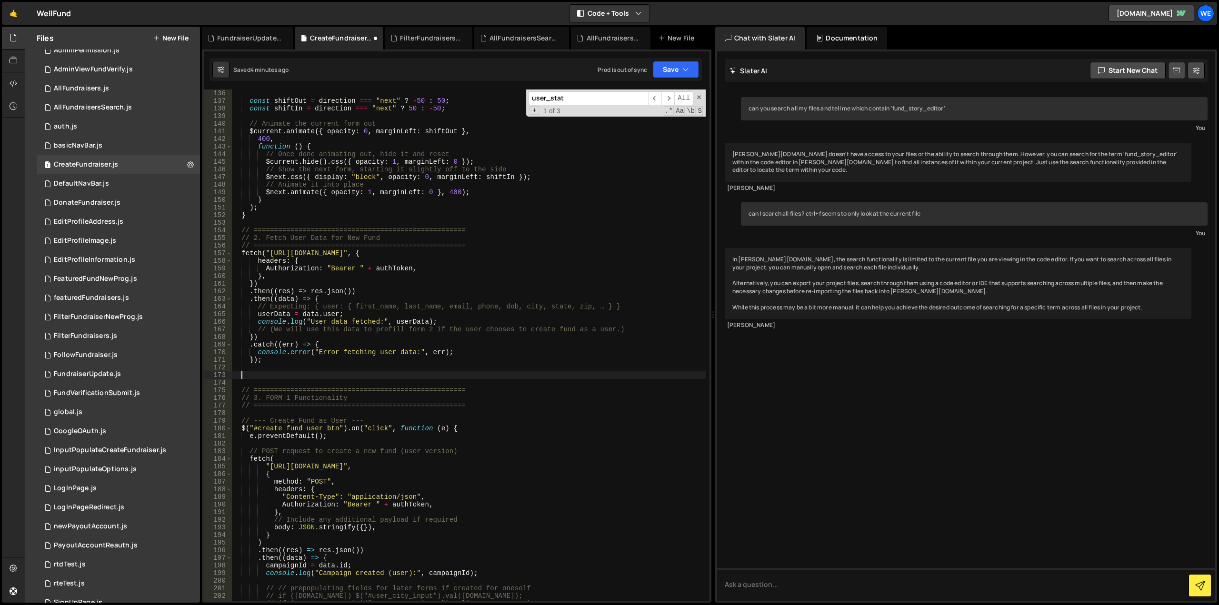
scroll to position [0, 0]
paste textarea "}"
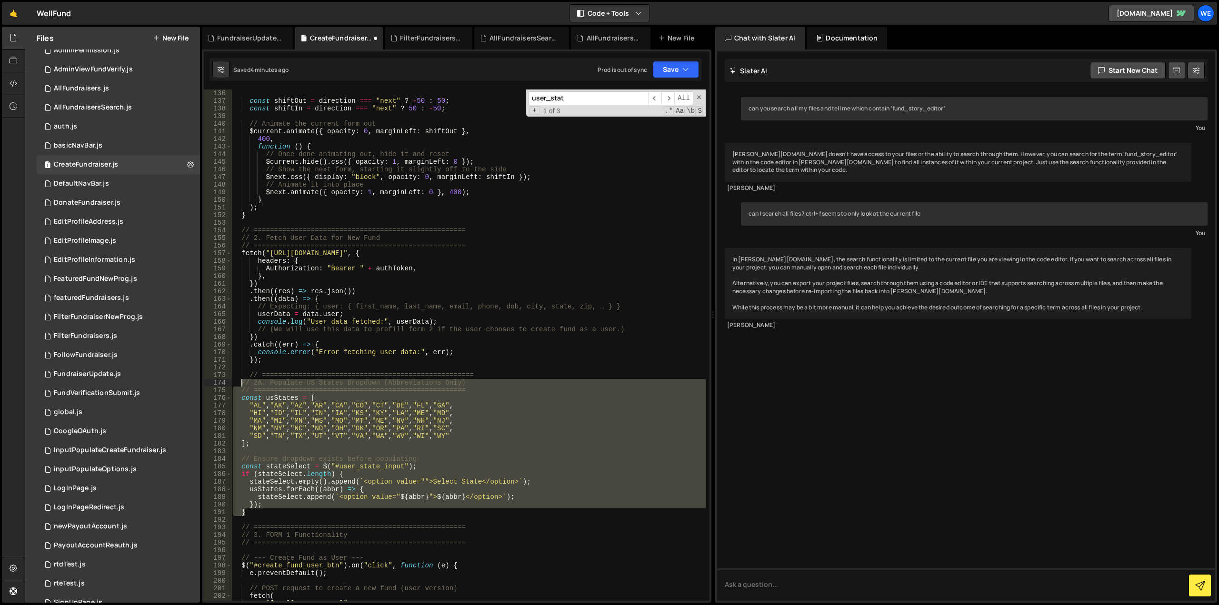
drag, startPoint x: 260, startPoint y: 512, endPoint x: 239, endPoint y: 385, distance: 128.3
click at [239, 385] on div "const shiftOut = direction === "next" ? - 50 : 50 ; const shiftIn = direction =…" at bounding box center [468, 352] width 474 height 526
click at [250, 374] on div "const shiftOut = direction === "next" ? - 50 : 50 ; const shiftIn = direction =…" at bounding box center [468, 352] width 474 height 526
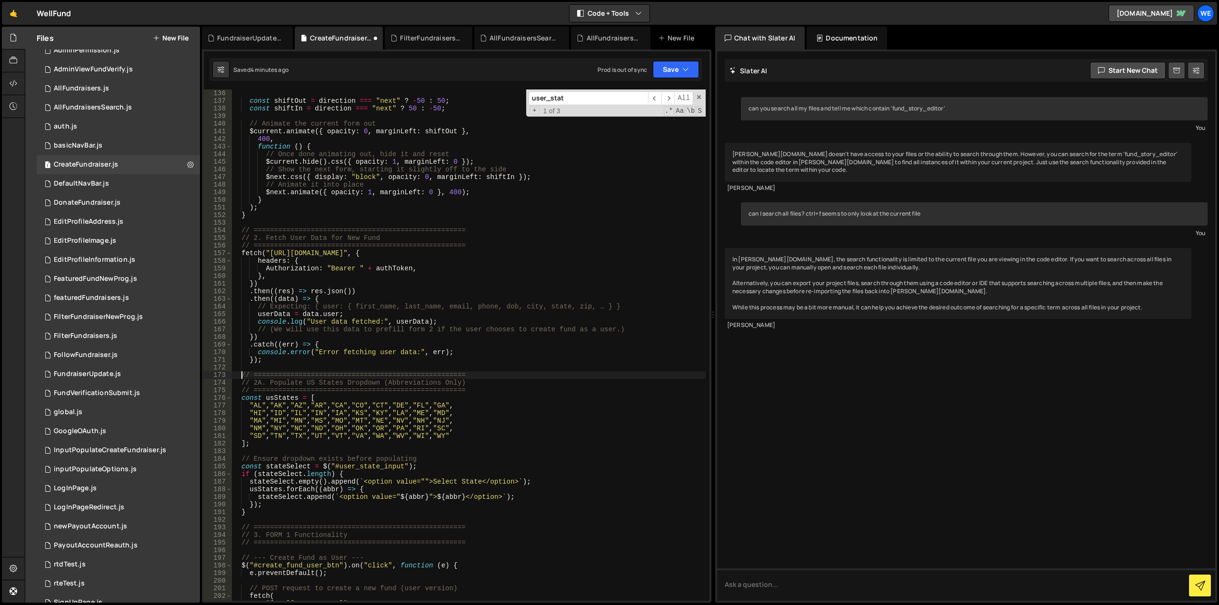
click at [278, 476] on div "const shiftOut = direction === "next" ? - 50 : 50 ; const shiftIn = direction =…" at bounding box center [468, 352] width 474 height 526
click at [297, 467] on div "const shiftOut = direction === "next" ? - 50 : 50 ; const shiftIn = direction =…" at bounding box center [468, 352] width 474 height 526
click at [285, 399] on div "const shiftOut = direction === "next" ? - 50 : 50 ; const shiftIn = direction =…" at bounding box center [468, 352] width 474 height 526
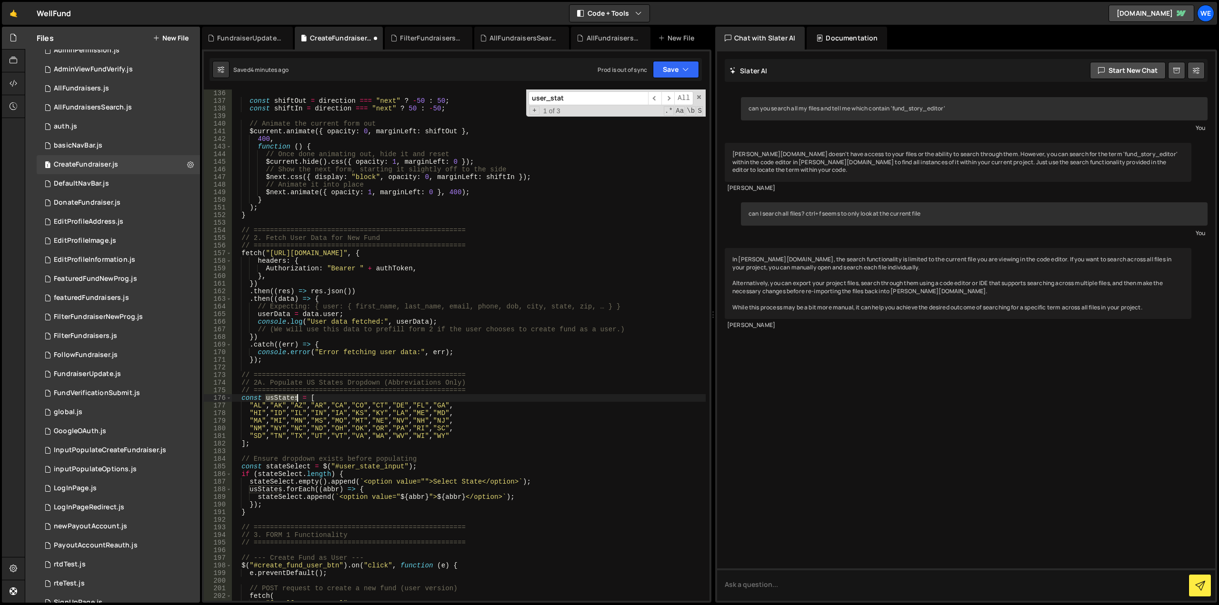
click at [285, 399] on div "const shiftOut = direction === "next" ? - 50 : 50 ; const shiftIn = direction =…" at bounding box center [468, 352] width 474 height 526
click at [296, 506] on div "const shiftOut = direction === "next" ? - 50 : 50 ; const shiftIn = direction =…" at bounding box center [468, 352] width 474 height 526
type textarea "});"
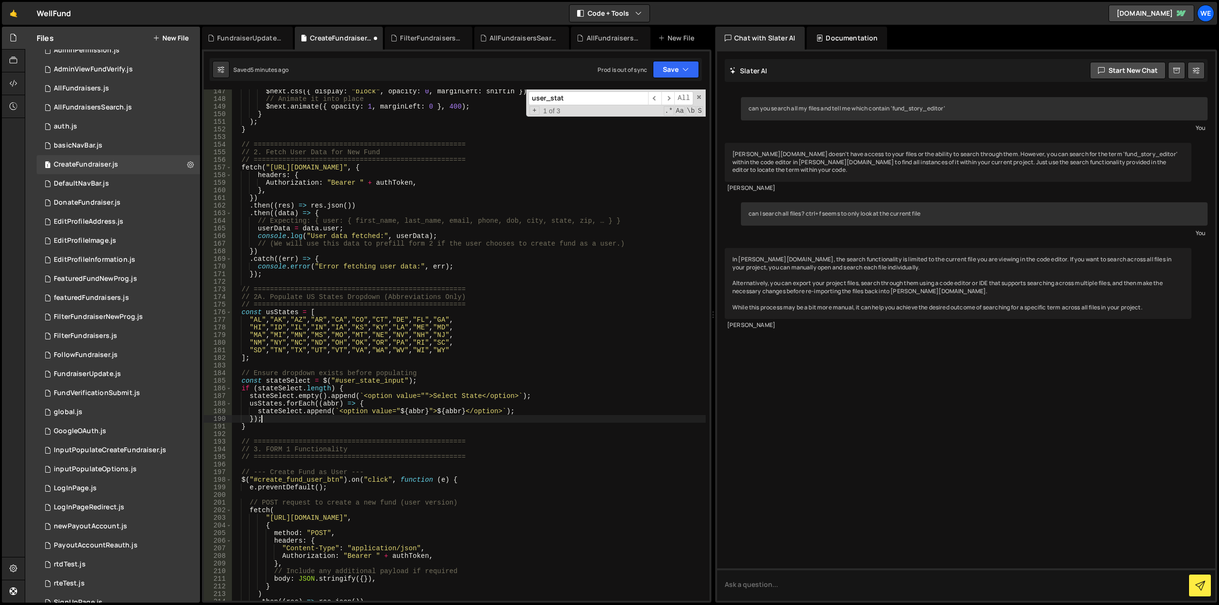
scroll to position [1114, 0]
click at [671, 69] on button "Save" at bounding box center [676, 69] width 46 height 17
click at [643, 94] on div "Save to Staging S" at bounding box center [643, 93] width 99 height 10
click at [260, 39] on div "FundraiserUpdate.js" at bounding box center [249, 38] width 64 height 10
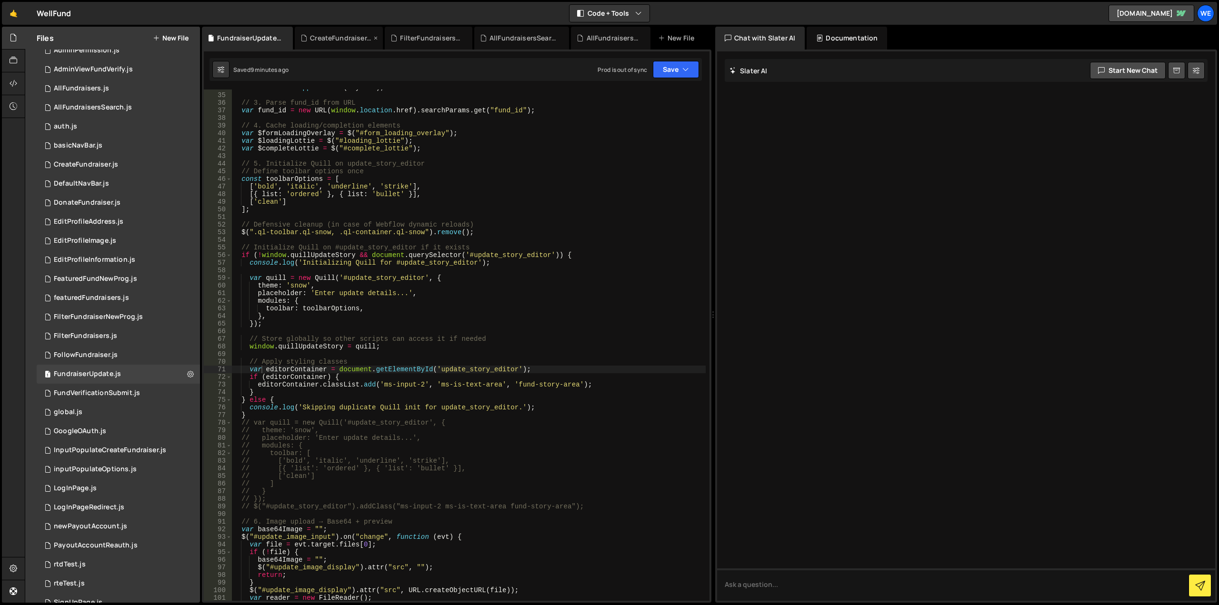
click at [340, 37] on div "CreateFundraiser.js" at bounding box center [340, 38] width 61 height 10
